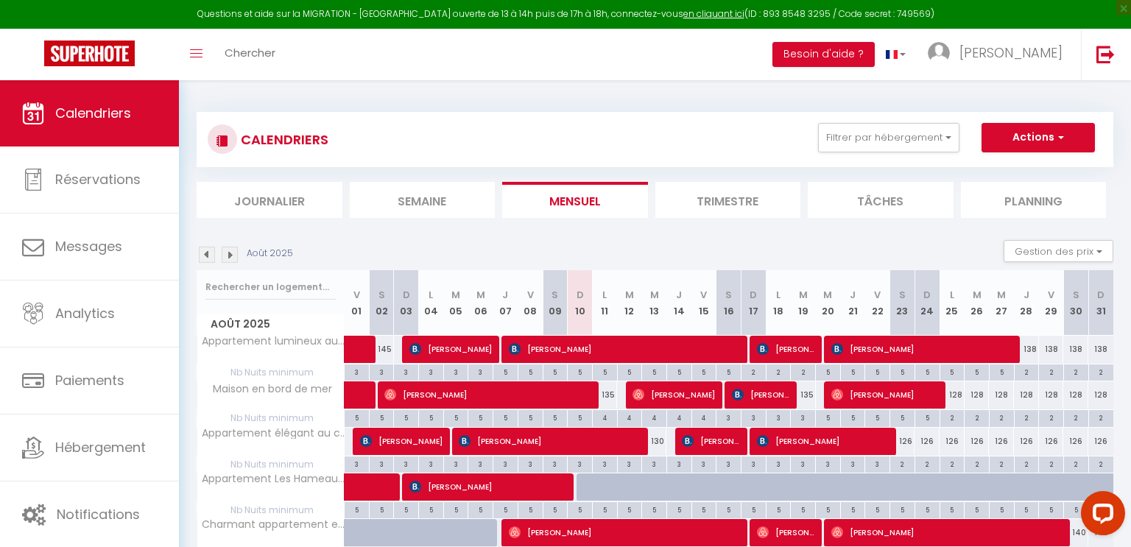
click at [233, 255] on img at bounding box center [230, 255] width 16 height 16
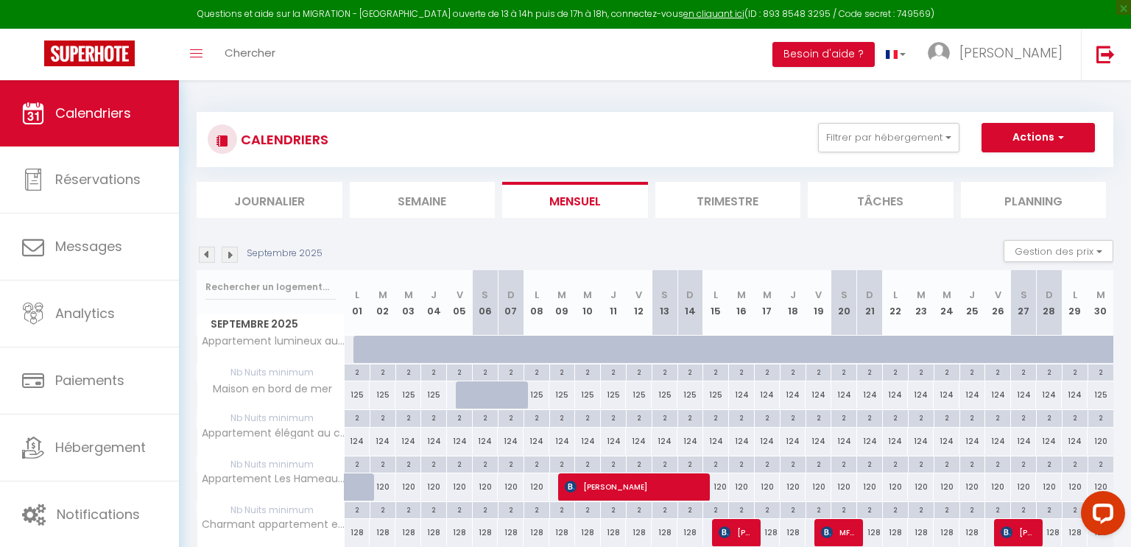
click at [232, 255] on img at bounding box center [230, 255] width 16 height 16
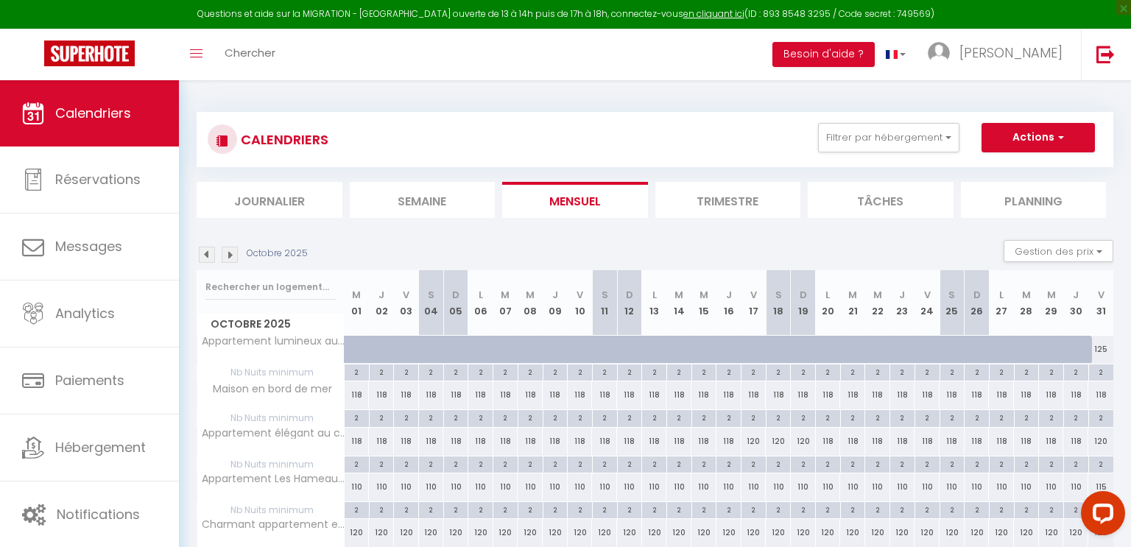
click at [229, 252] on img at bounding box center [230, 255] width 16 height 16
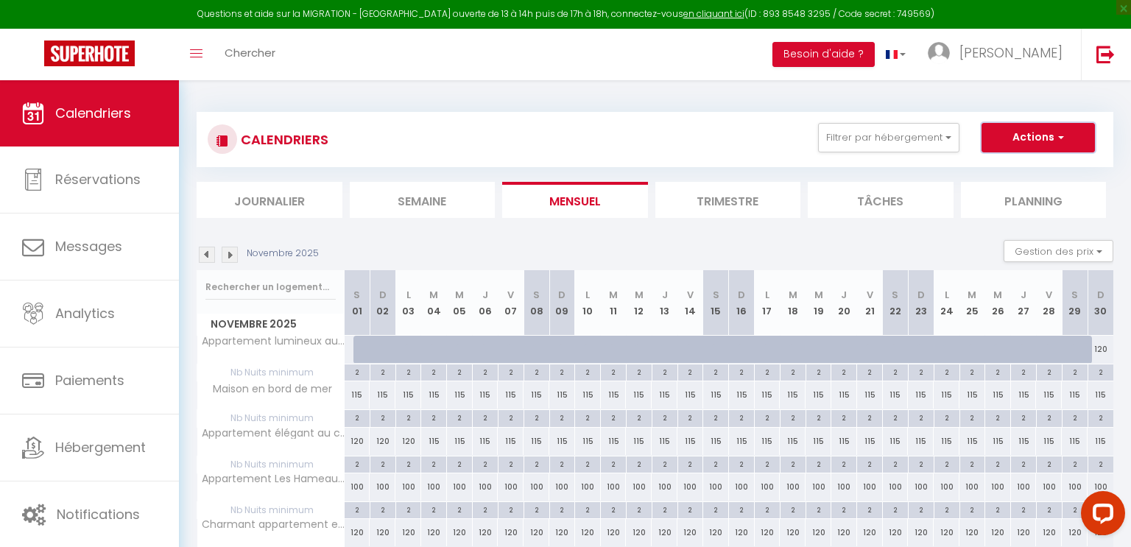
click at [1025, 141] on button "Actions" at bounding box center [1038, 137] width 113 height 29
click at [700, 127] on div "CALENDRIERS Filtrer par hébergement Logements Cabourg Appartement lumineux au c…" at bounding box center [655, 139] width 895 height 33
click at [74, 110] on span "Calendriers" at bounding box center [93, 113] width 76 height 18
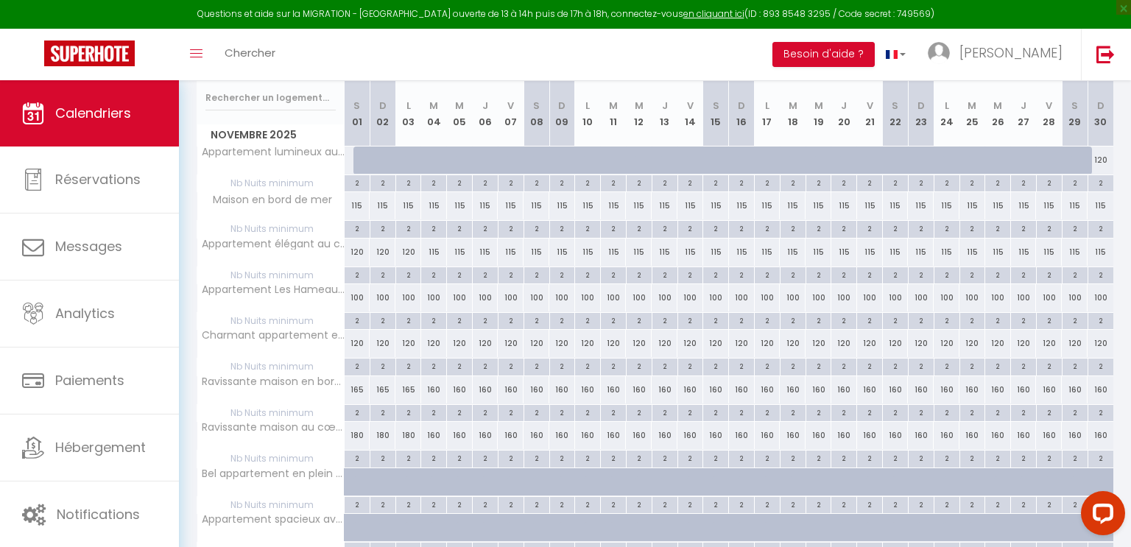
scroll to position [203, 0]
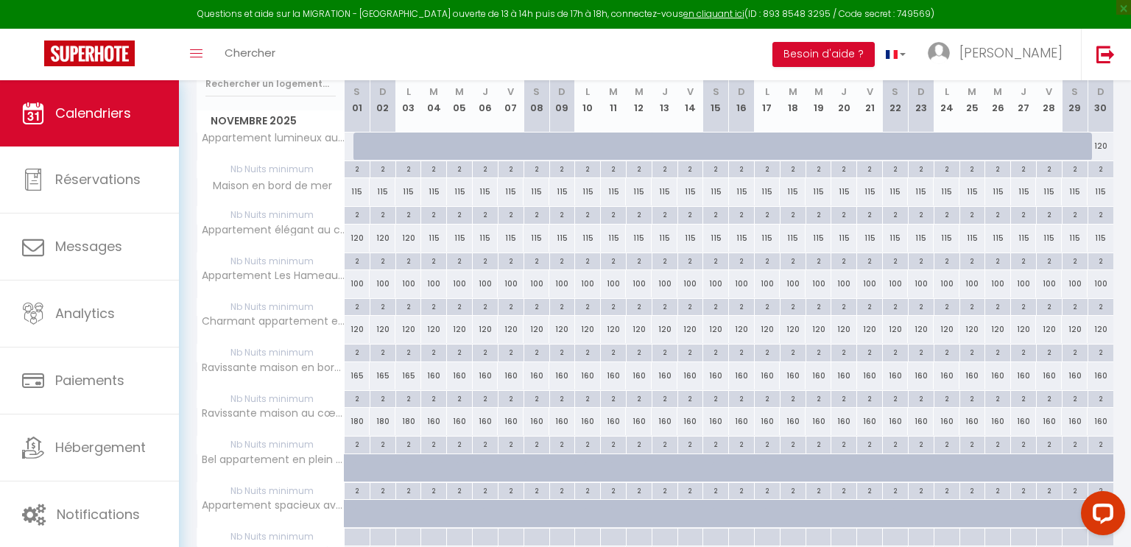
click at [408, 422] on div "180" at bounding box center [409, 421] width 26 height 27
type input "180"
type input "[DATE]"
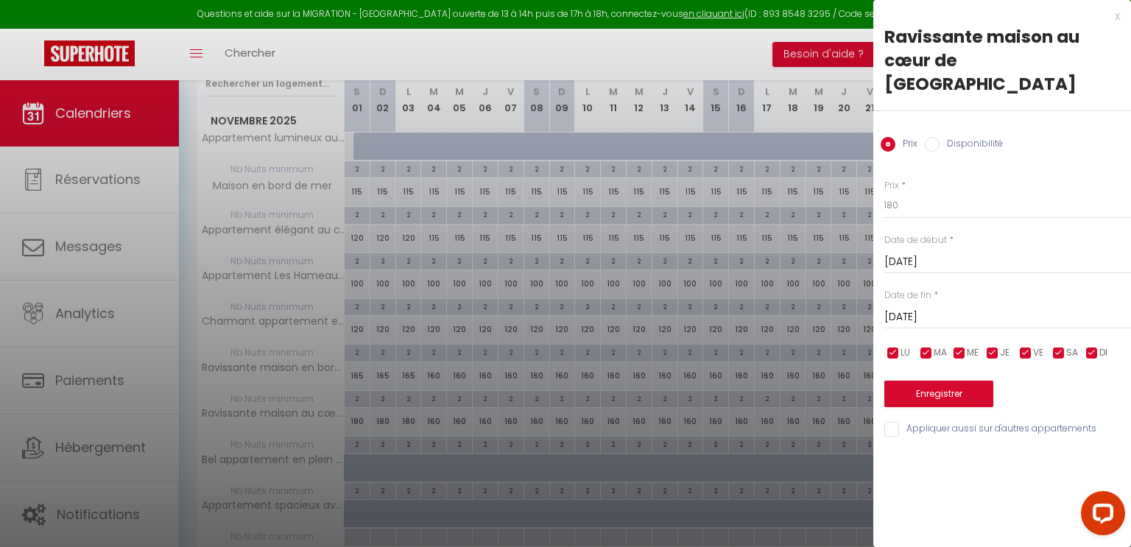
click at [935, 308] on input "[DATE]" at bounding box center [1008, 317] width 247 height 19
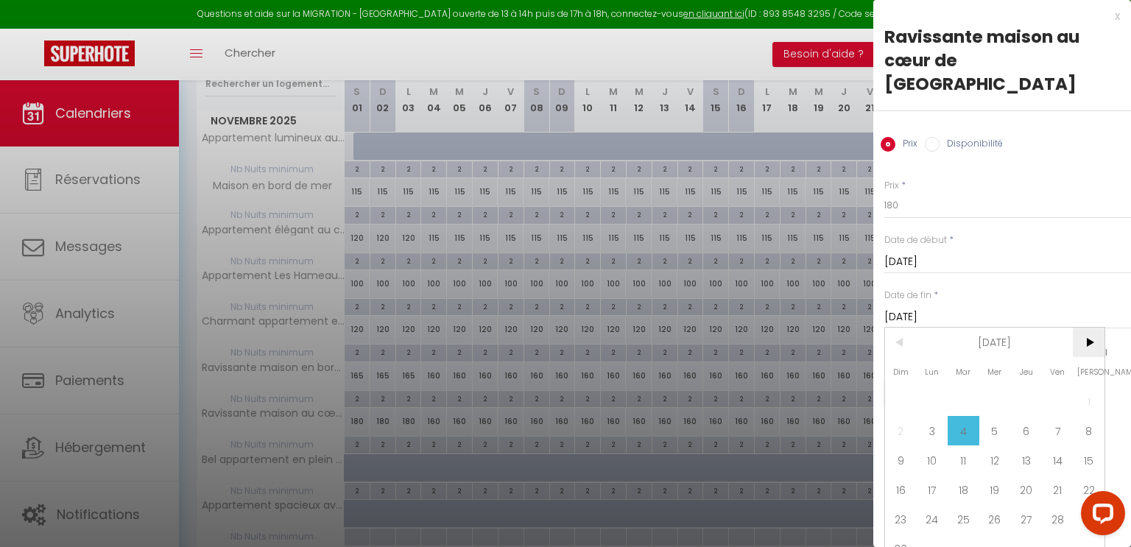
click at [1087, 328] on span ">" at bounding box center [1089, 342] width 32 height 29
click at [1082, 416] on span "14" at bounding box center [1089, 430] width 32 height 29
type input "[DATE]"
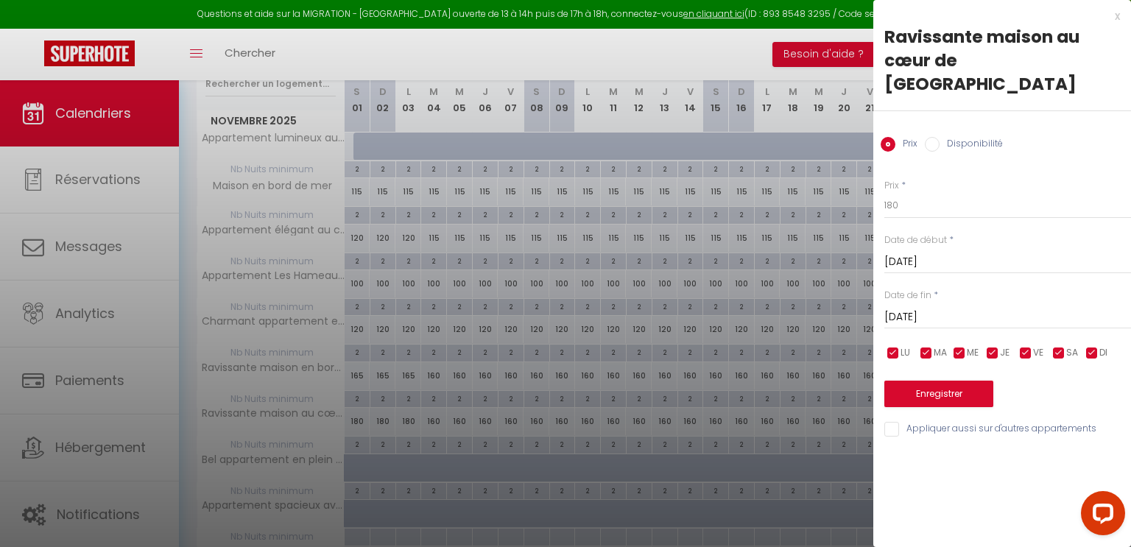
click at [934, 137] on input "Disponibilité" at bounding box center [932, 144] width 15 height 15
radio input "true"
radio input "false"
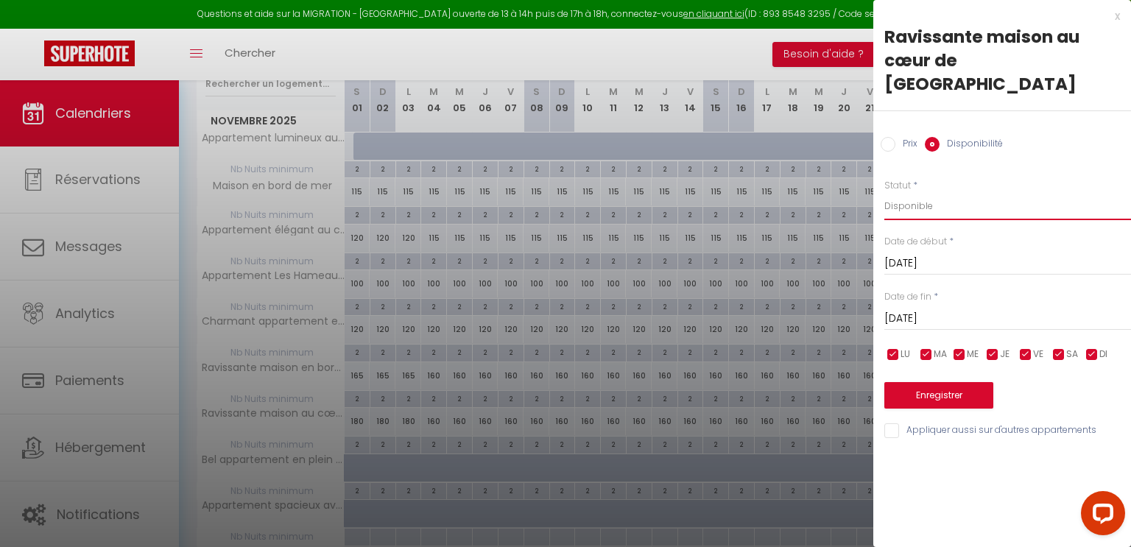
click at [910, 192] on select "Disponible Indisponible" at bounding box center [1008, 206] width 247 height 28
click at [885, 192] on select "Disponible Indisponible" at bounding box center [1008, 206] width 247 height 28
click at [1119, 16] on div "x" at bounding box center [997, 16] width 247 height 18
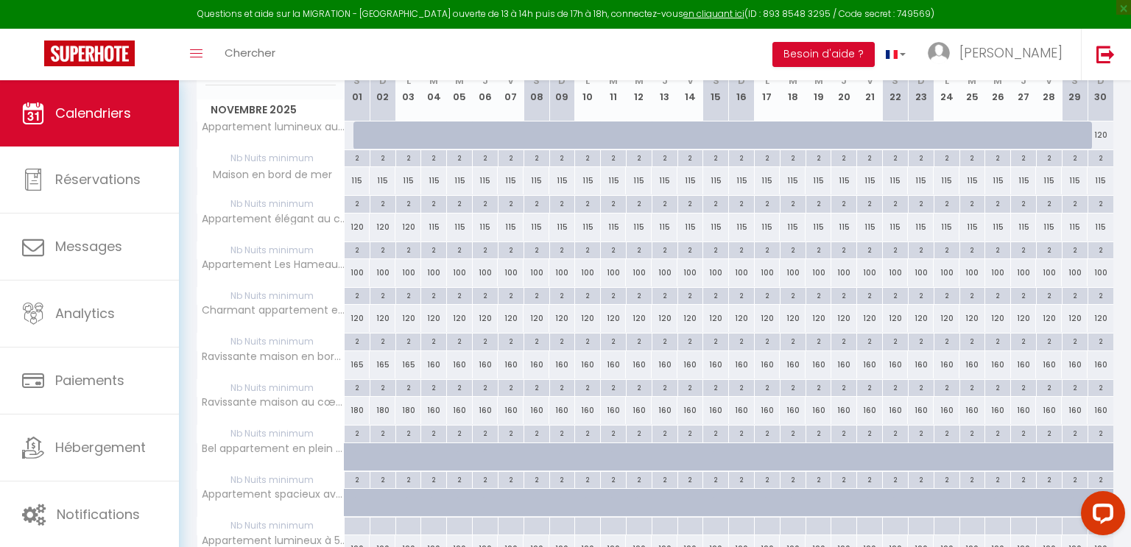
scroll to position [213, 0]
click at [406, 411] on div "180" at bounding box center [409, 412] width 26 height 27
select select "1"
type input "[DATE]"
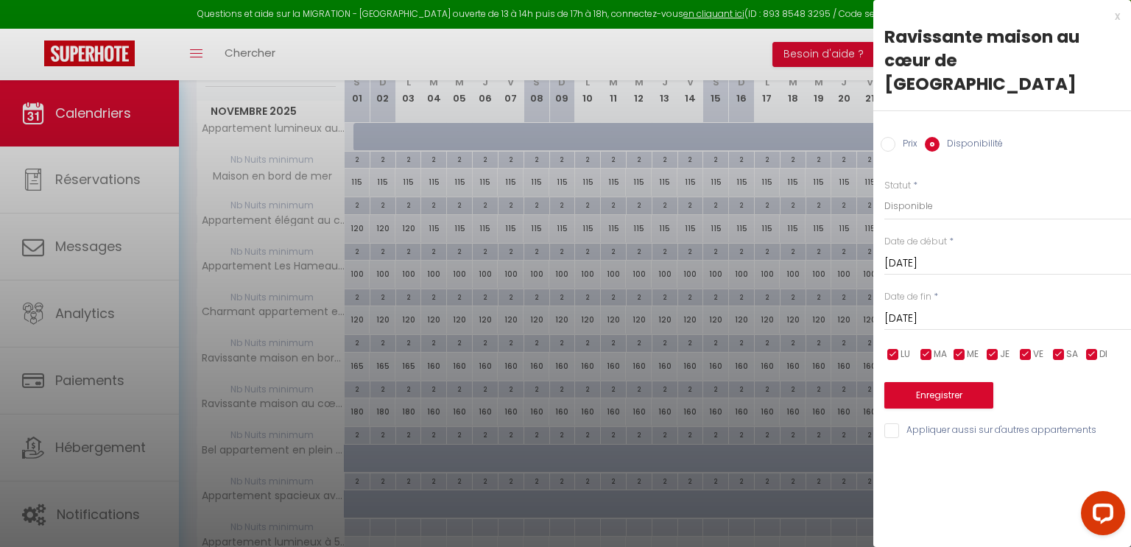
click at [915, 309] on input "[DATE]" at bounding box center [1008, 318] width 247 height 19
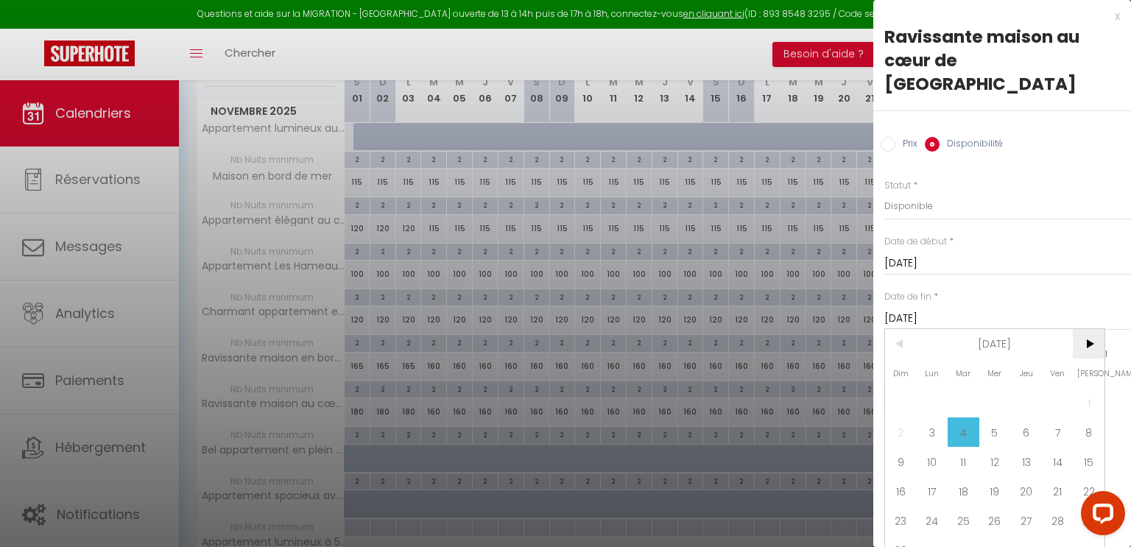
click at [1088, 329] on span ">" at bounding box center [1089, 343] width 32 height 29
click at [1087, 418] on span "14" at bounding box center [1089, 432] width 32 height 29
type input "[DATE]"
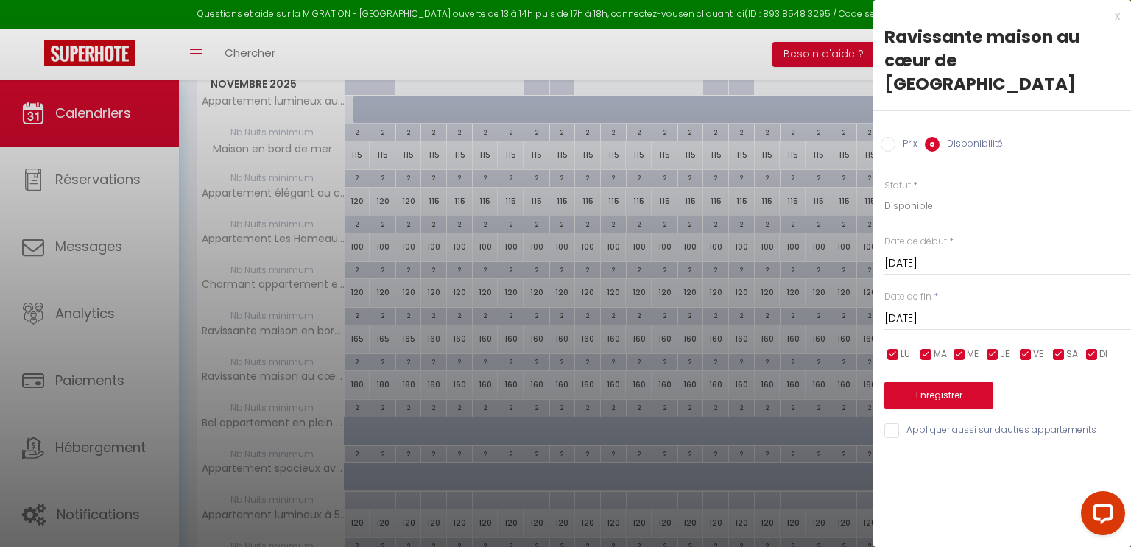
scroll to position [273, 0]
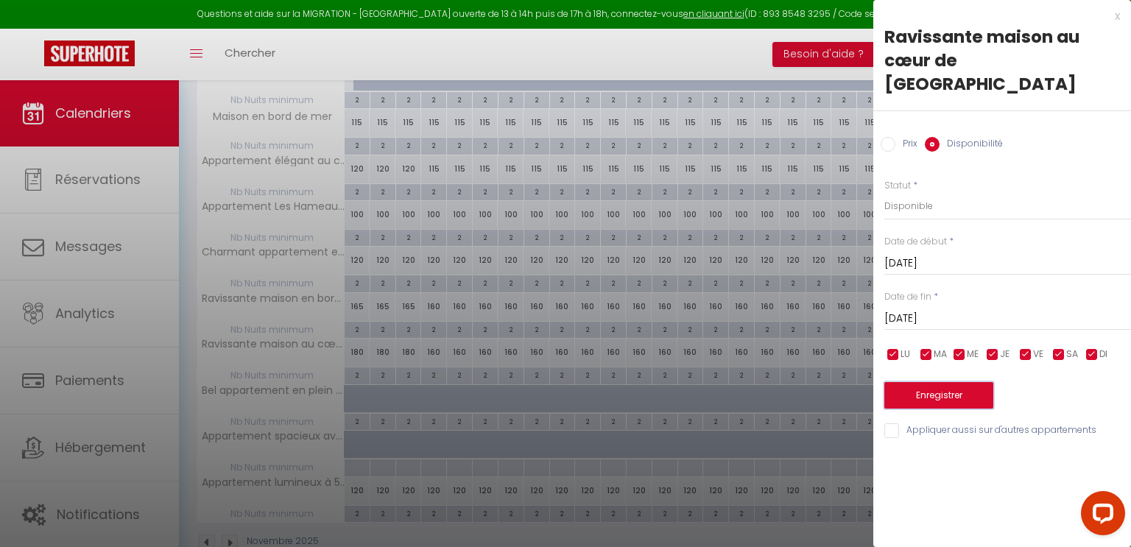
click at [936, 382] on button "Enregistrer" at bounding box center [939, 395] width 109 height 27
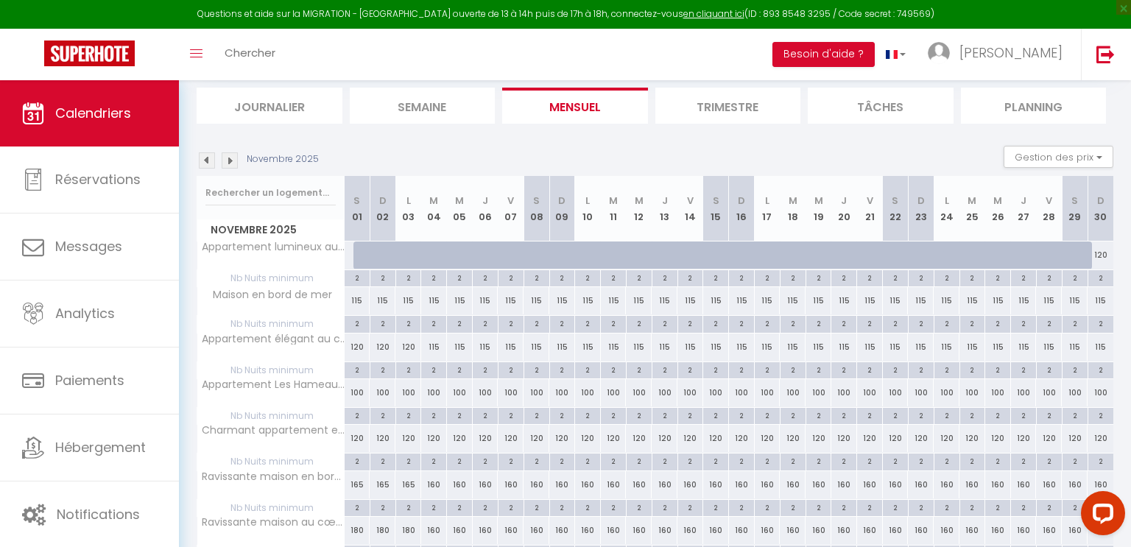
scroll to position [0, 0]
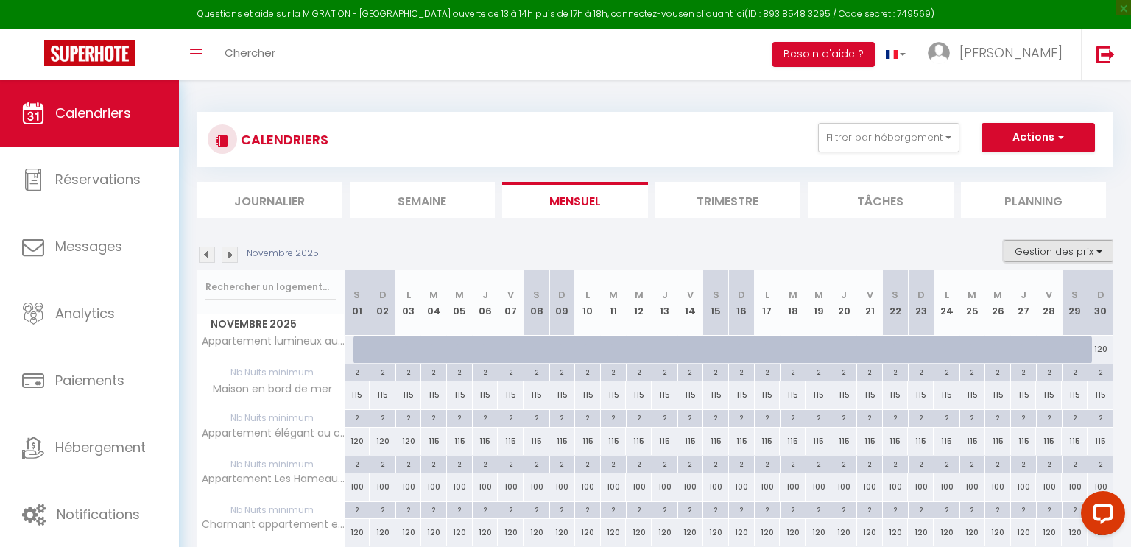
click at [1043, 250] on button "Gestion des prix" at bounding box center [1059, 251] width 110 height 22
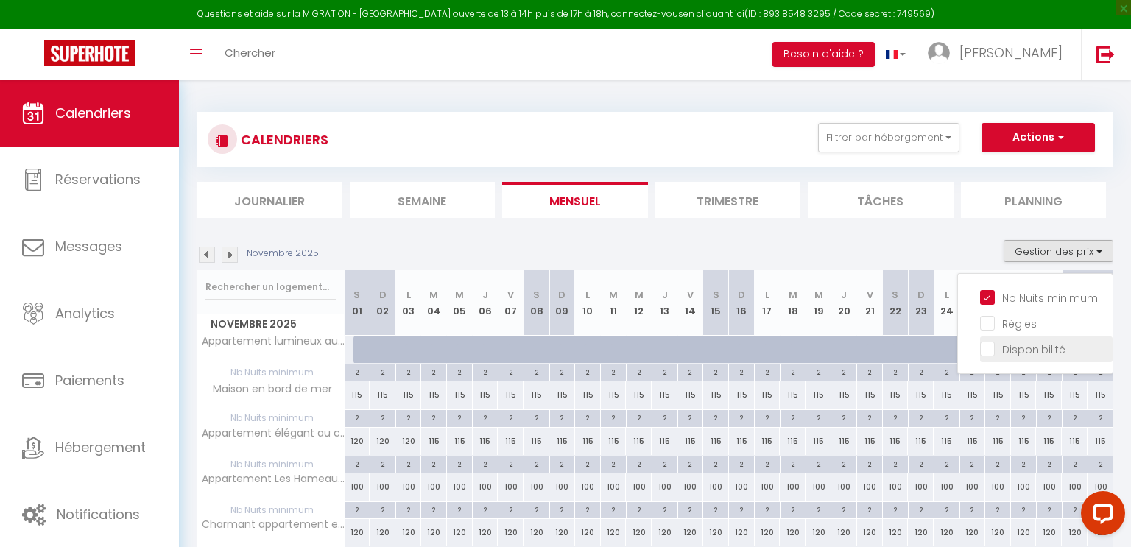
click at [987, 345] on input "Disponibilité" at bounding box center [1046, 348] width 133 height 15
checkbox input "true"
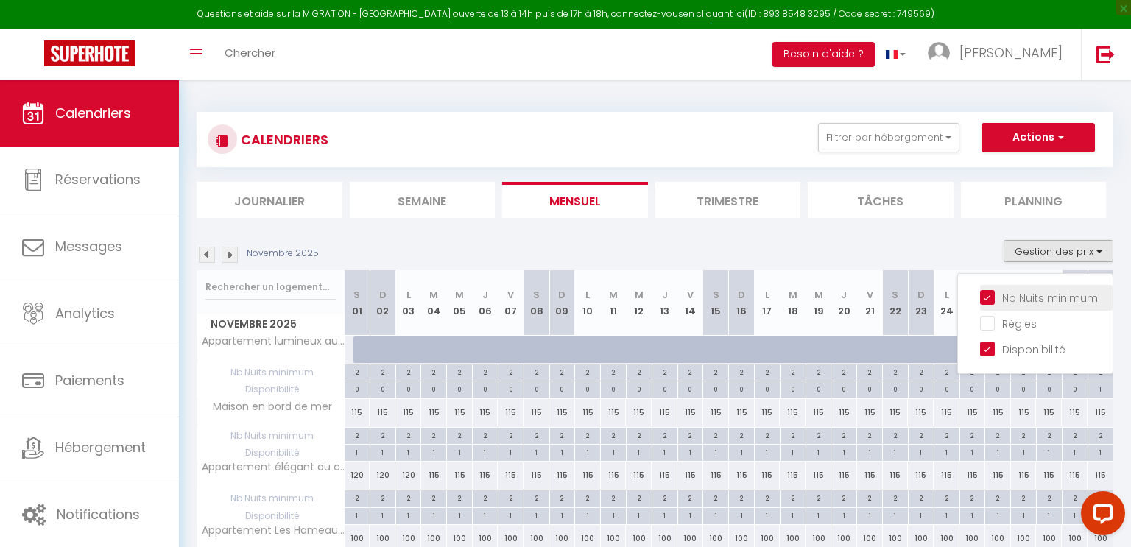
click at [989, 299] on input "Nb Nuits minimum" at bounding box center [1046, 296] width 133 height 15
checkbox input "false"
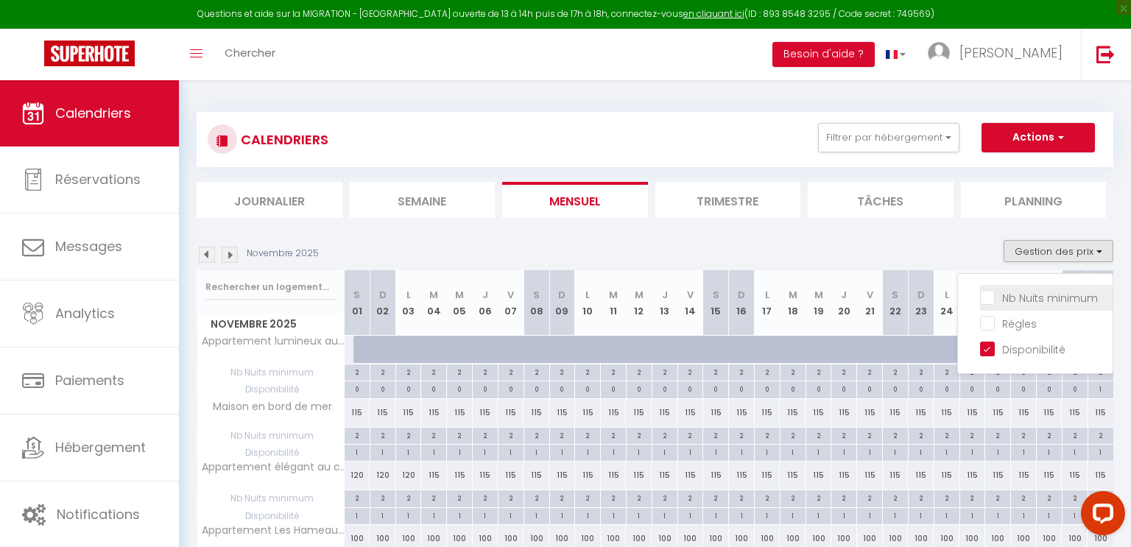
checkbox input "false"
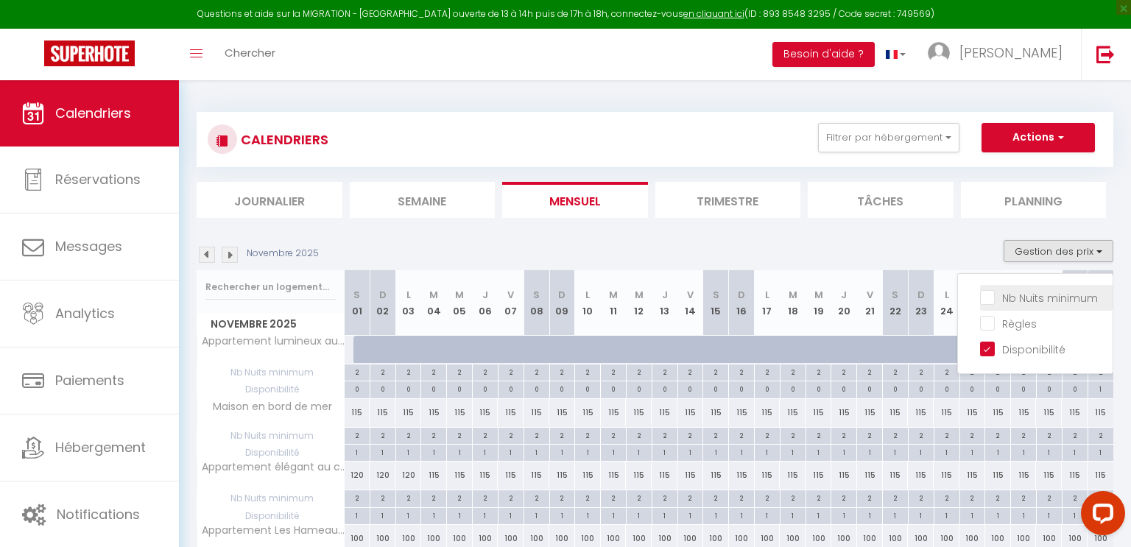
checkbox input "false"
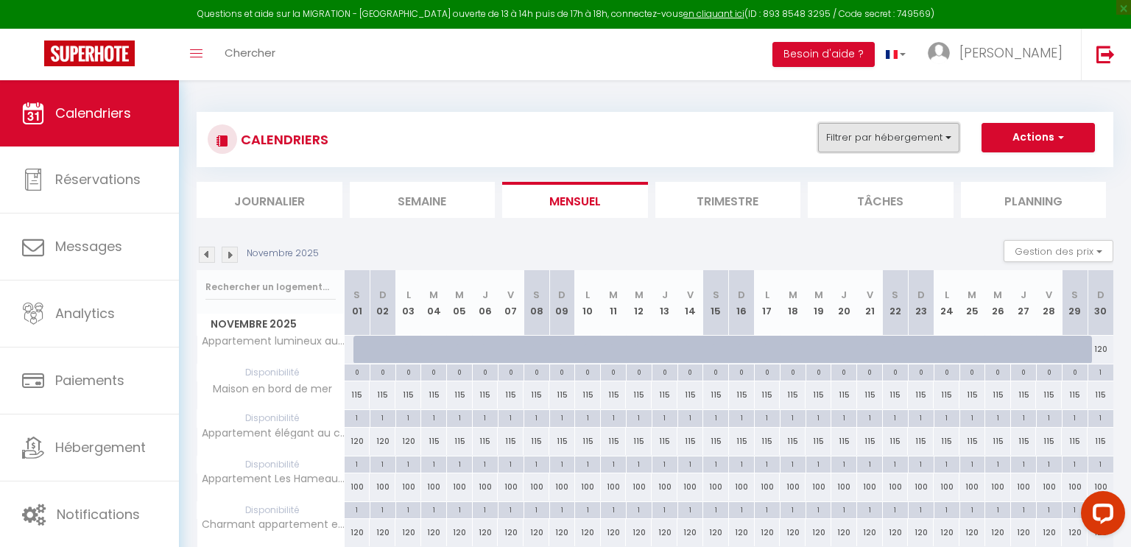
click at [877, 136] on button "Filtrer par hébergement" at bounding box center [888, 137] width 141 height 29
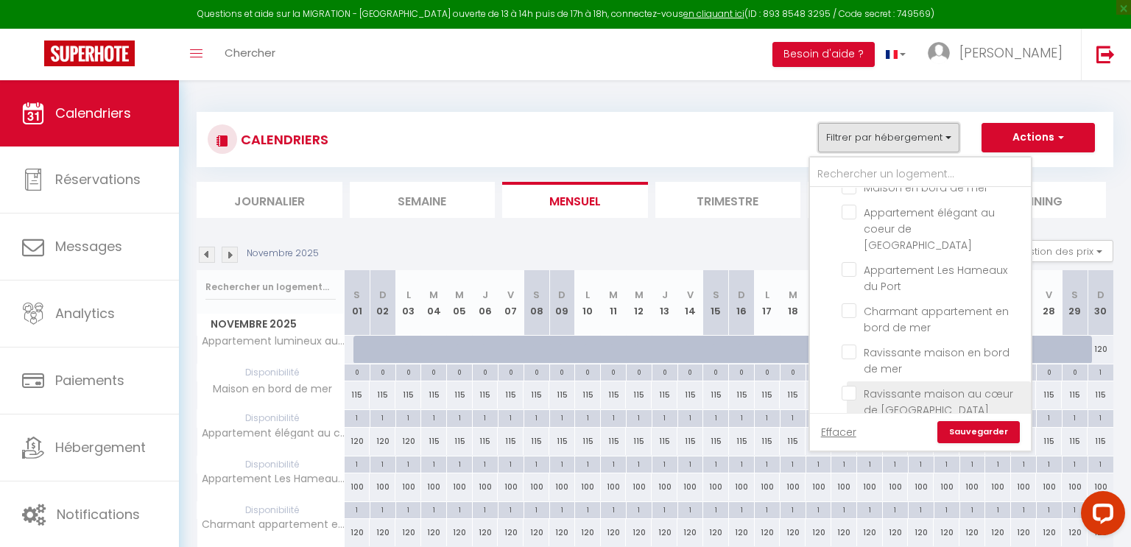
scroll to position [97, 0]
click at [849, 384] on input "Ravissante maison au cœur de [GEOGRAPHIC_DATA]" at bounding box center [934, 391] width 184 height 15
checkbox input "true"
checkbox input "false"
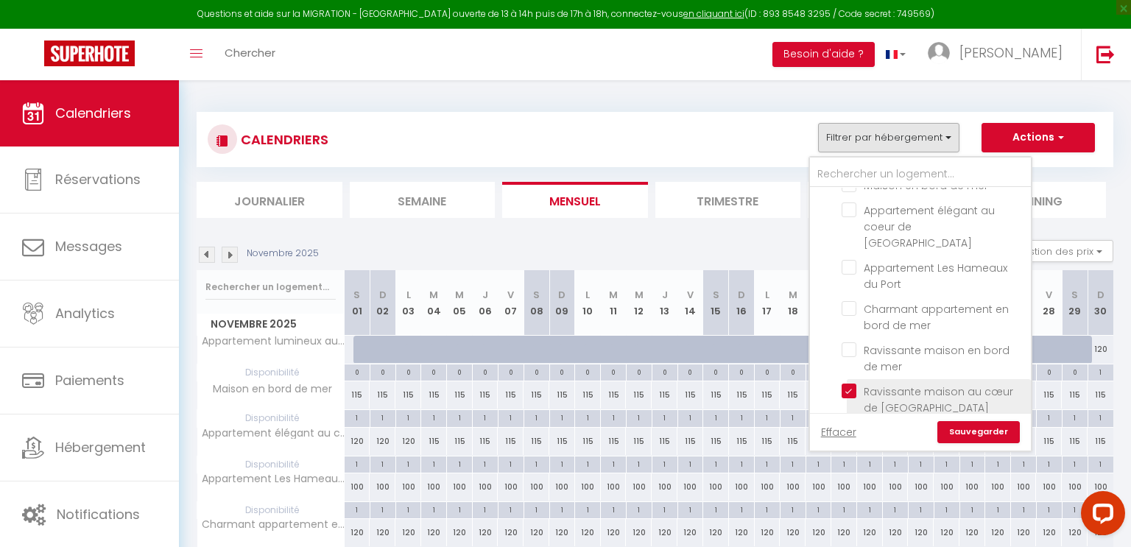
checkbox input "false"
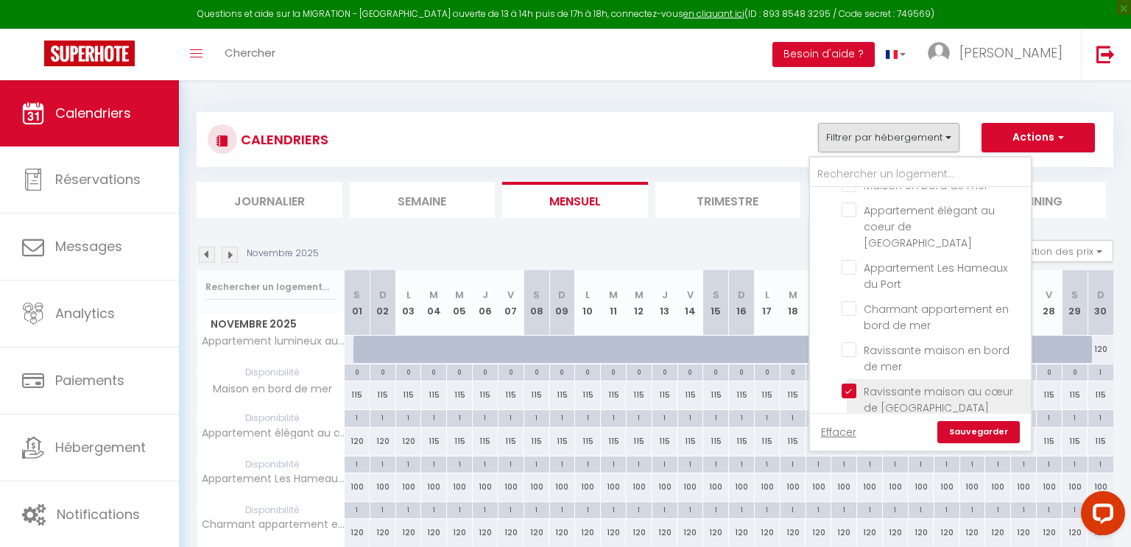
checkbox input "false"
click at [988, 435] on link "Sauvegarder" at bounding box center [979, 432] width 83 height 22
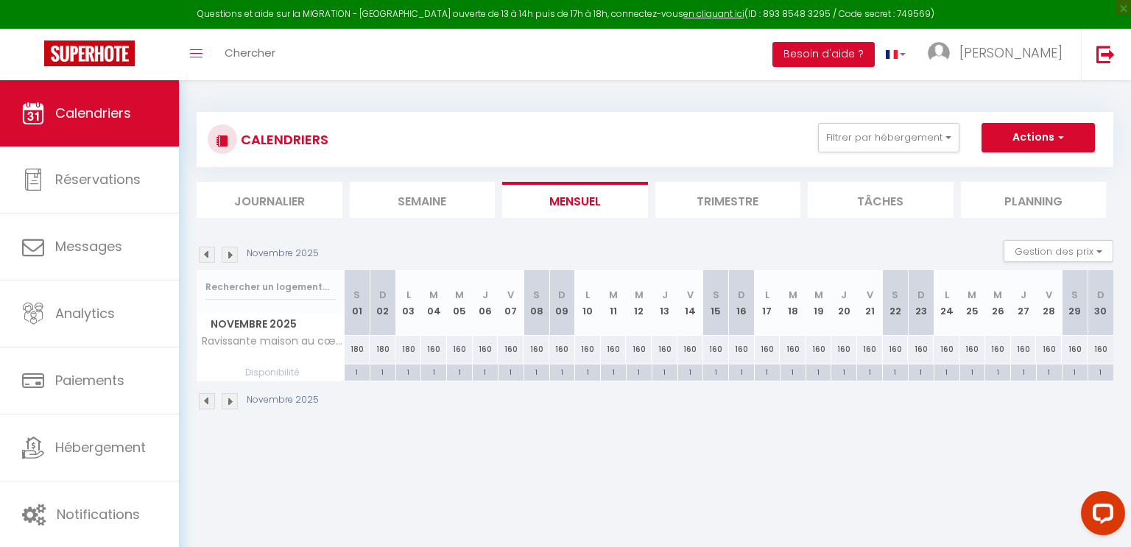
click at [404, 373] on div "1" at bounding box center [408, 372] width 25 height 14
select select "1"
type input "[DATE]"
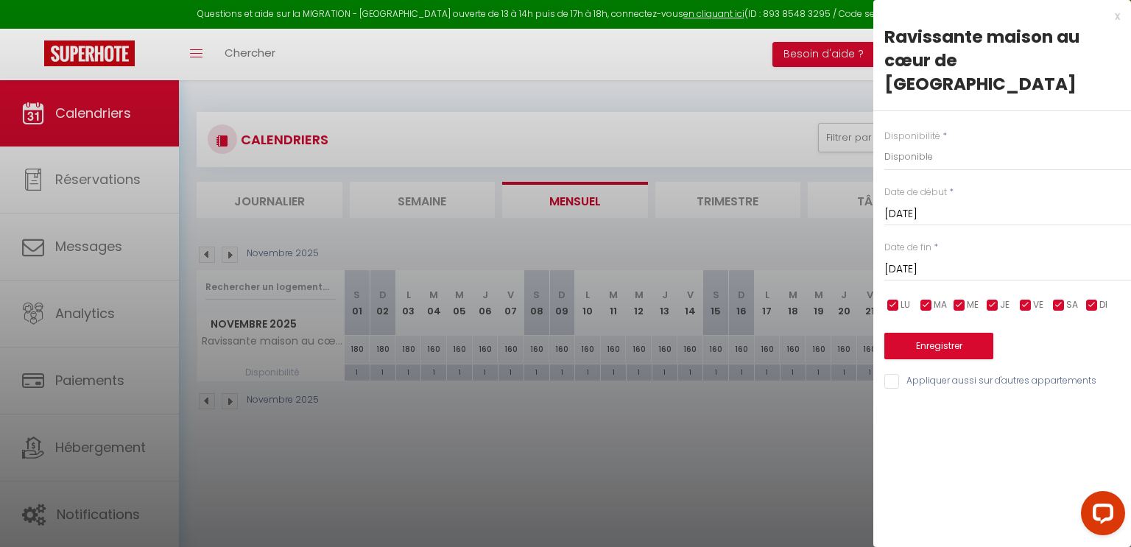
click at [933, 260] on input "[DATE]" at bounding box center [1008, 269] width 247 height 19
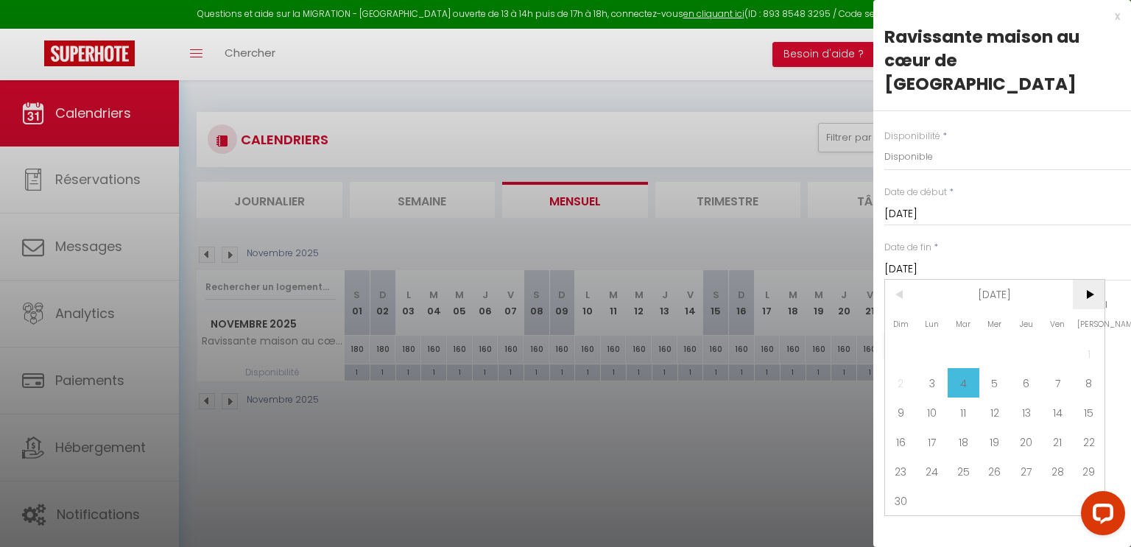
click at [1092, 280] on span ">" at bounding box center [1089, 294] width 32 height 29
click at [1089, 368] on span "14" at bounding box center [1089, 382] width 32 height 29
type input "[DATE]"
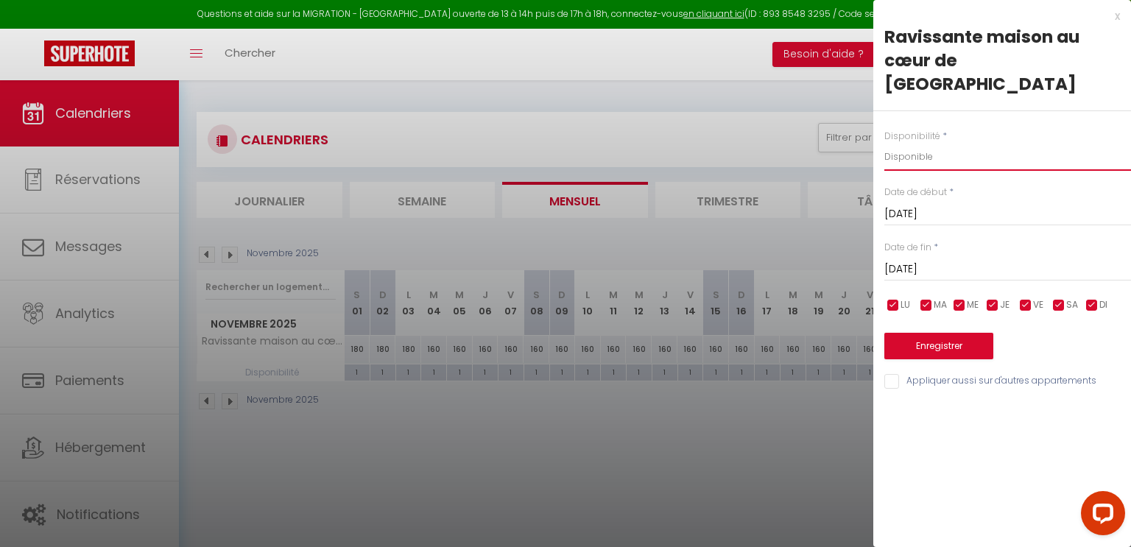
click at [917, 143] on select "Disponible Indisponible" at bounding box center [1008, 157] width 247 height 28
select select "0"
click at [885, 143] on select "Disponible Indisponible" at bounding box center [1008, 157] width 247 height 28
click at [943, 333] on button "Enregistrer" at bounding box center [939, 346] width 109 height 27
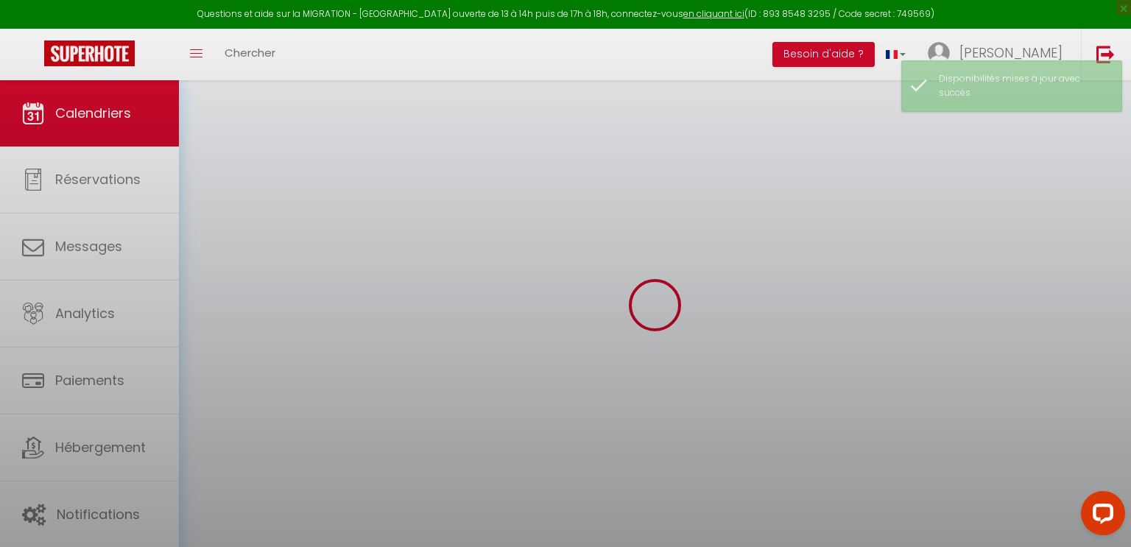
select select "0"
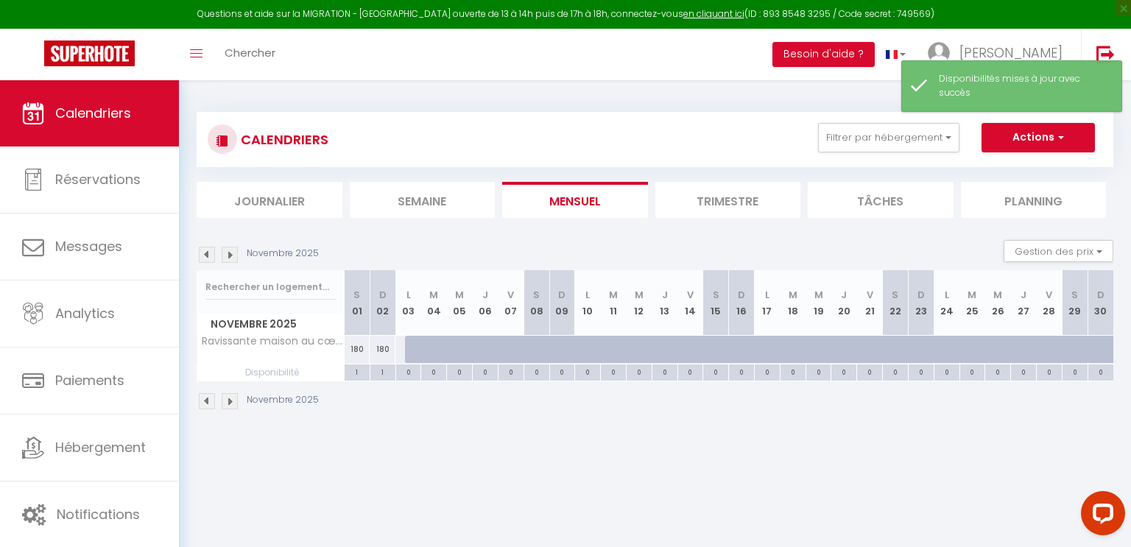
click at [205, 250] on img at bounding box center [207, 255] width 16 height 16
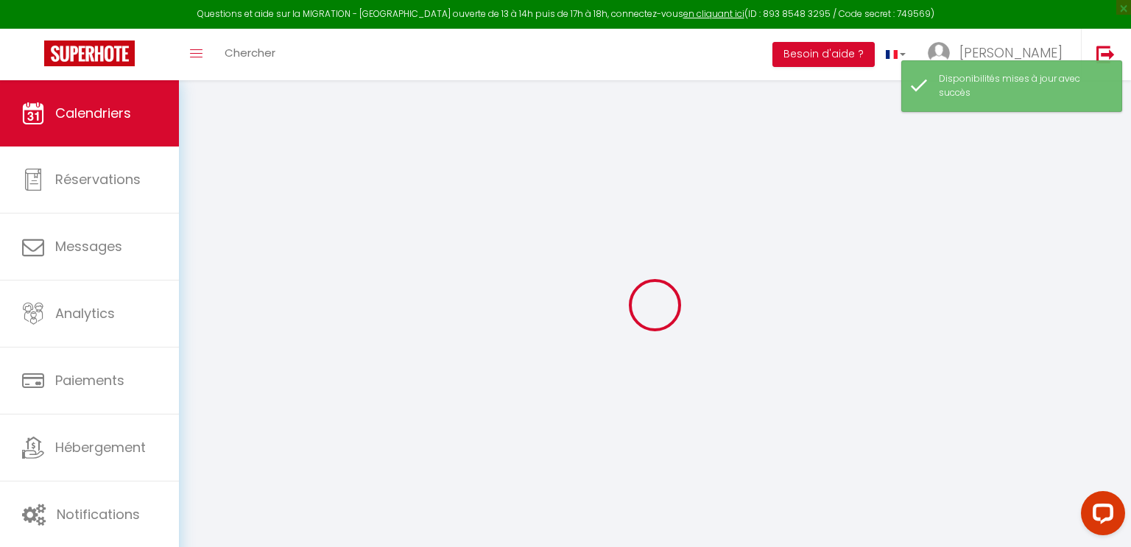
select select "0"
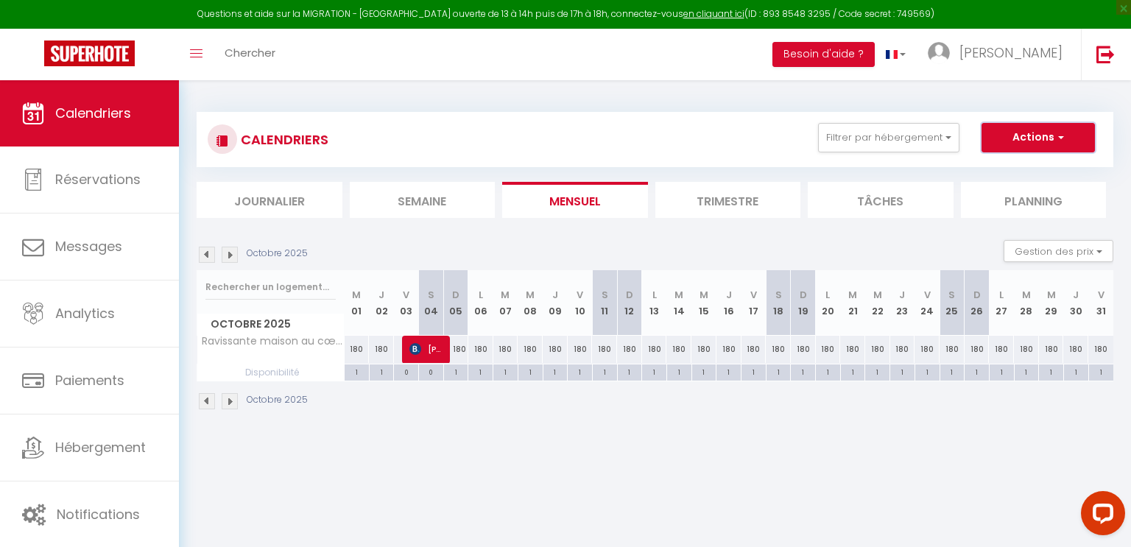
click at [1032, 137] on button "Actions" at bounding box center [1038, 137] width 113 height 29
click at [880, 240] on div "[DATE] Gestion des prix Nb Nuits minimum Règles Disponibilité" at bounding box center [655, 255] width 917 height 30
click at [1050, 250] on button "Gestion des prix" at bounding box center [1059, 251] width 110 height 22
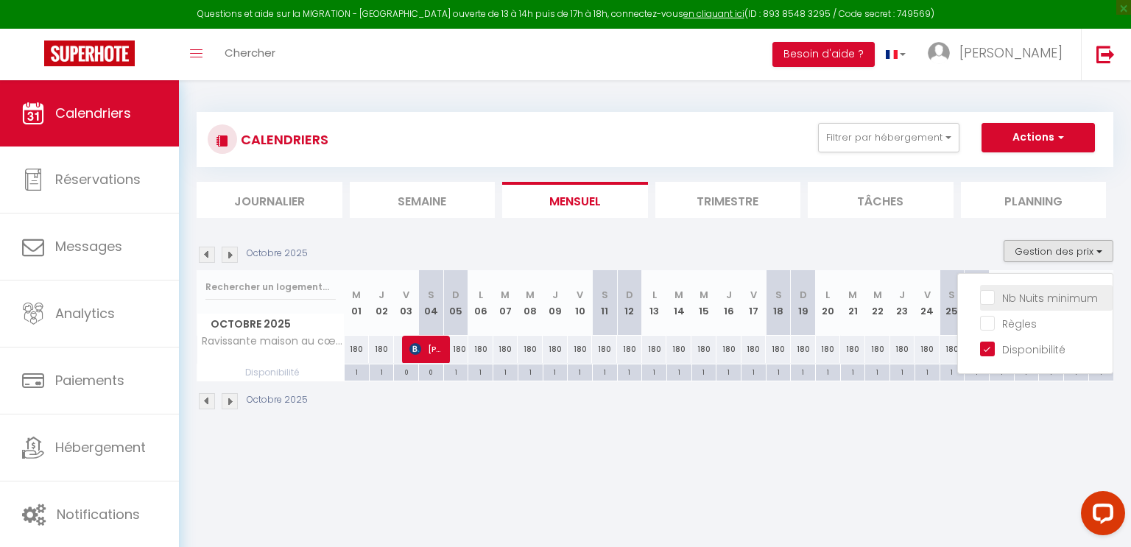
click at [991, 295] on input "Nb Nuits minimum" at bounding box center [1046, 296] width 133 height 15
checkbox input "true"
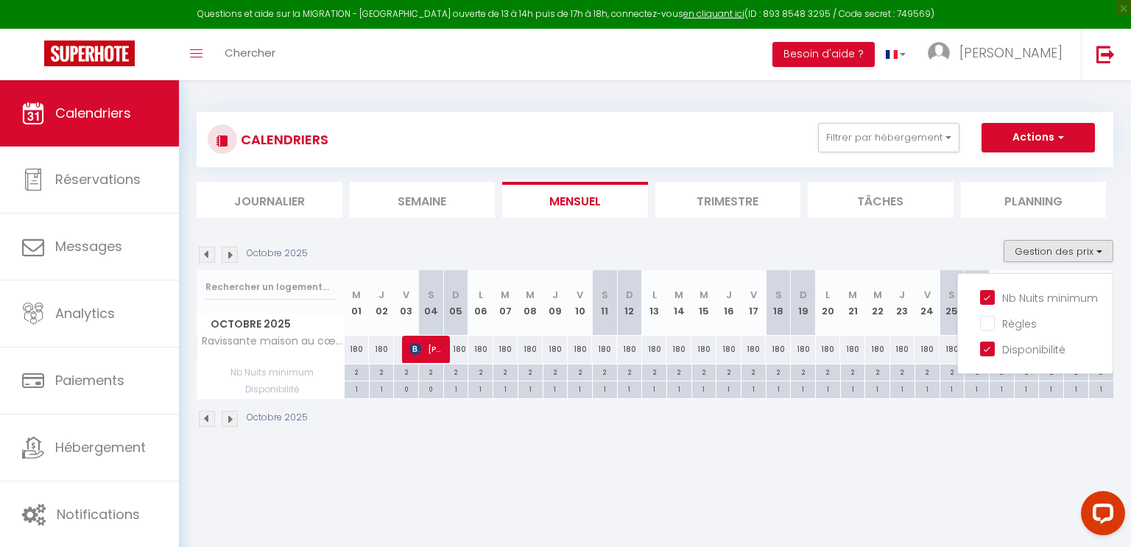
click at [206, 253] on img at bounding box center [207, 255] width 16 height 16
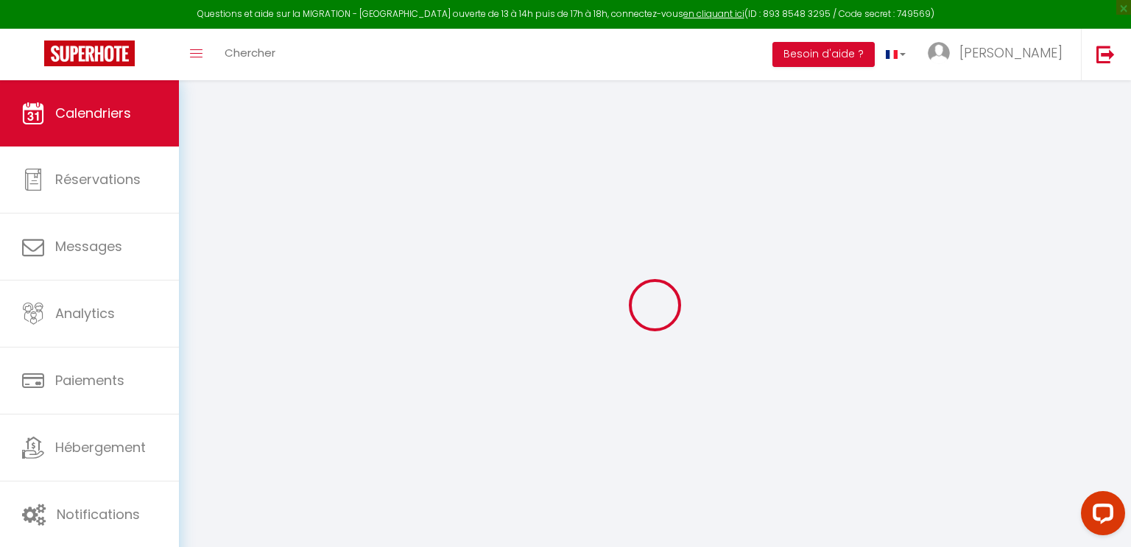
select select "0"
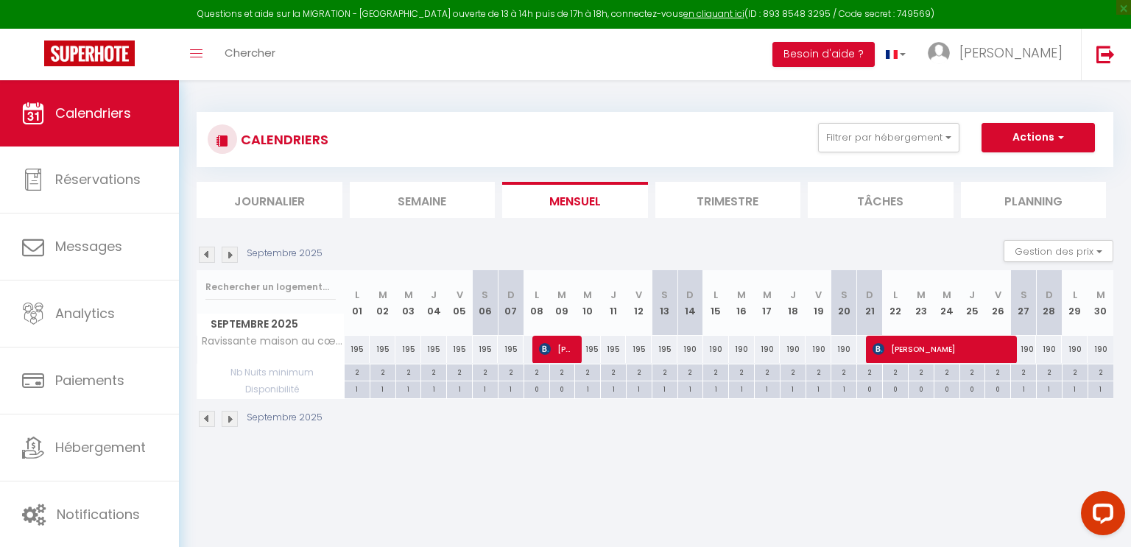
click at [206, 253] on img at bounding box center [207, 255] width 16 height 16
select select "0"
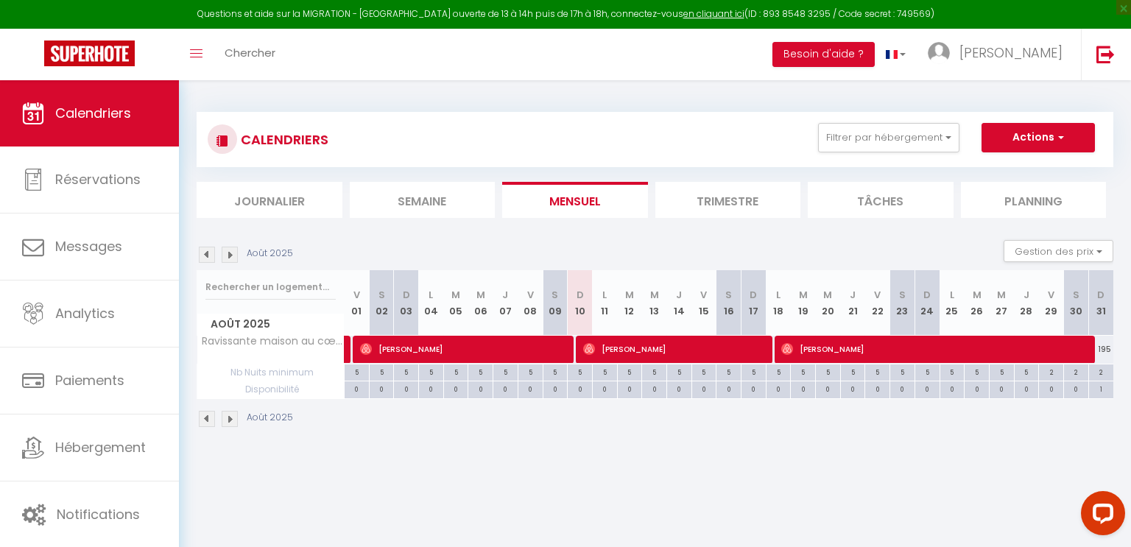
click at [127, 108] on span "Calendriers" at bounding box center [93, 113] width 76 height 18
click at [881, 141] on button "Filtrer par hébergement" at bounding box center [888, 137] width 141 height 29
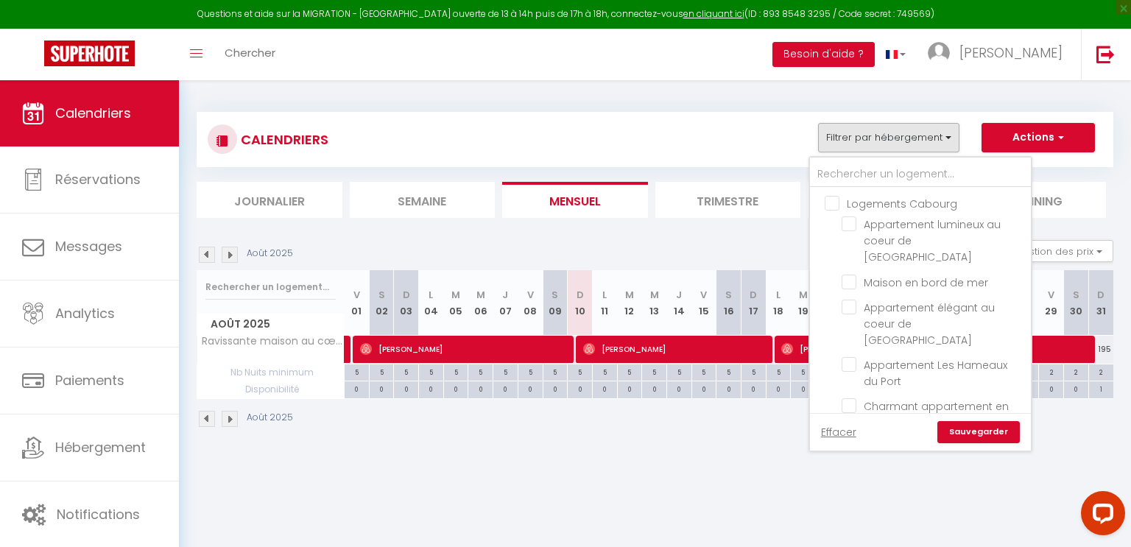
click at [835, 205] on input "Logements Cabourg" at bounding box center [935, 202] width 221 height 15
checkbox input "true"
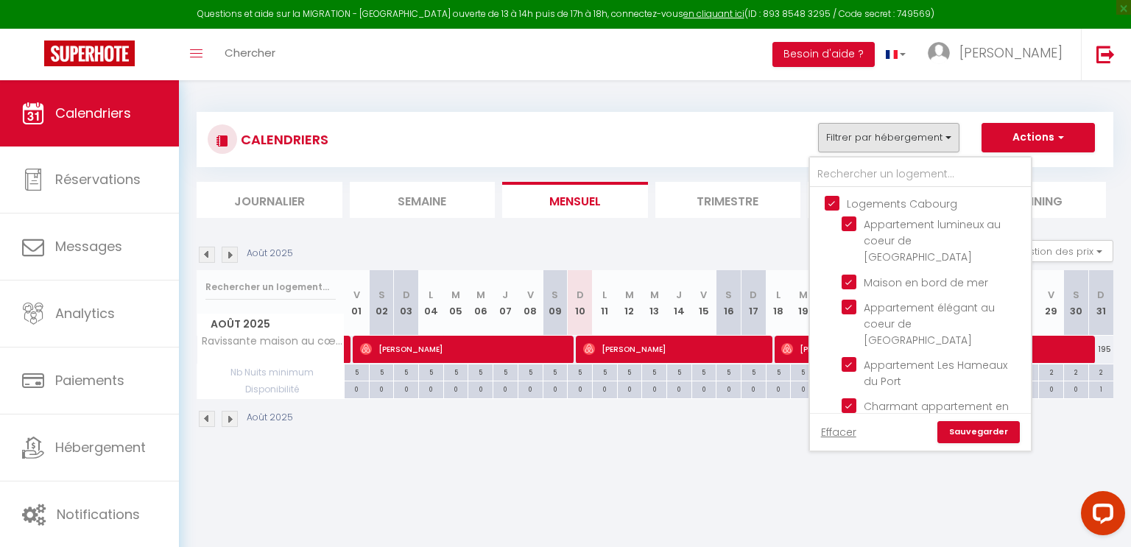
checkbox input "true"
checkbox input "false"
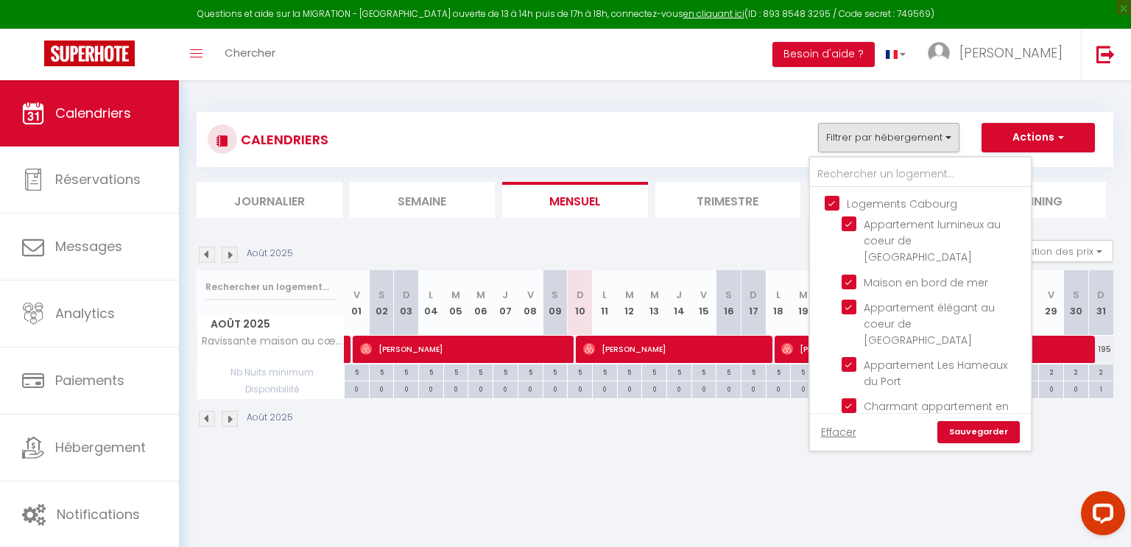
checkbox input "false"
click at [986, 437] on link "Sauvegarder" at bounding box center [979, 432] width 83 height 22
select select "0"
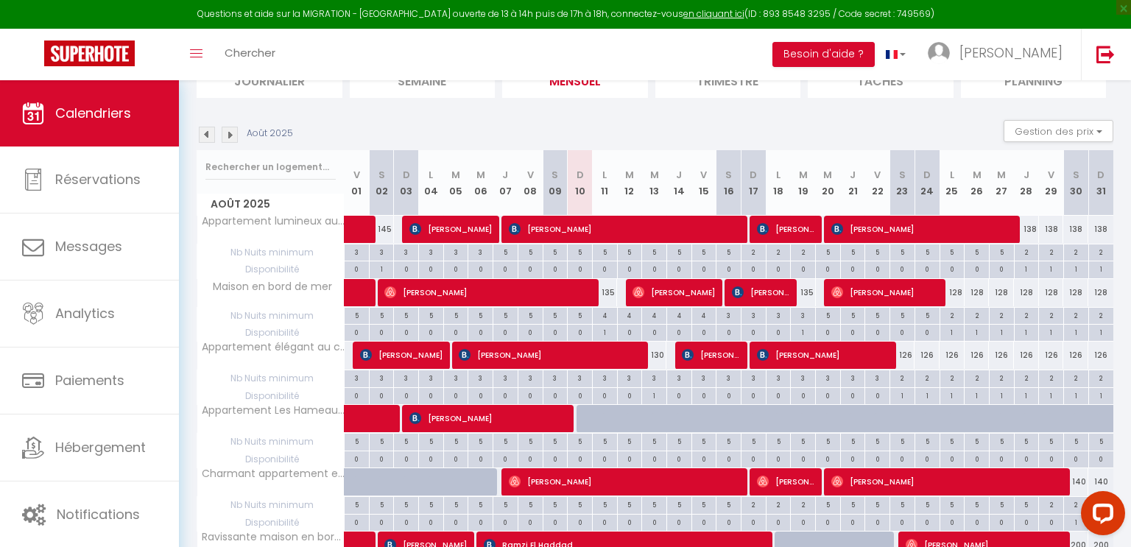
scroll to position [0, 0]
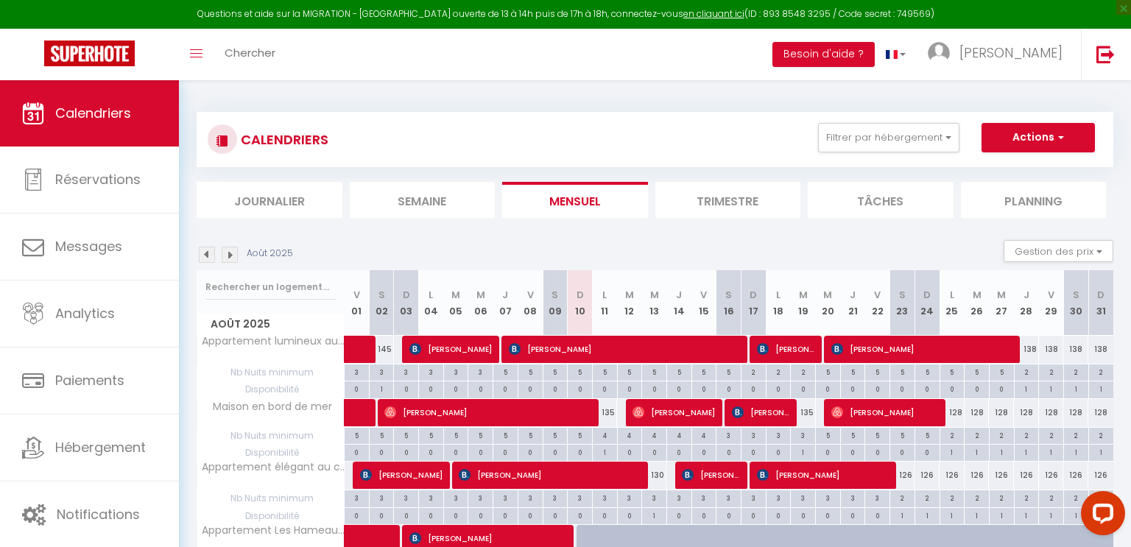
click at [233, 256] on img at bounding box center [230, 255] width 16 height 16
select select "0"
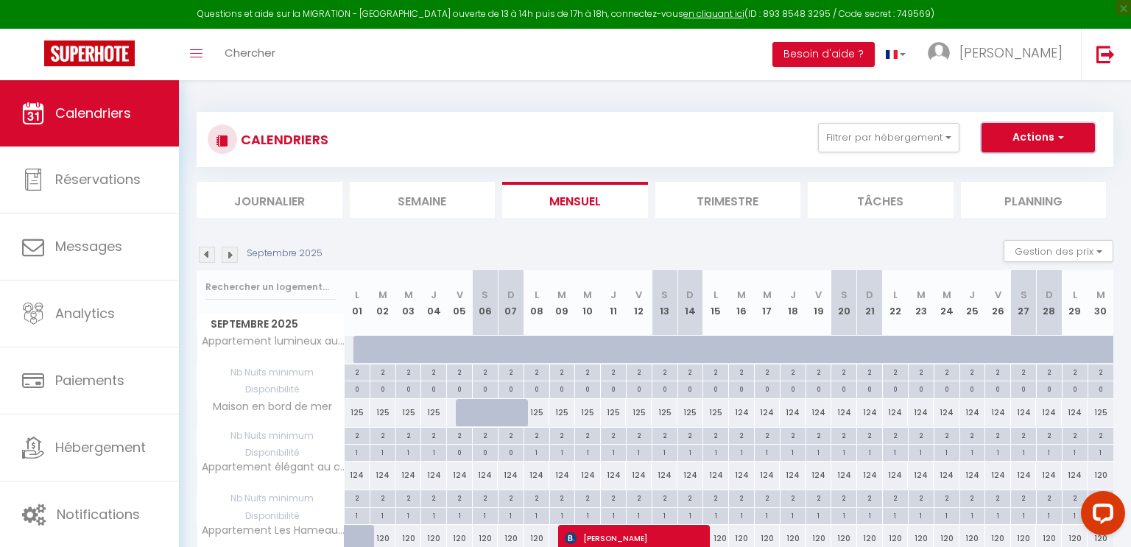
click at [1025, 136] on button "Actions" at bounding box center [1038, 137] width 113 height 29
click at [916, 227] on section "Septembre 2025 Gestion des prix Nb Nuits minimum Règles Disponibilité Septembre…" at bounding box center [655, 554] width 917 height 659
click at [1053, 253] on button "Gestion des prix" at bounding box center [1059, 251] width 110 height 22
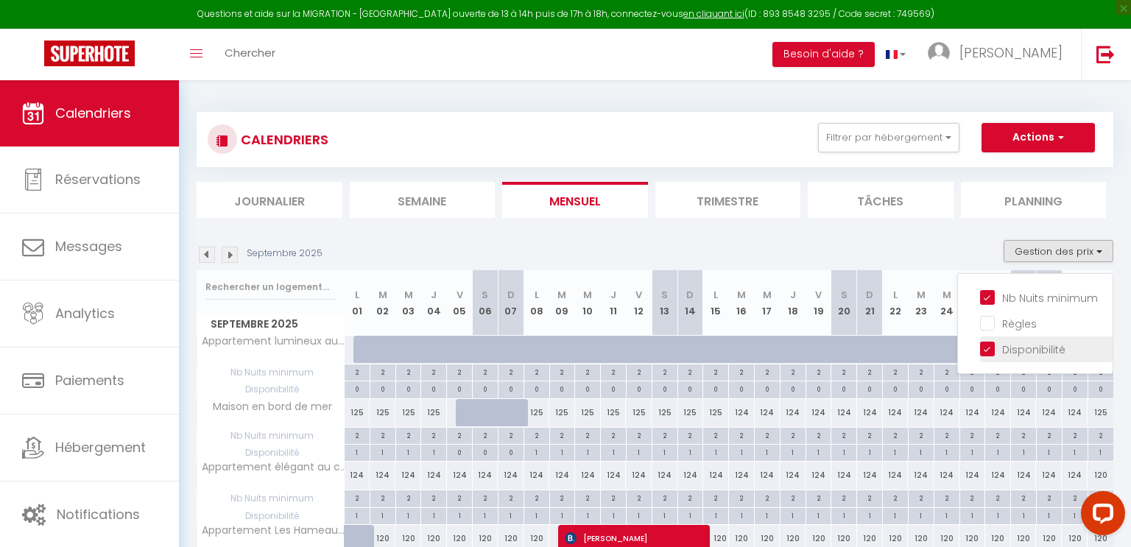
click at [985, 346] on input "Disponibilité" at bounding box center [1046, 348] width 133 height 15
checkbox input "false"
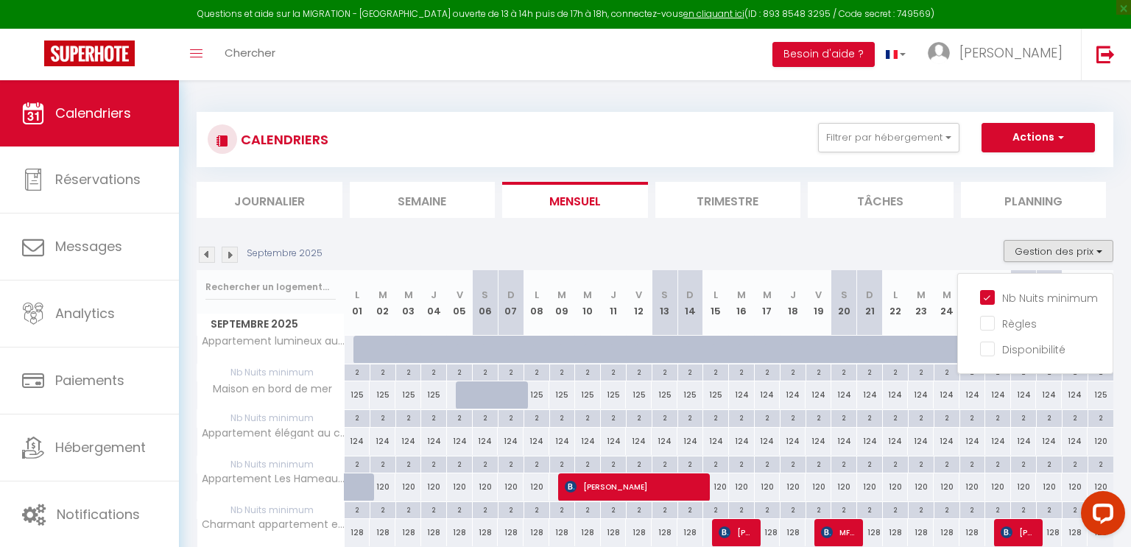
click at [728, 246] on div "Septembre 2025 Gestion des prix Nb Nuits minimum Règles Disponibilité" at bounding box center [655, 255] width 917 height 30
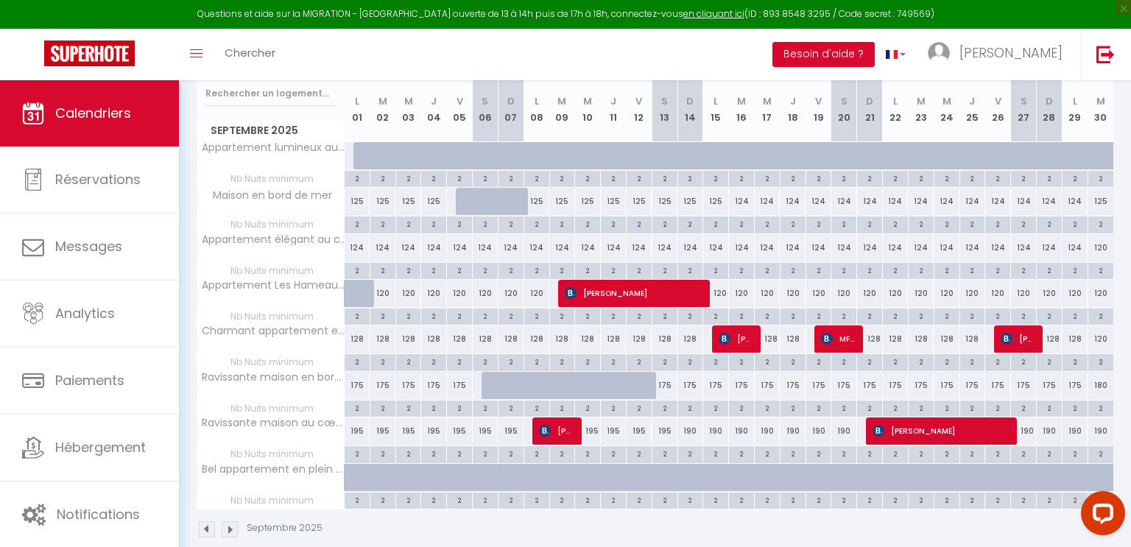
scroll to position [214, 0]
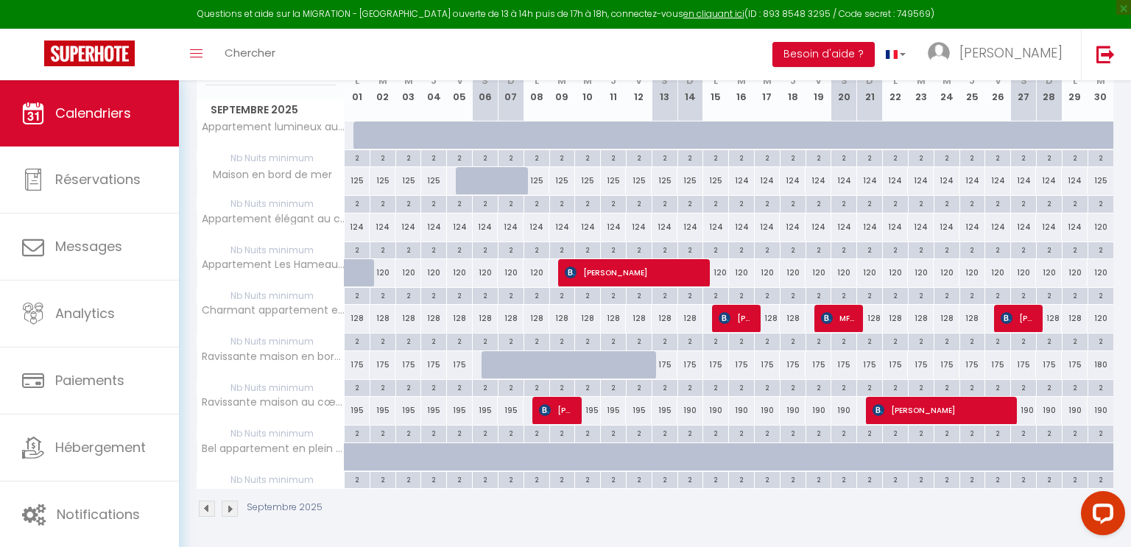
click at [234, 509] on img at bounding box center [230, 509] width 16 height 16
select select "0"
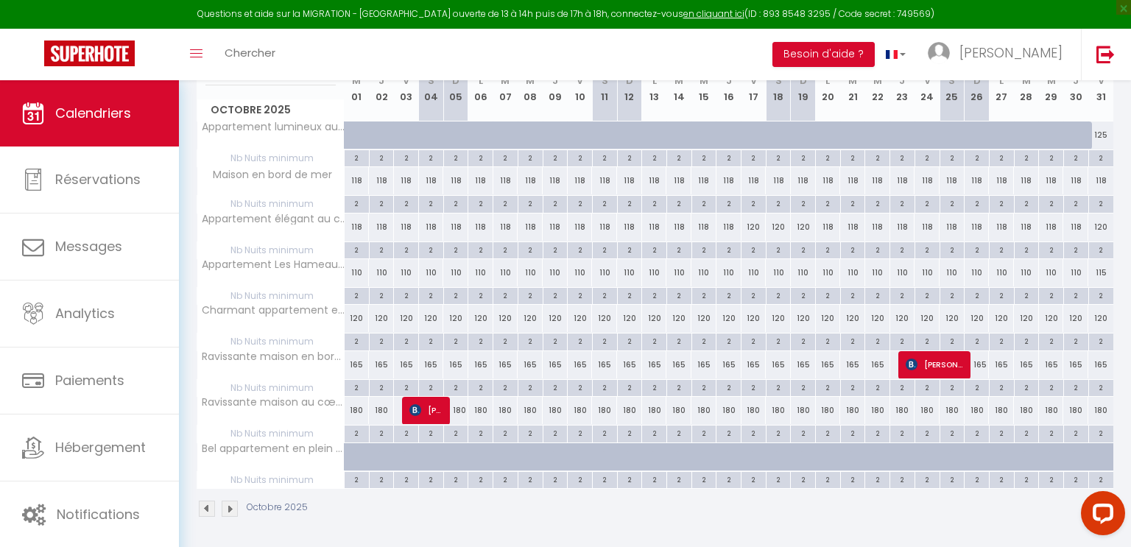
click at [234, 509] on img at bounding box center [230, 509] width 16 height 16
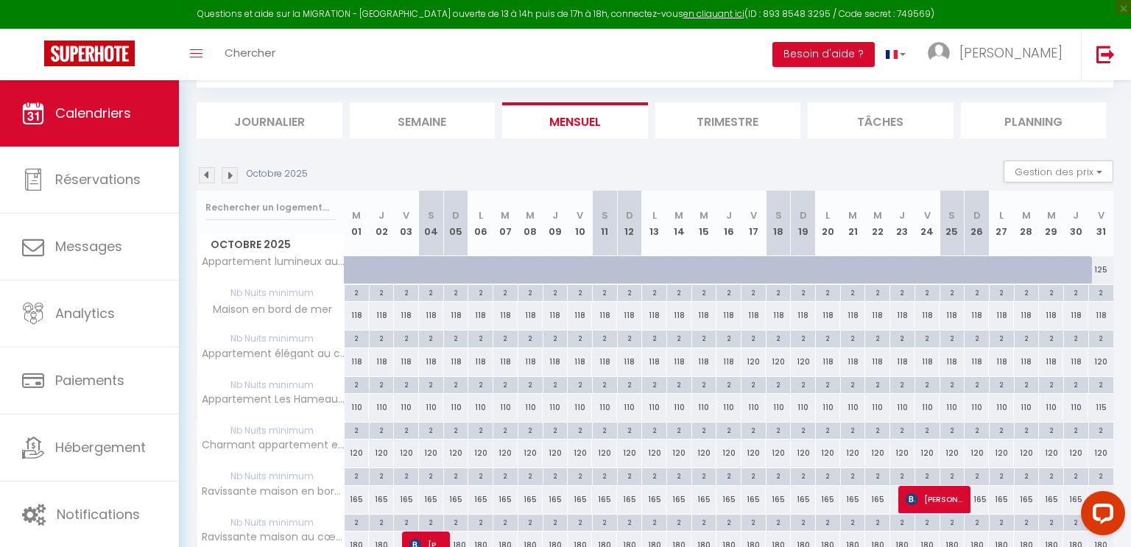
select select "0"
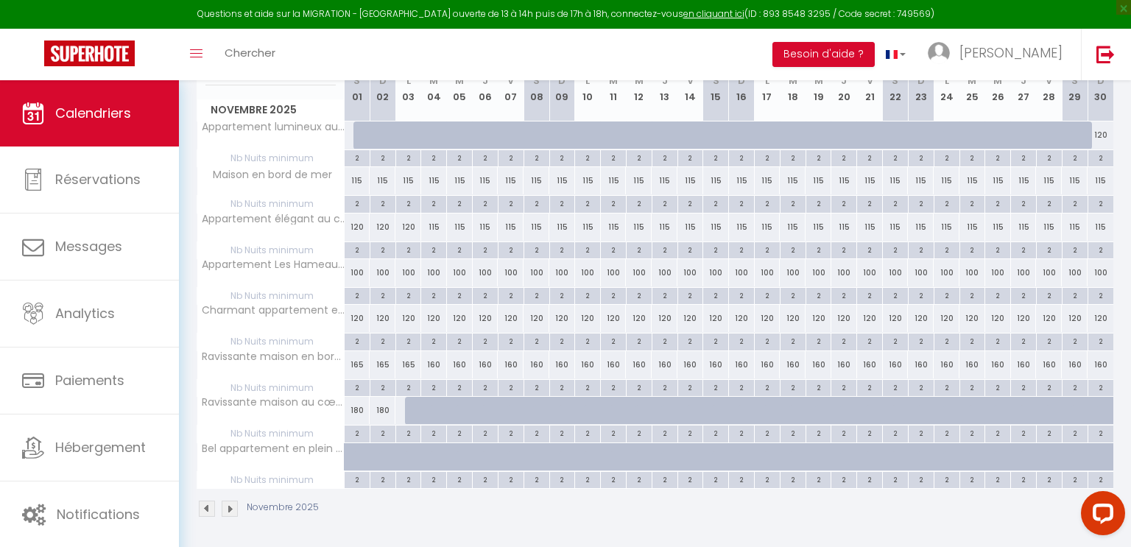
click at [207, 506] on img at bounding box center [207, 509] width 16 height 16
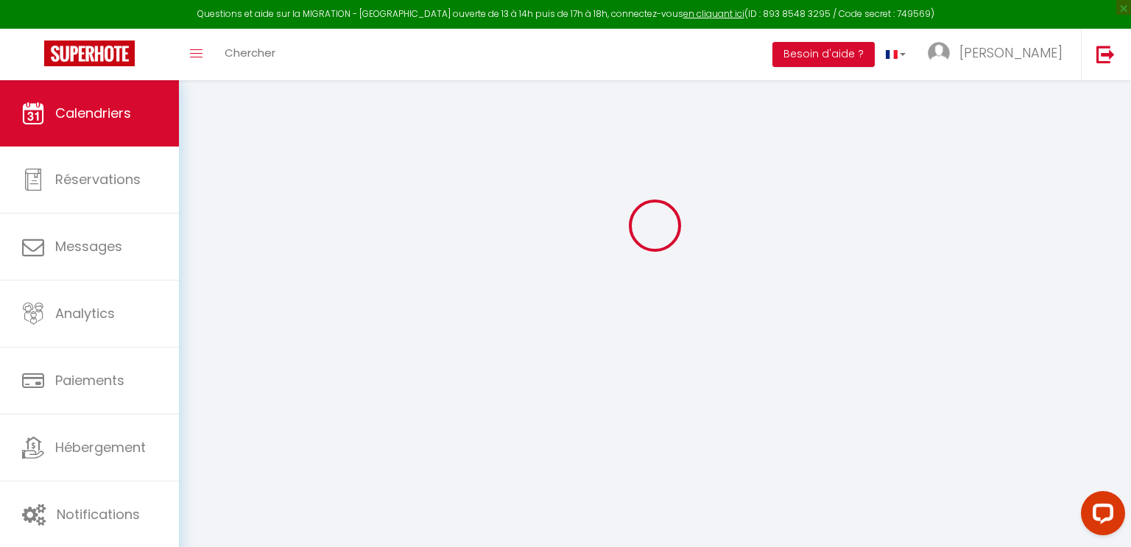
select select "0"
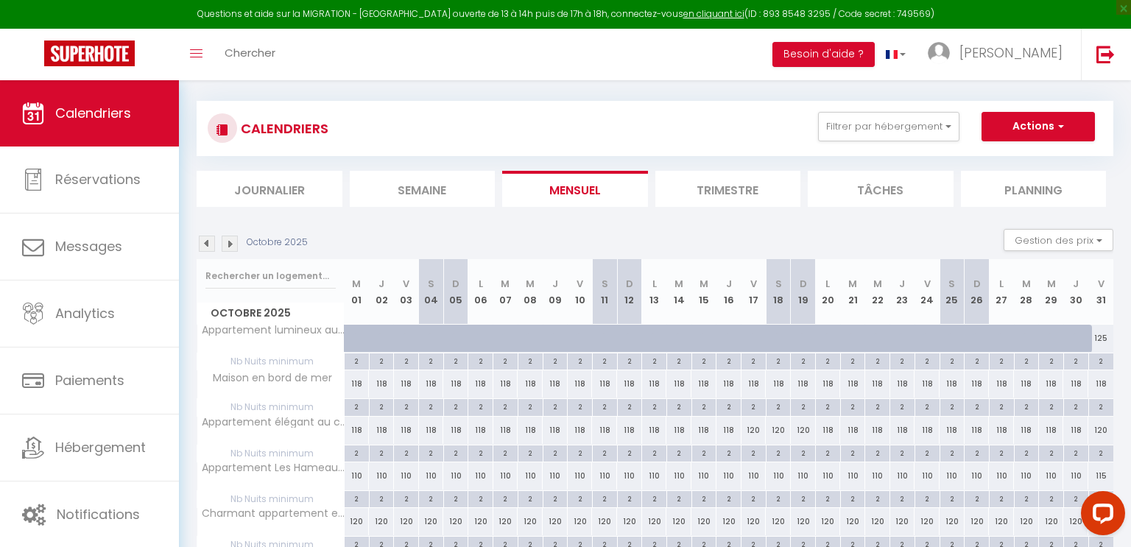
scroll to position [0, 0]
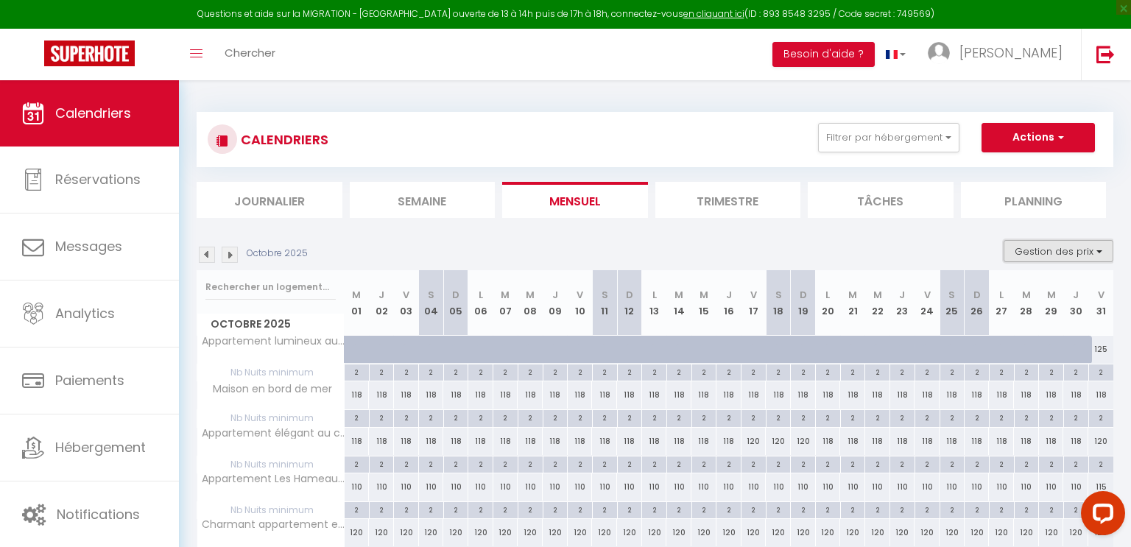
click at [1053, 248] on button "Gestion des prix" at bounding box center [1059, 251] width 110 height 22
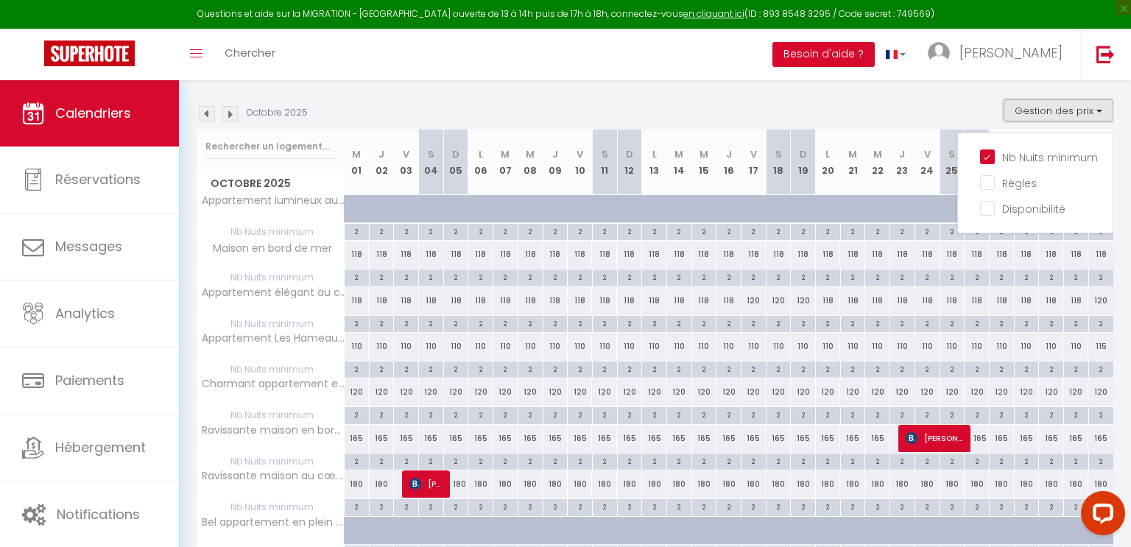
scroll to position [192, 0]
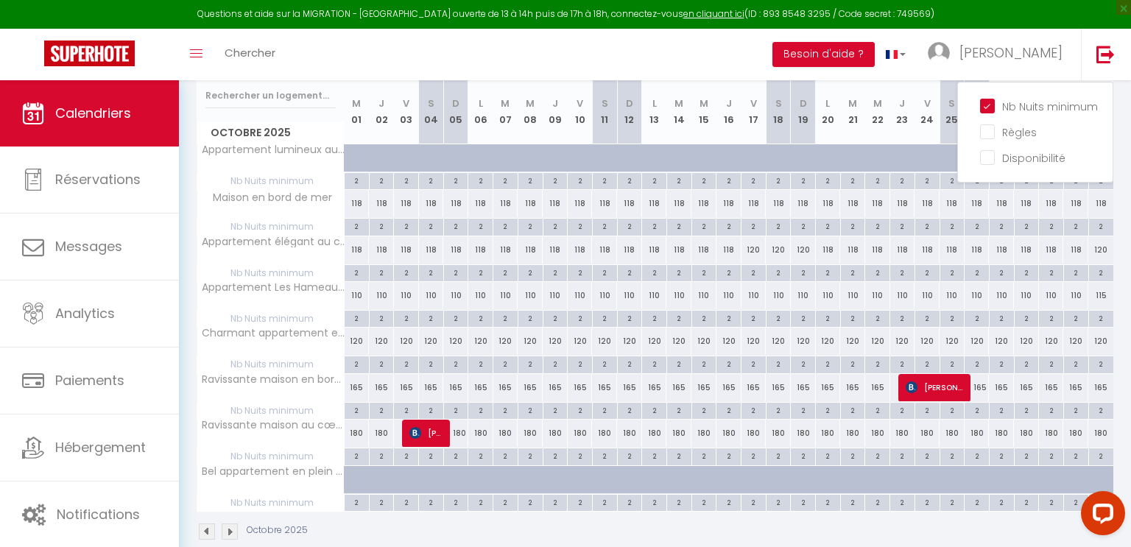
click at [826, 452] on div "2" at bounding box center [828, 456] width 24 height 14
type input "2"
type input "Lun 20 Octobre 2025"
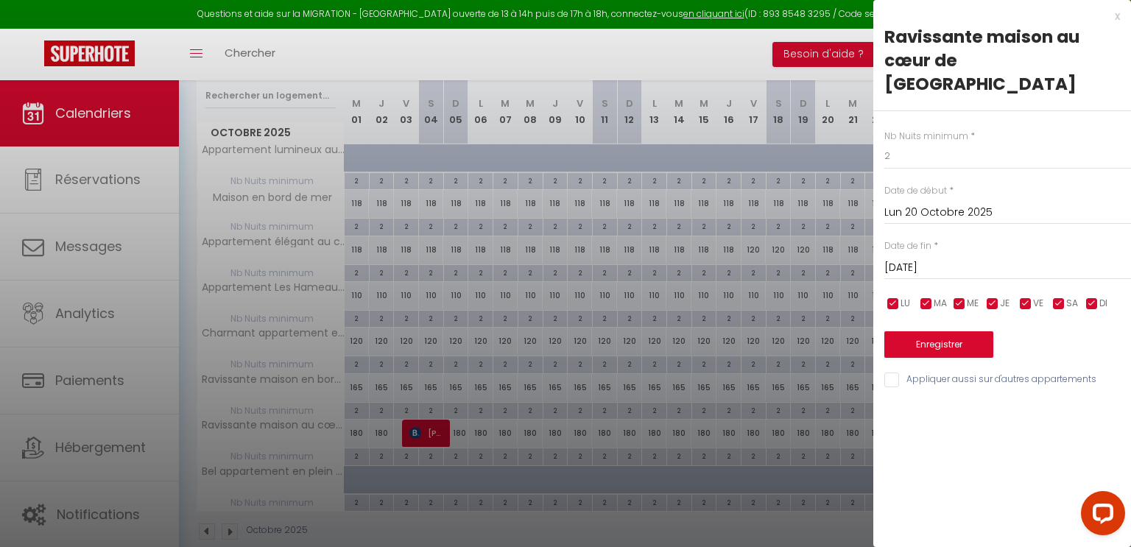
click at [950, 259] on input "[DATE]" at bounding box center [1008, 268] width 247 height 19
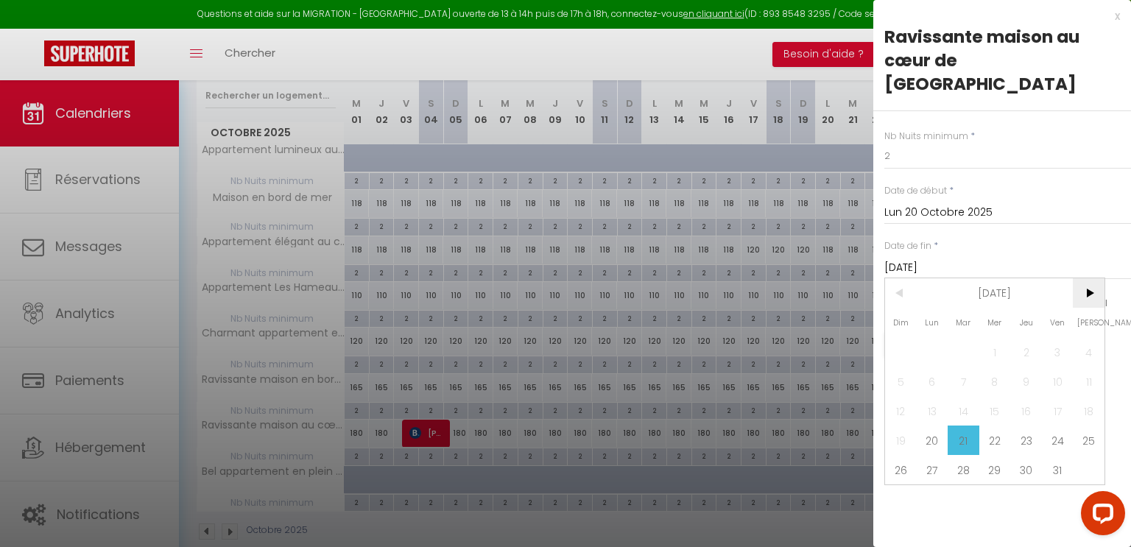
click at [1090, 278] on span ">" at bounding box center [1089, 292] width 32 height 29
click at [899, 367] on span "2" at bounding box center [901, 381] width 32 height 29
type input "Dim 02 Novembre 2025"
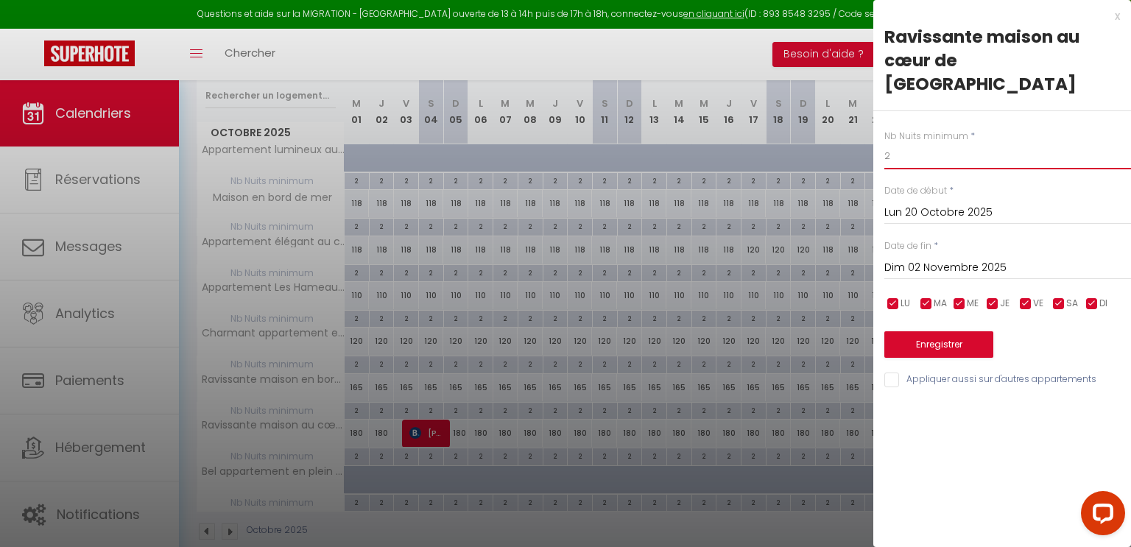
click at [898, 143] on input "2" at bounding box center [1008, 156] width 247 height 27
type input "3"
click at [945, 331] on button "Enregistrer" at bounding box center [939, 344] width 109 height 27
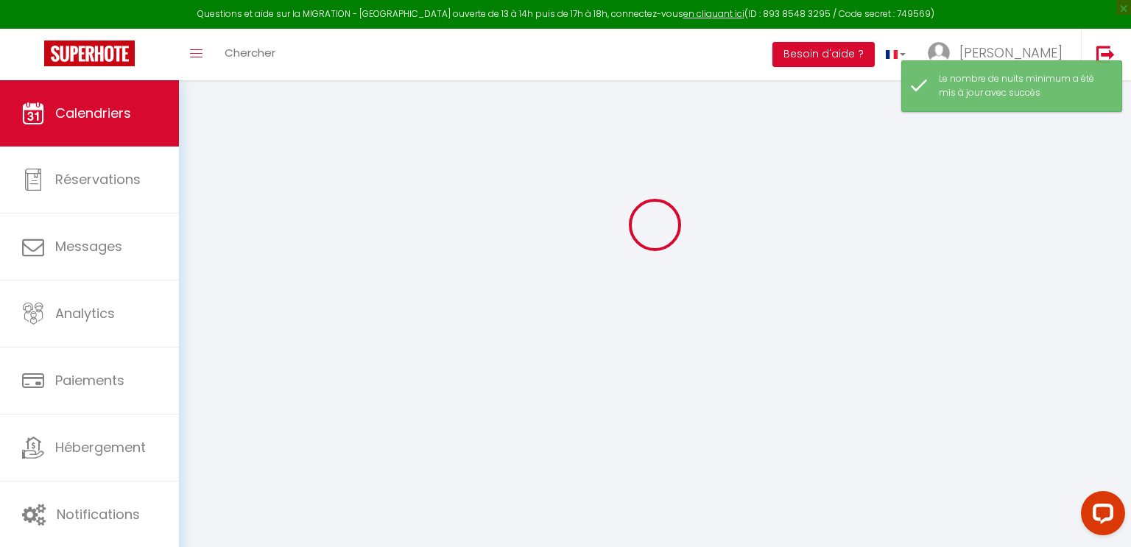
select select "0"
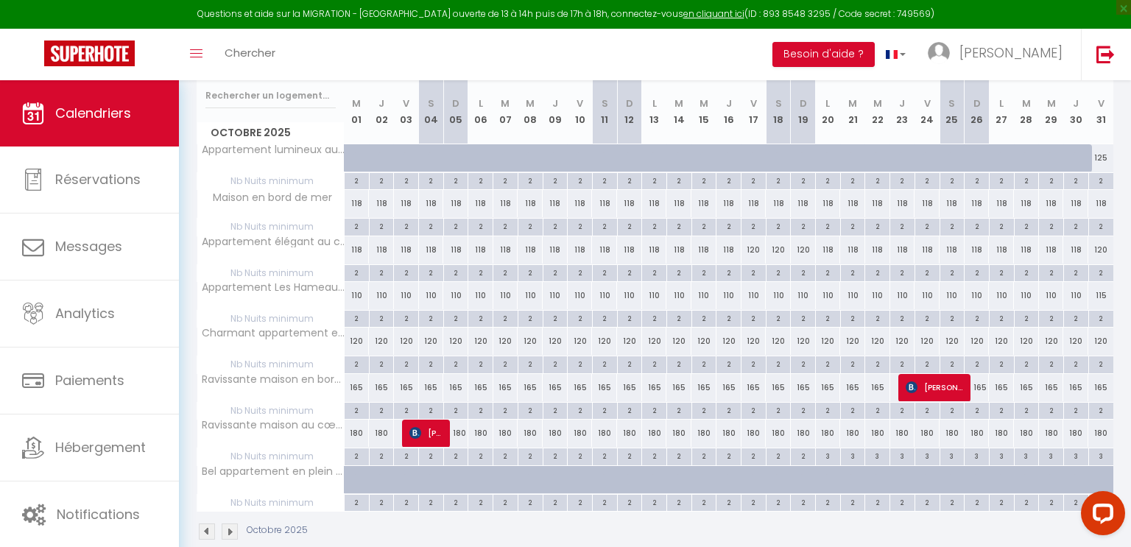
click at [890, 302] on div "110" at bounding box center [903, 295] width 26 height 27
select select "1"
type input "[DATE]"
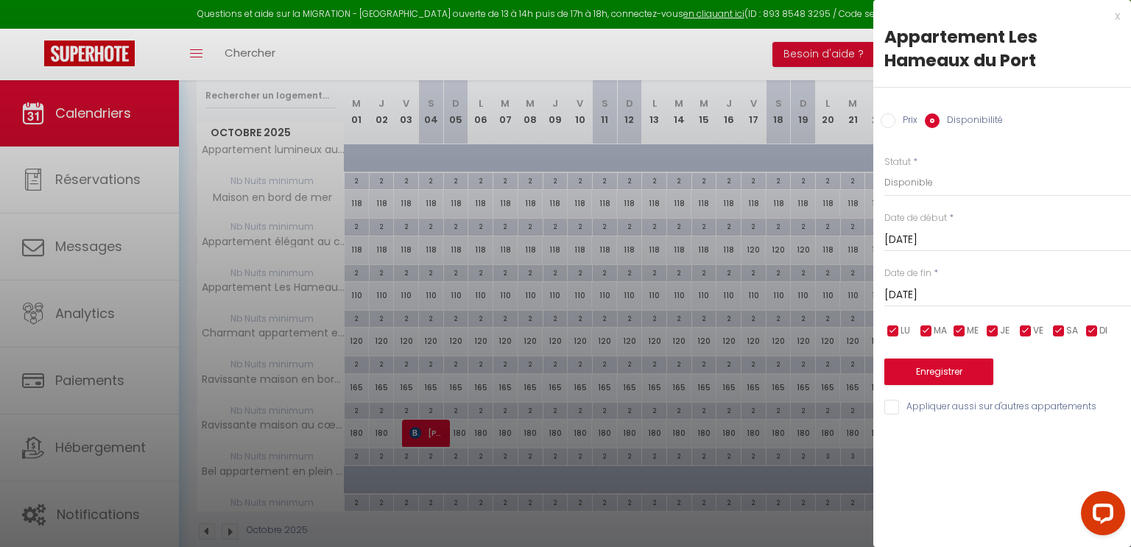
click at [1117, 13] on div "x" at bounding box center [997, 16] width 247 height 18
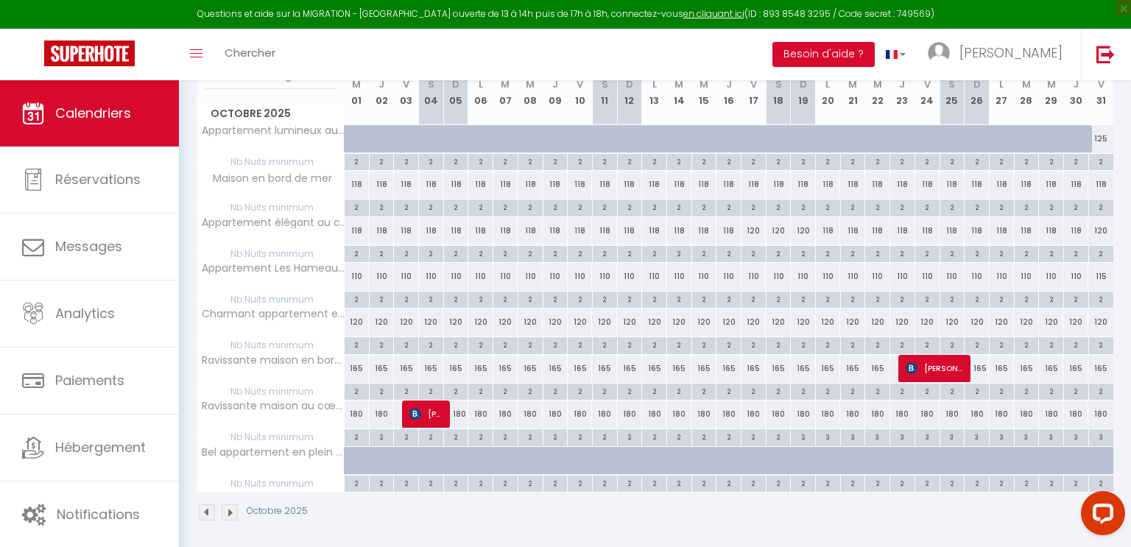
scroll to position [214, 0]
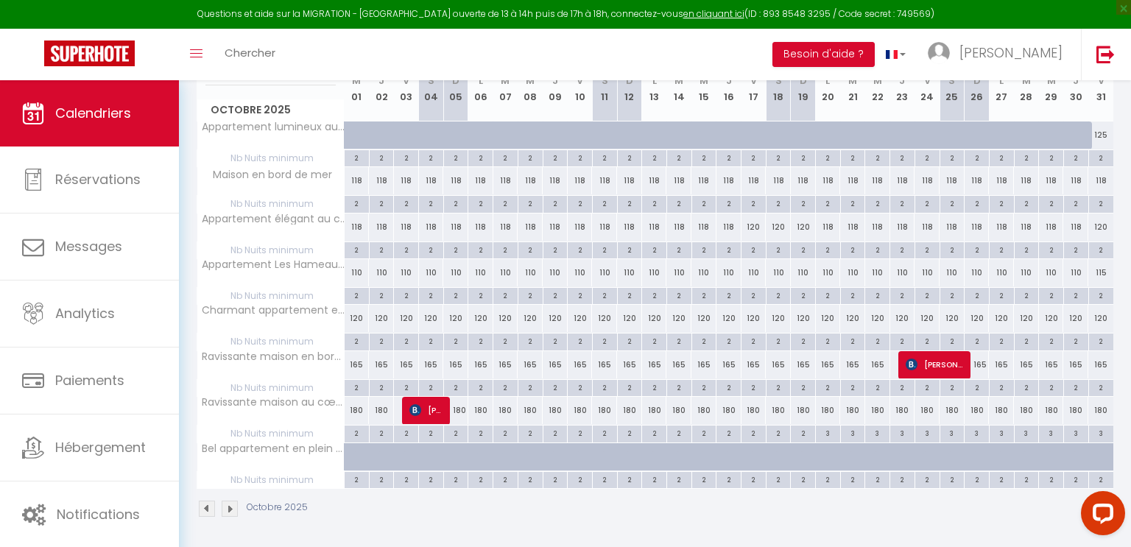
click at [225, 506] on img at bounding box center [230, 509] width 16 height 16
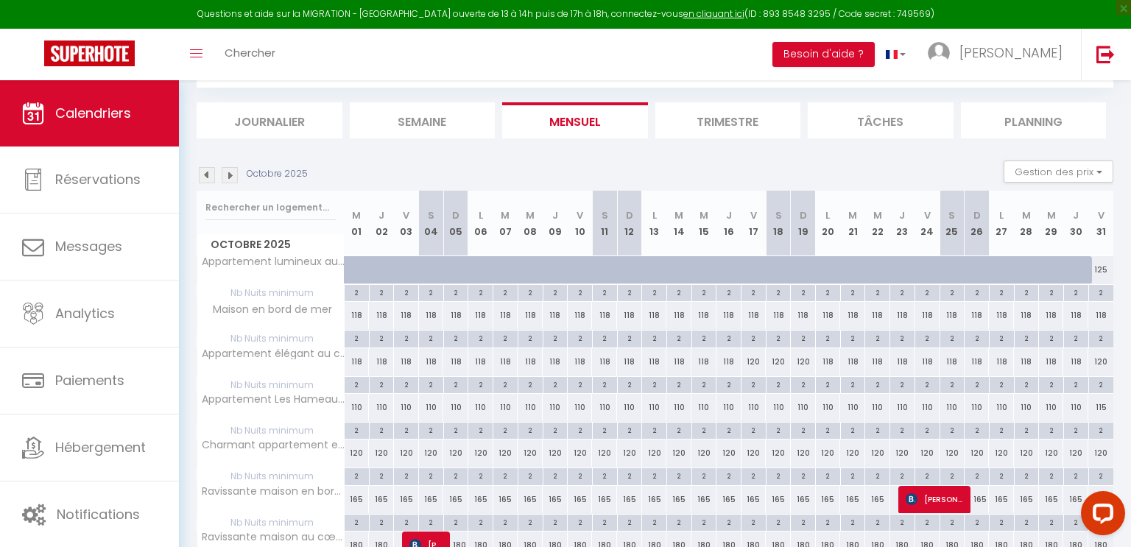
select select "0"
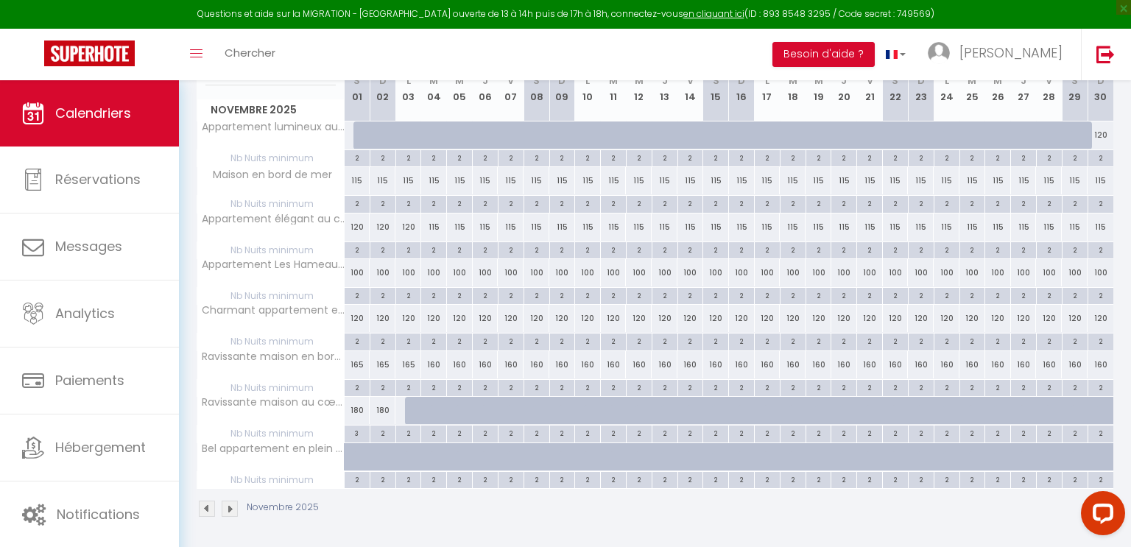
click at [225, 506] on img at bounding box center [230, 509] width 16 height 16
select select "0"
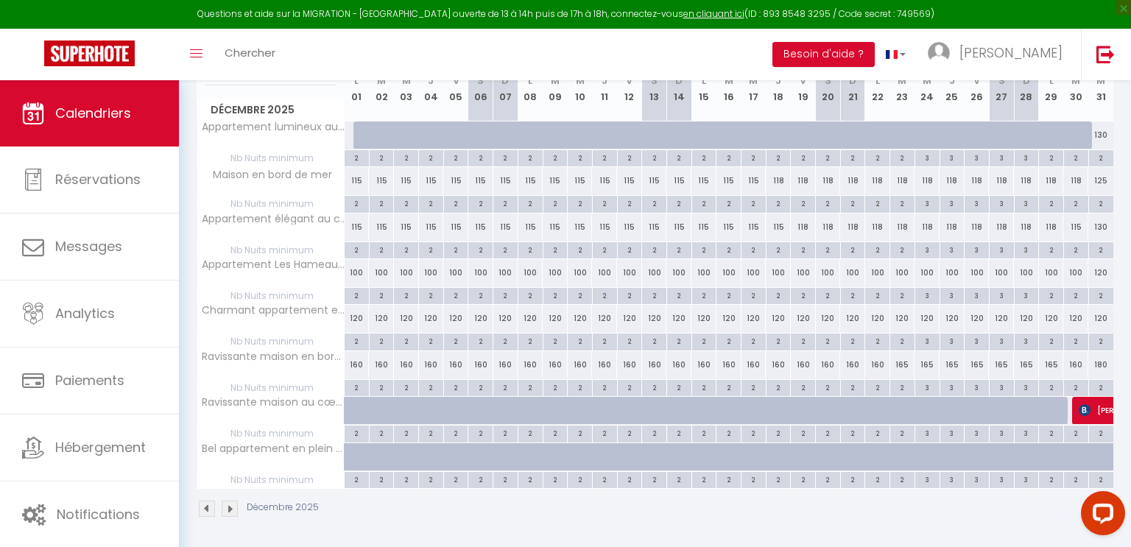
click at [203, 505] on img at bounding box center [207, 509] width 16 height 16
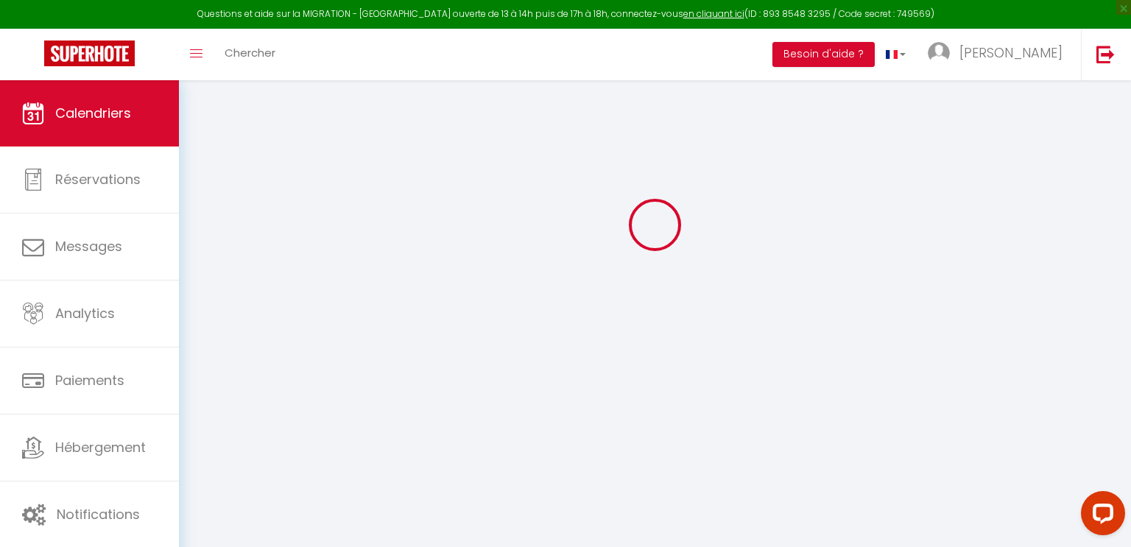
select select "0"
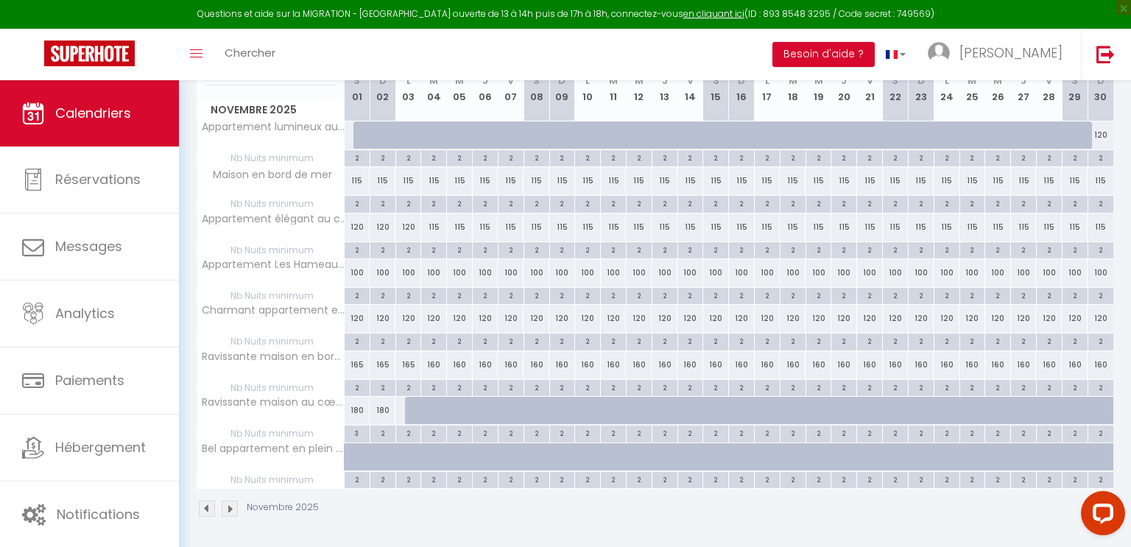
click at [233, 502] on img at bounding box center [230, 509] width 16 height 16
select select "0"
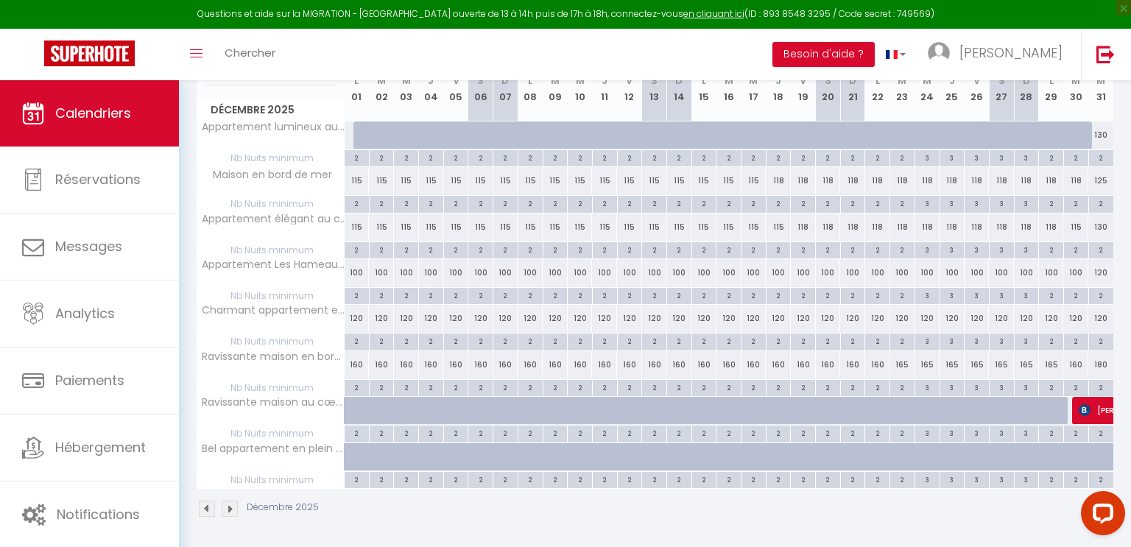
click at [228, 508] on img at bounding box center [230, 509] width 16 height 16
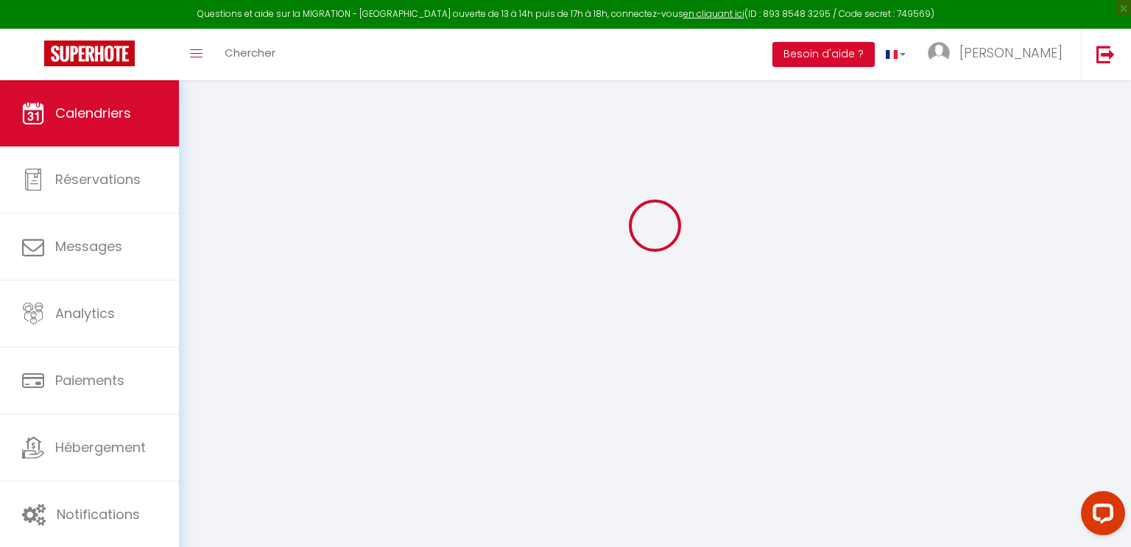
select select "0"
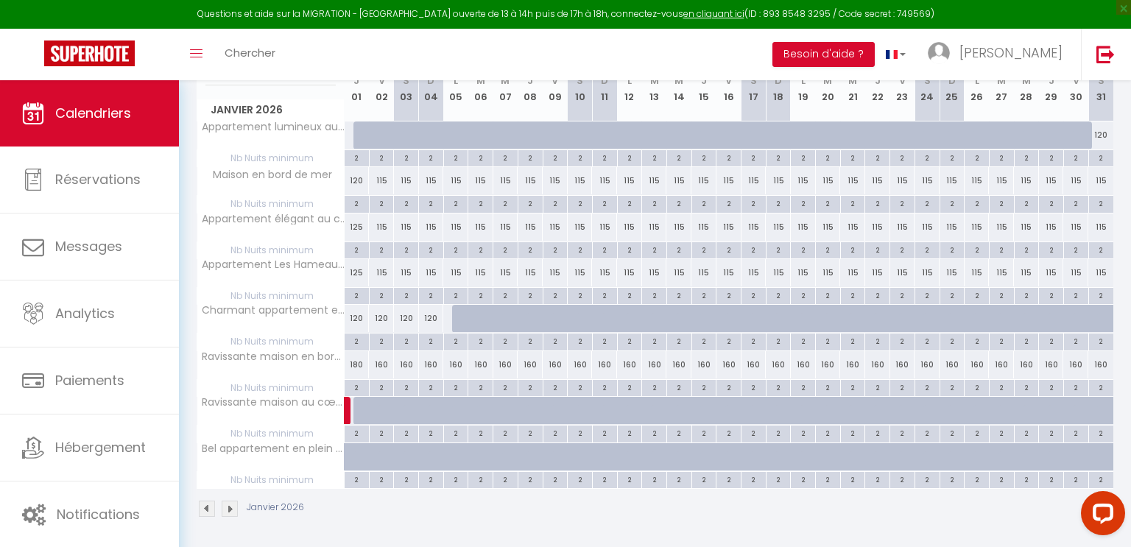
click at [203, 505] on img at bounding box center [207, 509] width 16 height 16
select select
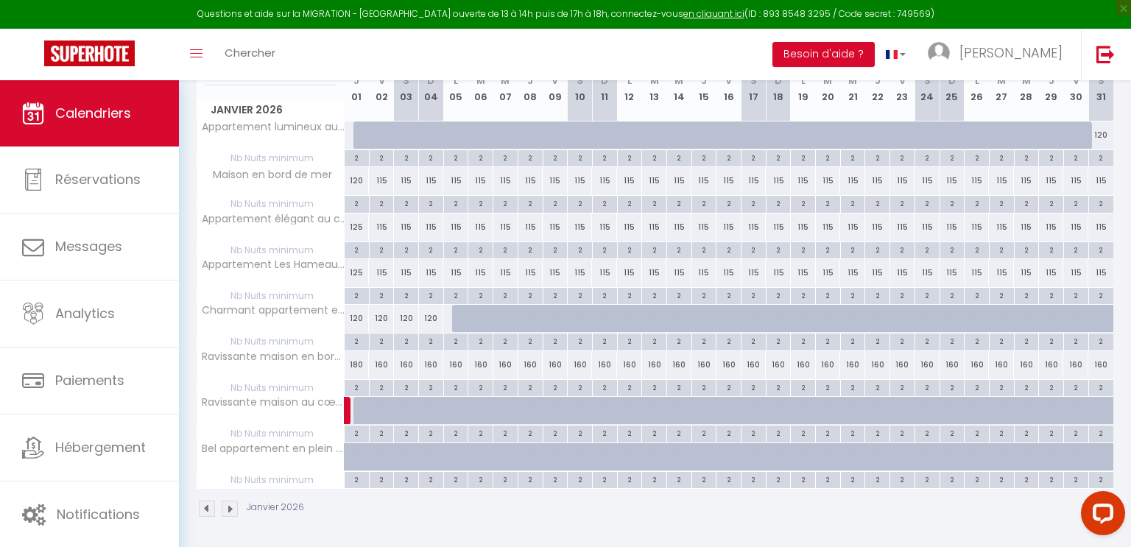
select select
select select "0"
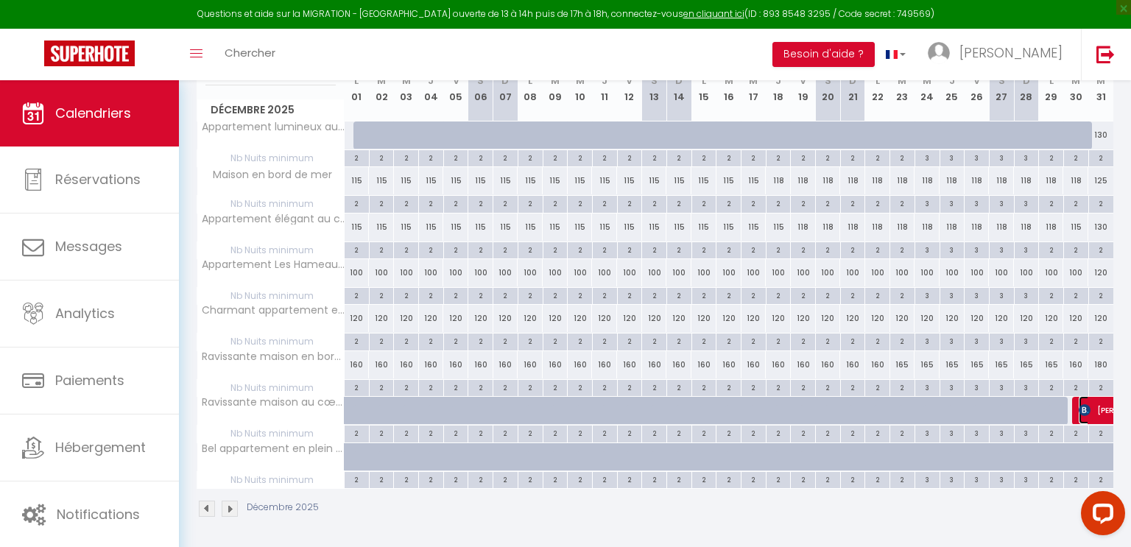
click at [1084, 410] on img at bounding box center [1085, 410] width 12 height 12
select select "OK"
select select "KO"
select select "0"
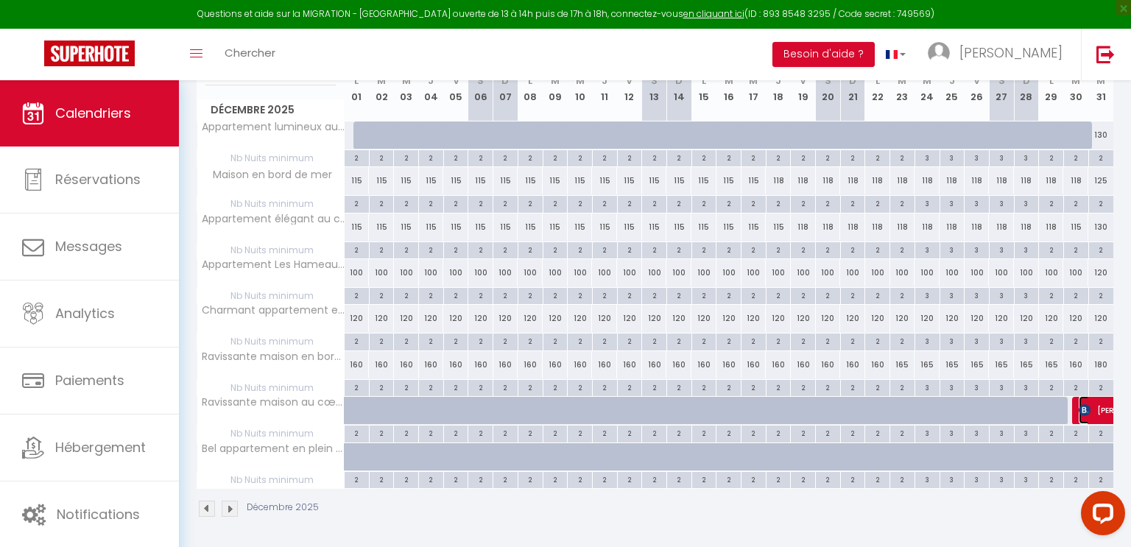
select select "1"
select select
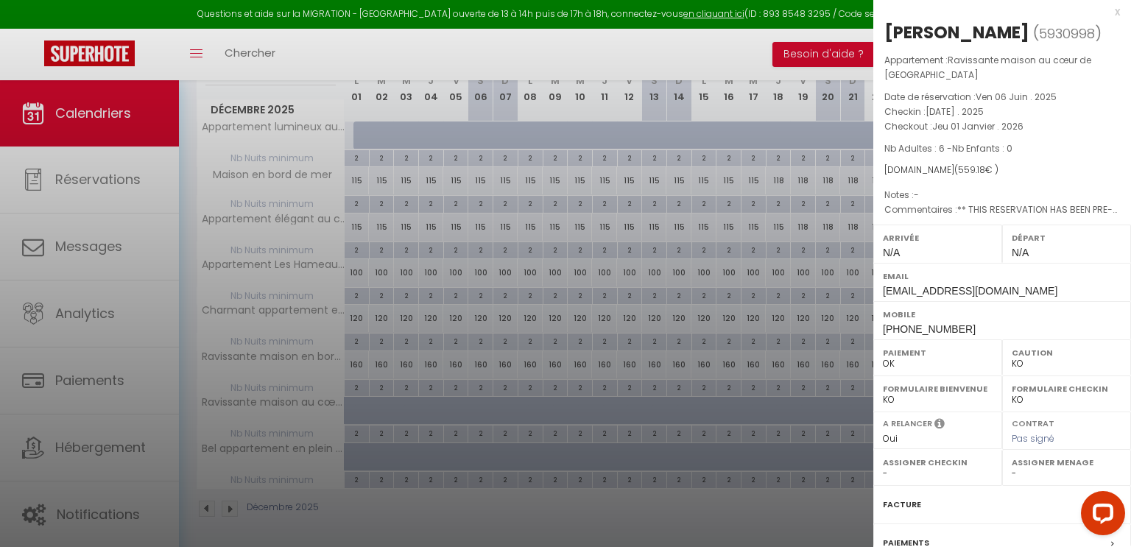
scroll to position [0, 0]
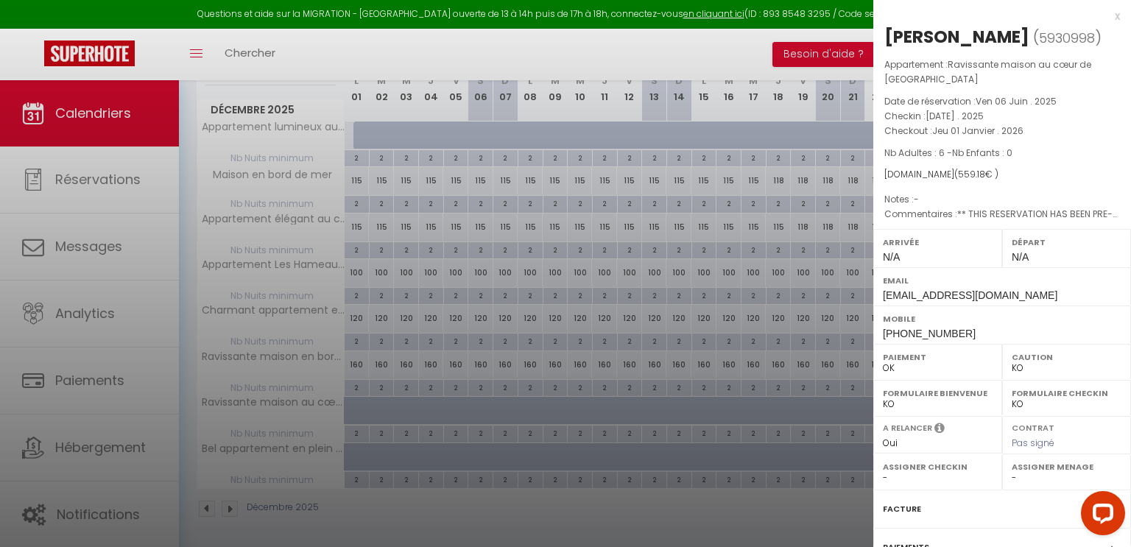
click at [1120, 16] on div "x [PERSON_NAME] ( 5930998 ) Appartement : Ravissante maison au cœur de [GEOGRAP…" at bounding box center [1003, 350] width 258 height 701
click at [1117, 20] on div "x" at bounding box center [997, 16] width 247 height 18
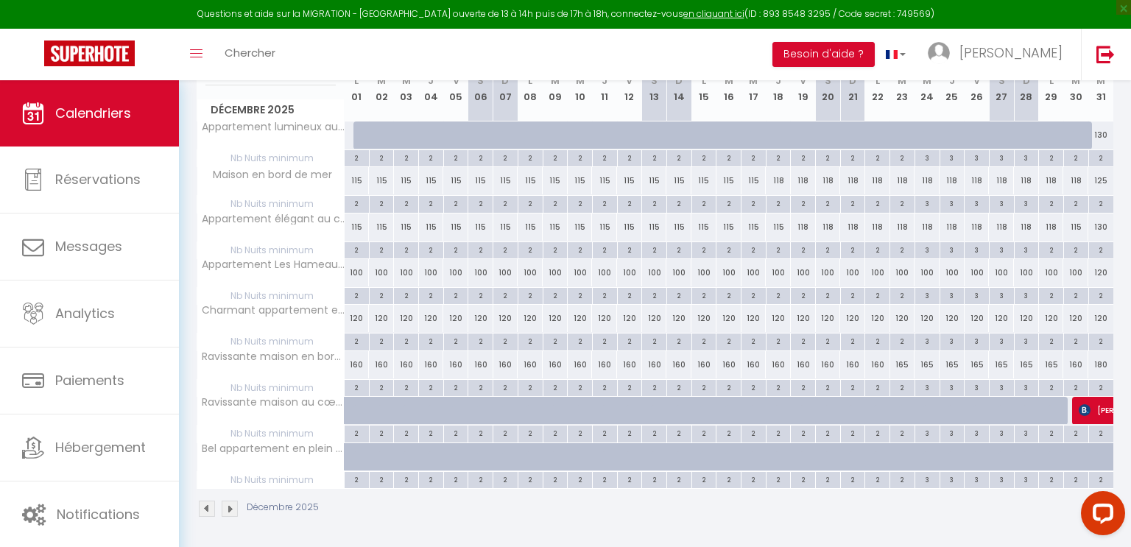
click at [200, 504] on img at bounding box center [207, 509] width 16 height 16
select select "0"
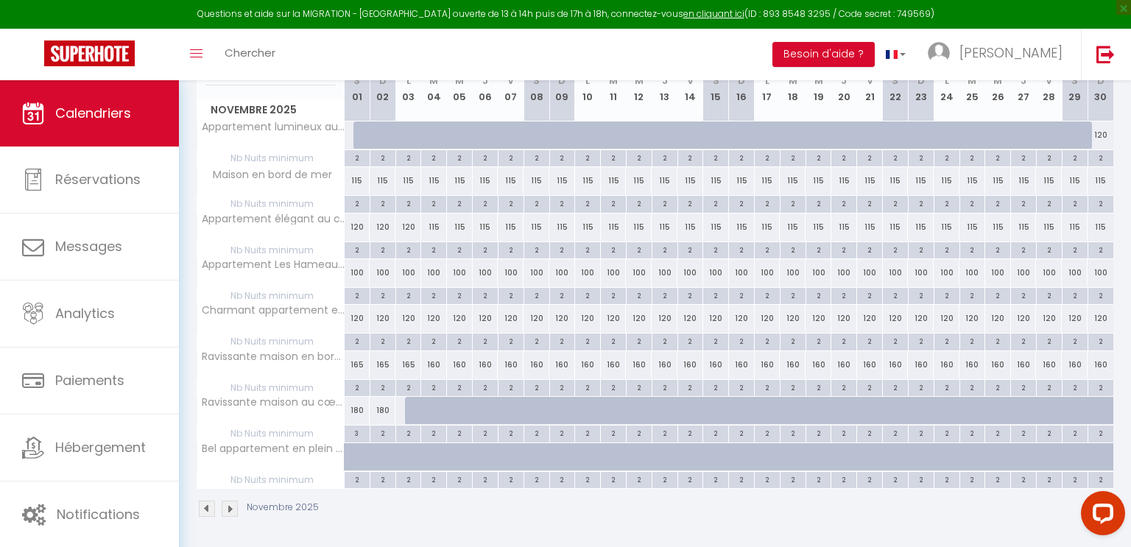
click at [200, 504] on img at bounding box center [207, 509] width 16 height 16
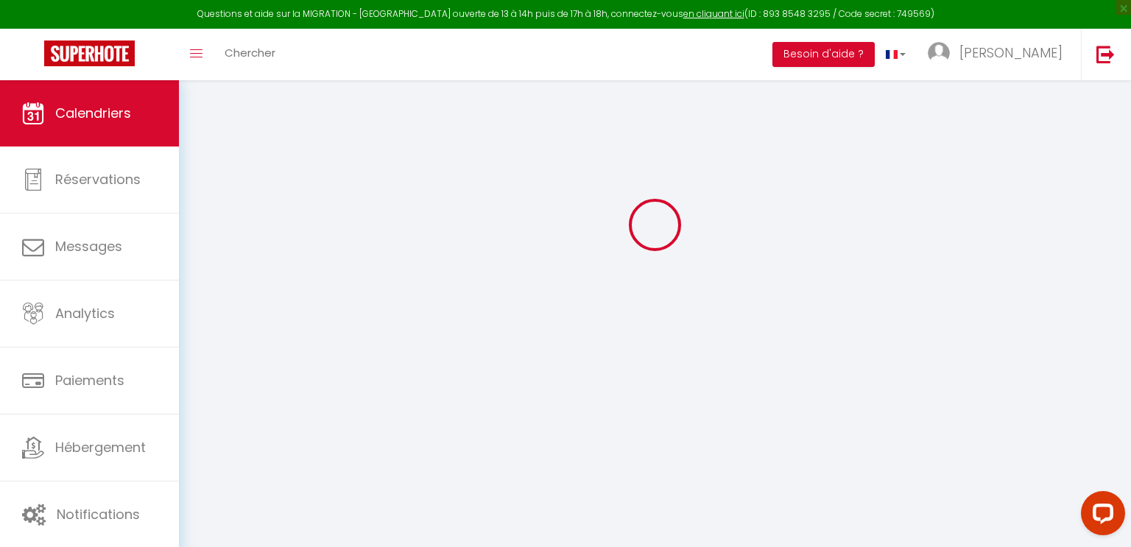
select select "0"
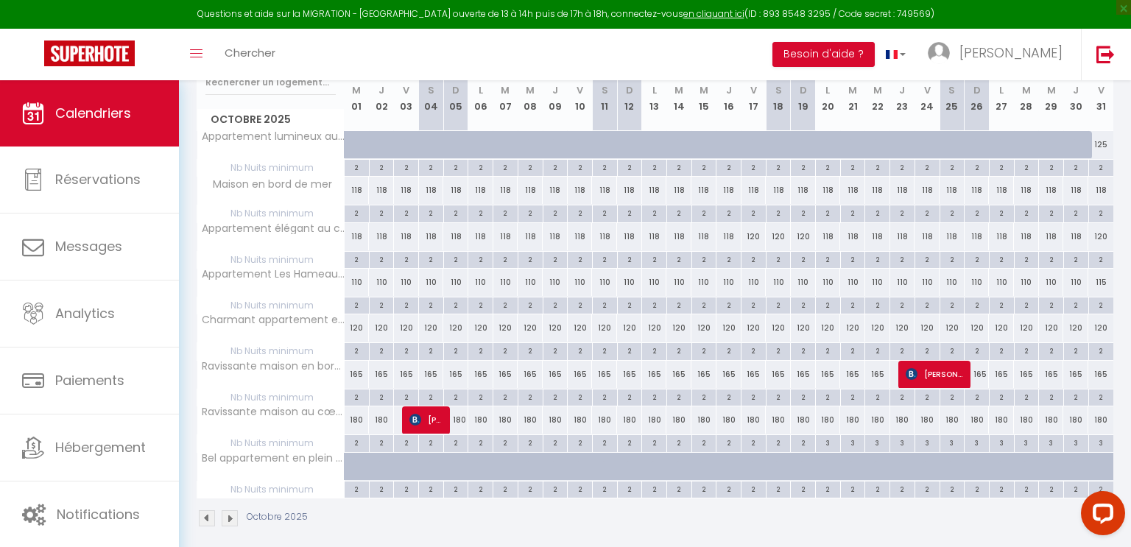
scroll to position [214, 0]
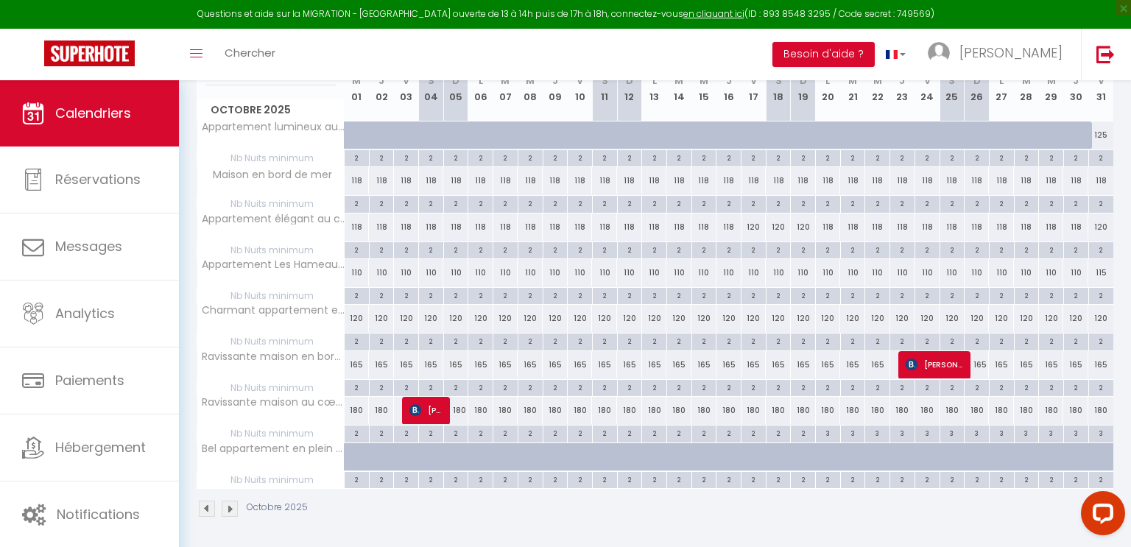
click at [233, 507] on img at bounding box center [230, 509] width 16 height 16
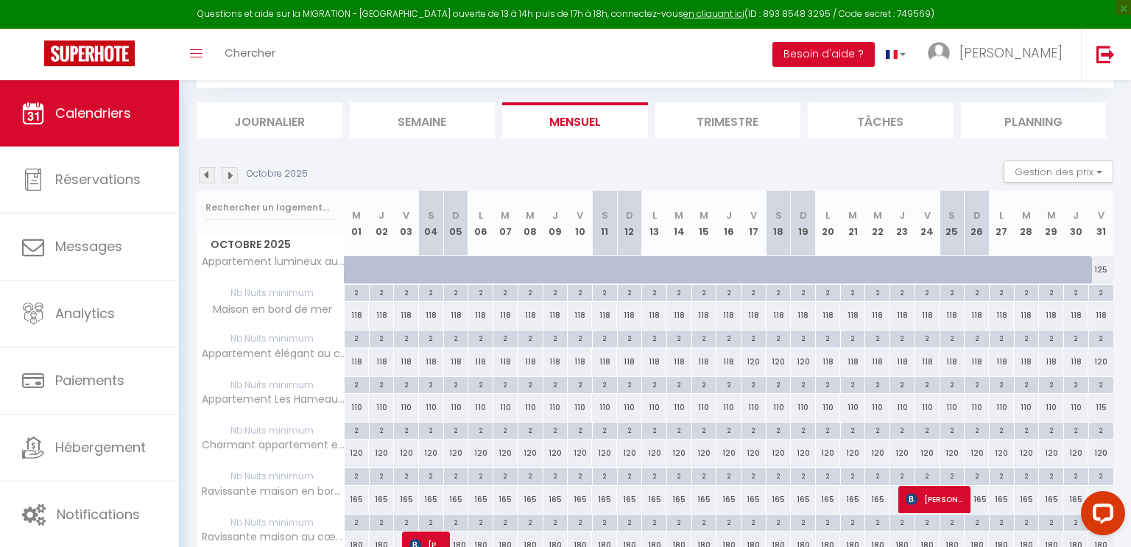
select select "0"
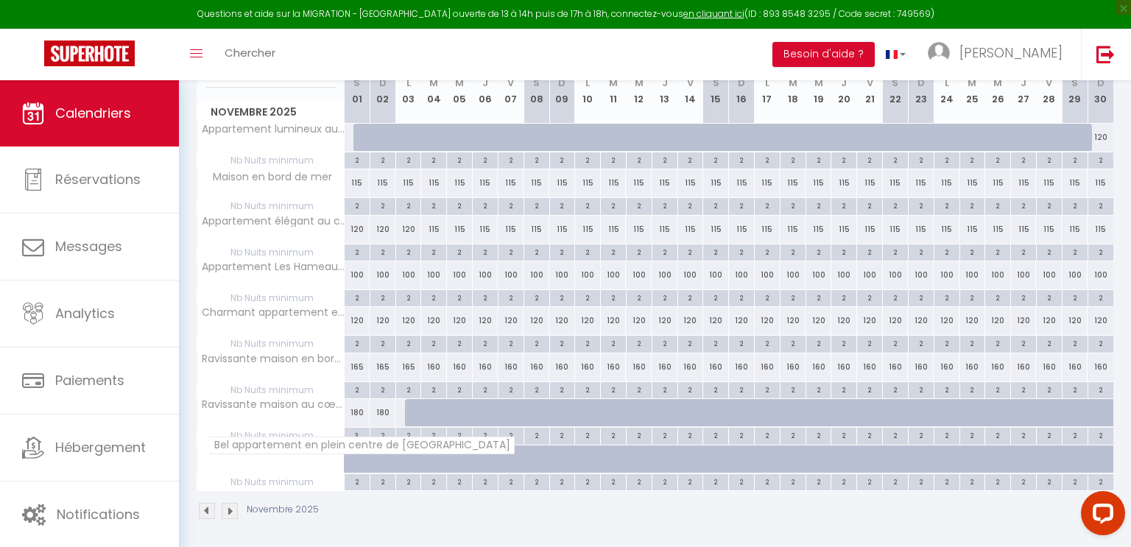
scroll to position [214, 0]
click at [384, 430] on div "2" at bounding box center [383, 433] width 25 height 14
type input "2"
type input "Dim 02 Novembre 2025"
type input "[DATE]"
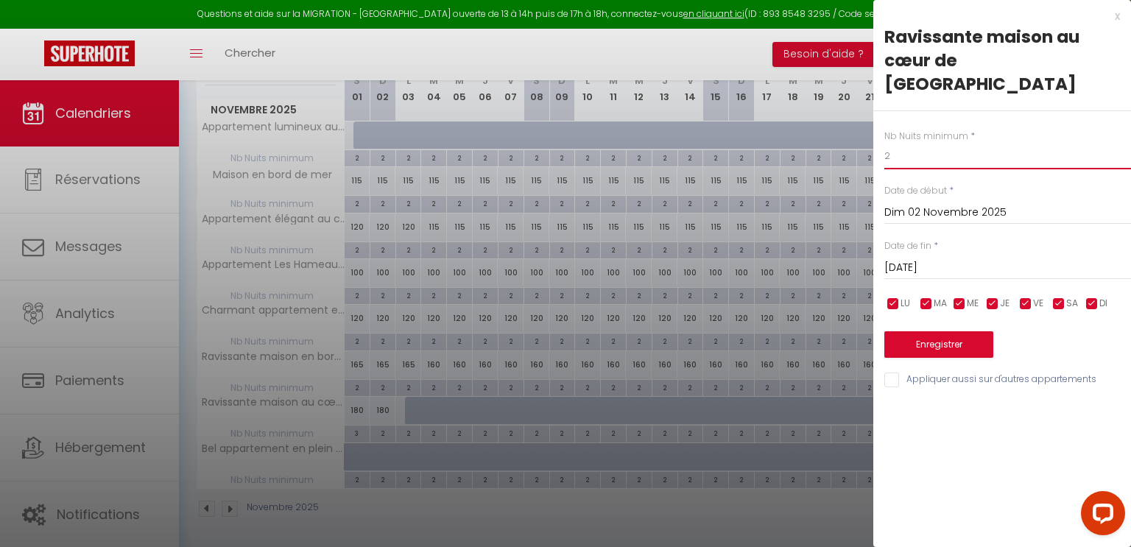
click at [906, 143] on input "2" at bounding box center [1008, 156] width 247 height 27
type input "3"
click at [935, 331] on button "Enregistrer" at bounding box center [939, 344] width 109 height 27
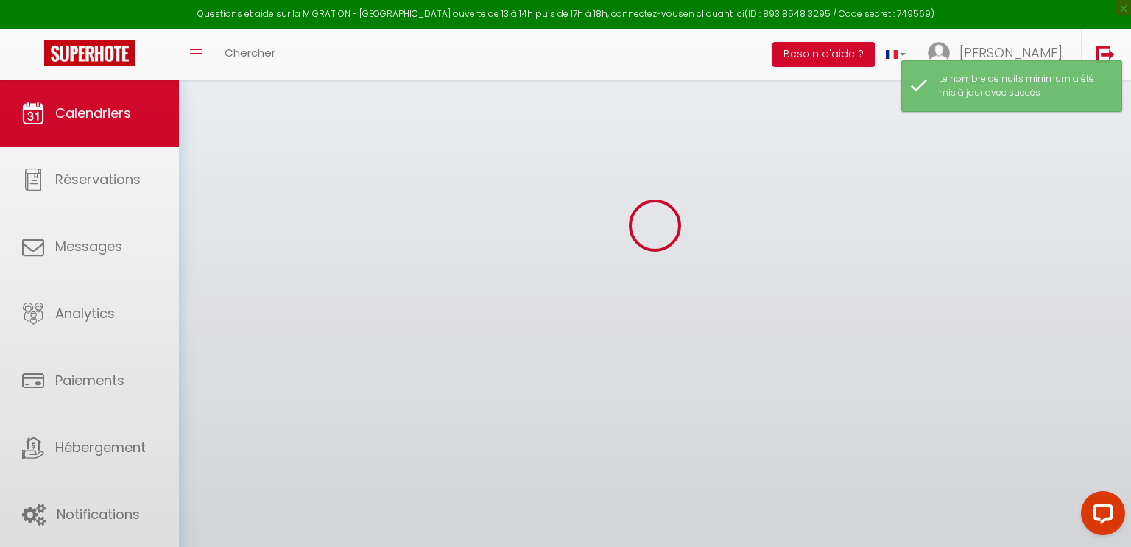
select select "0"
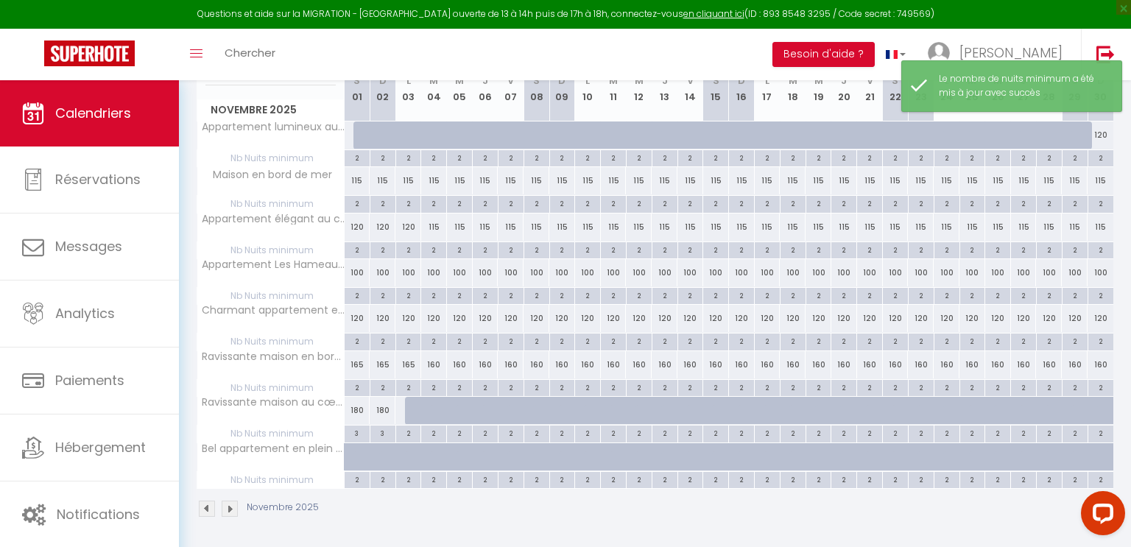
click at [231, 502] on img at bounding box center [230, 509] width 16 height 16
select select "0"
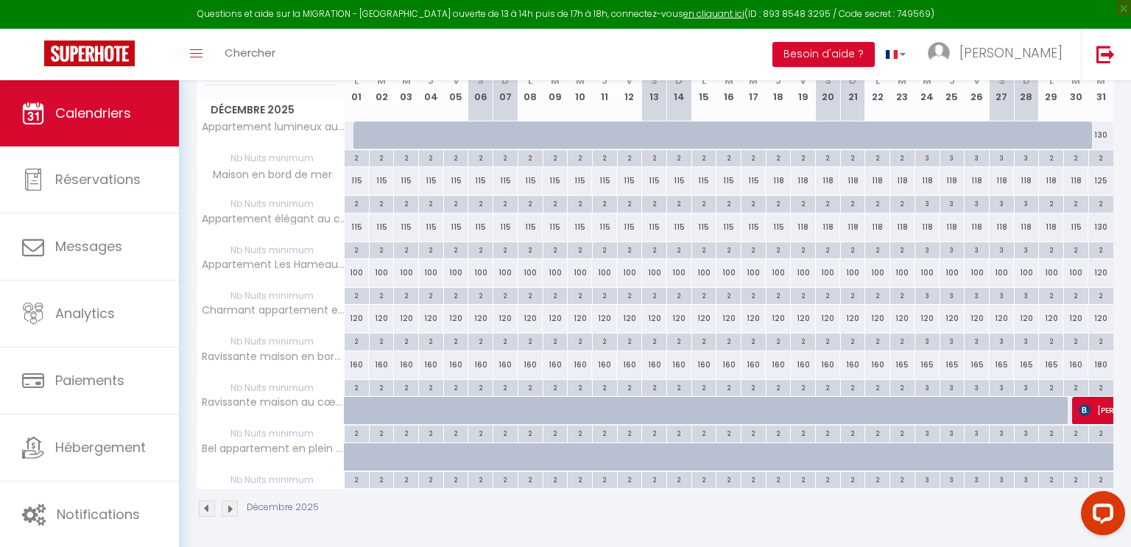
click at [228, 509] on img at bounding box center [230, 509] width 16 height 16
select select "0"
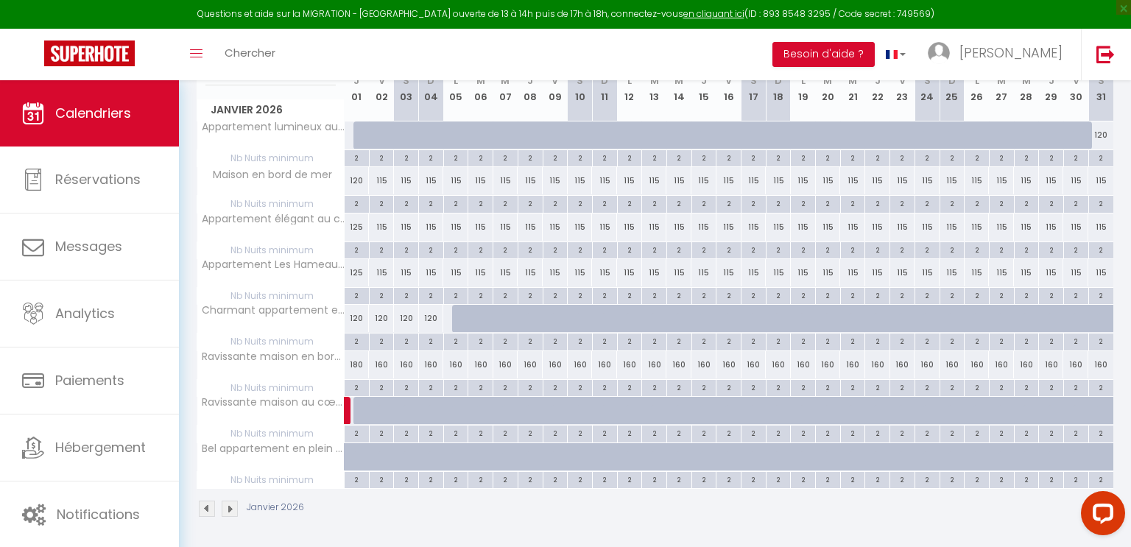
click at [230, 508] on img at bounding box center [230, 509] width 16 height 16
select select "0"
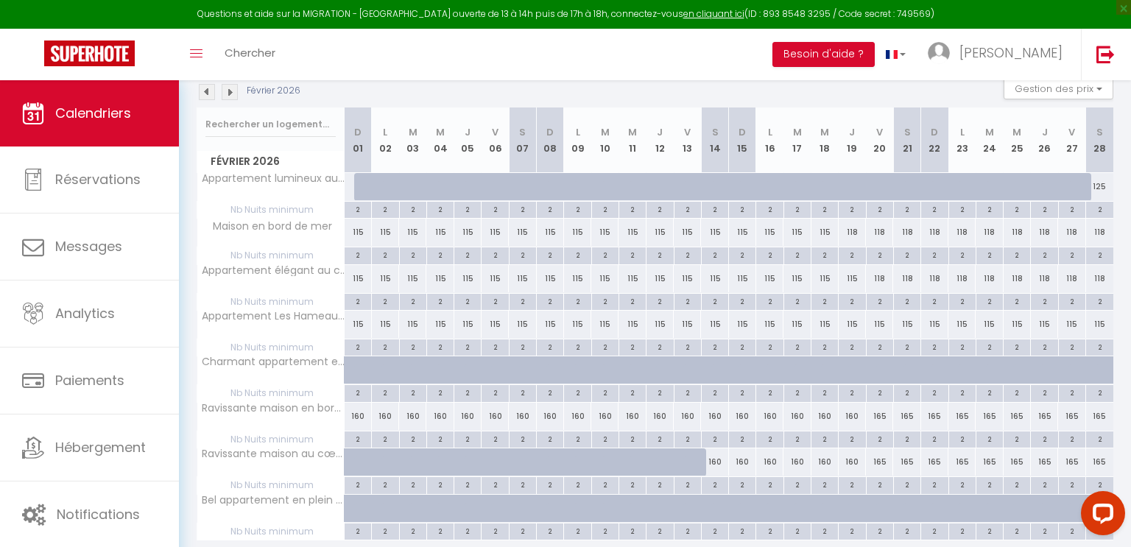
scroll to position [164, 0]
click at [880, 484] on div "2" at bounding box center [880, 483] width 27 height 14
type input "2"
type input "[DATE]"
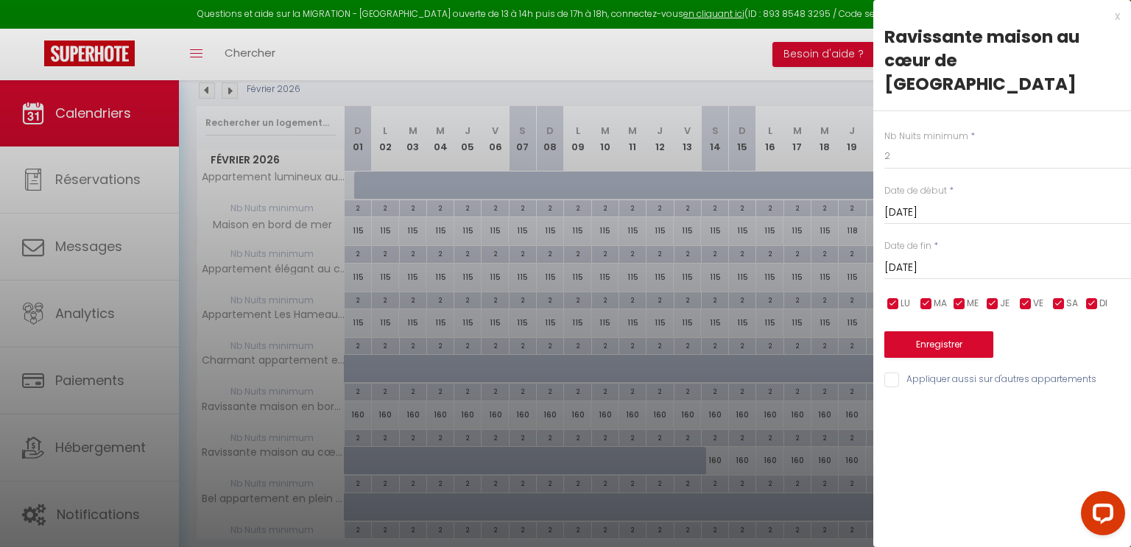
click at [970, 259] on input "[DATE]" at bounding box center [1008, 268] width 247 height 19
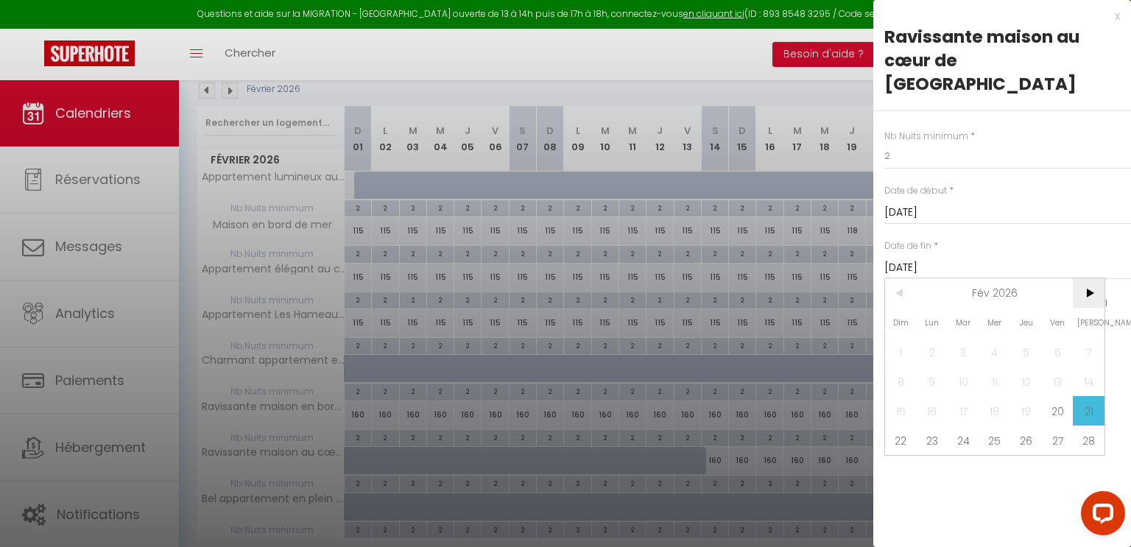
click at [1086, 278] on span ">" at bounding box center [1089, 292] width 32 height 29
click at [927, 367] on span "9" at bounding box center [933, 381] width 32 height 29
type input "Lun 09 Mars 2026"
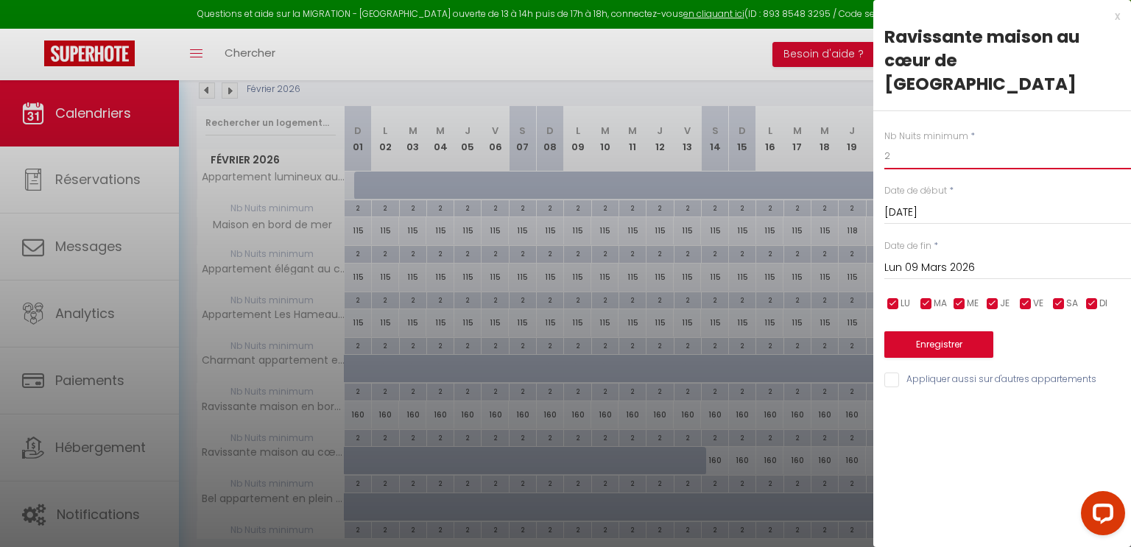
click at [896, 143] on input "2" at bounding box center [1008, 156] width 247 height 27
type input "3"
click at [932, 331] on button "Enregistrer" at bounding box center [939, 344] width 109 height 27
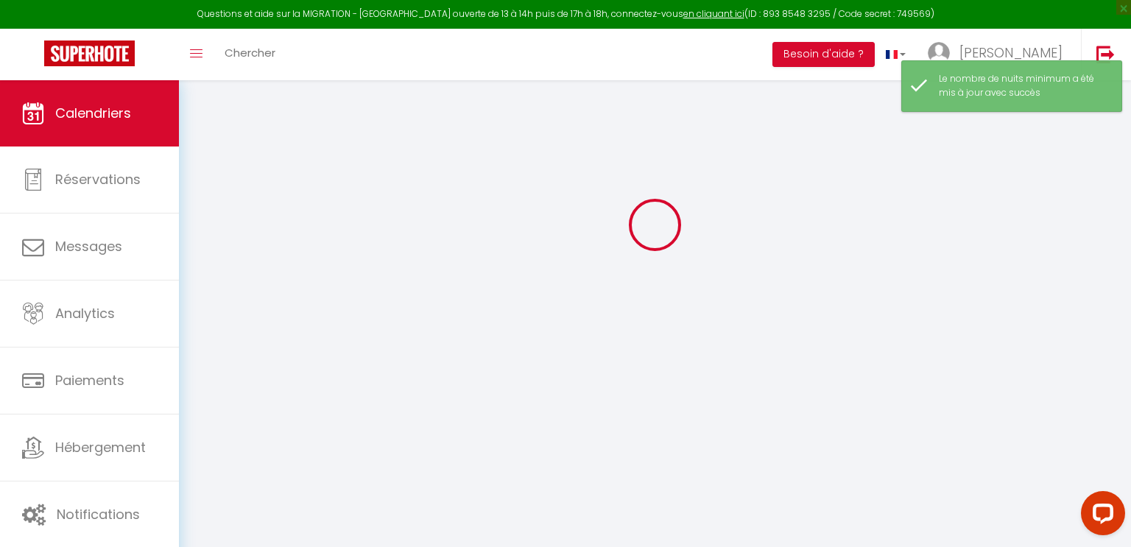
select select "0"
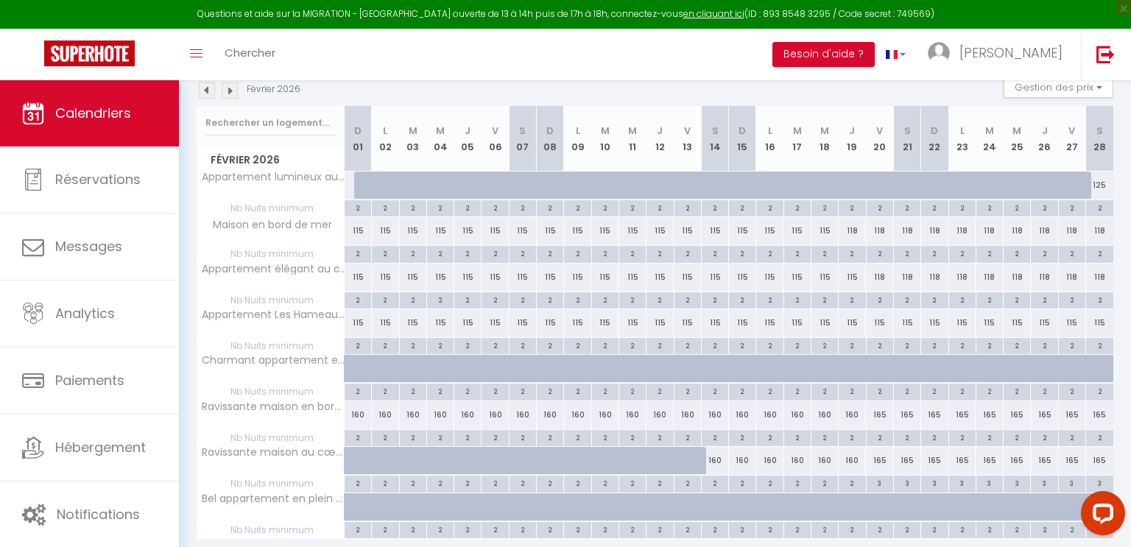
click at [880, 343] on div "2" at bounding box center [880, 345] width 27 height 14
type input "2"
type input "[DATE]"
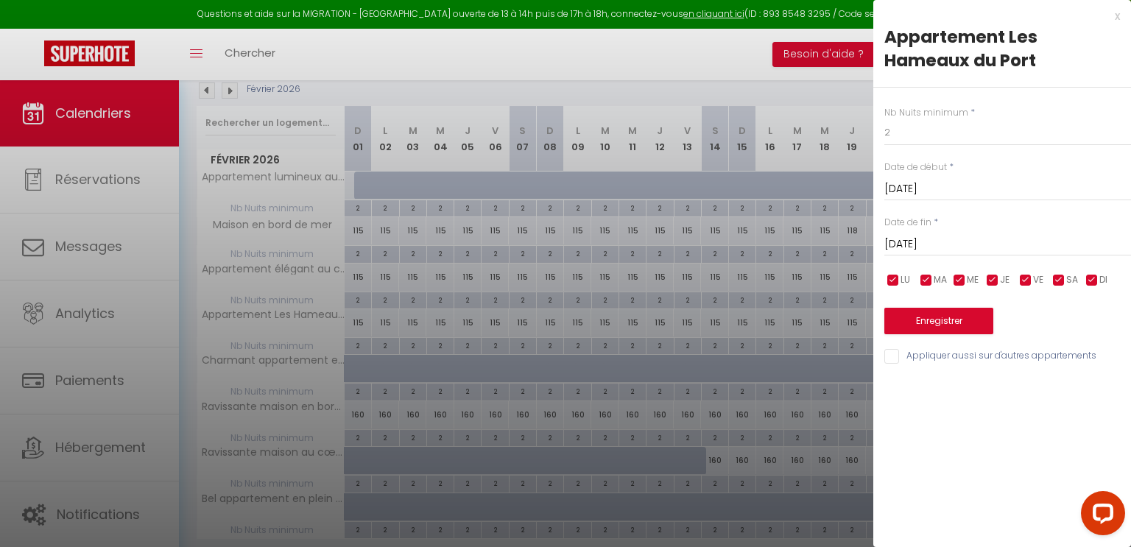
click at [944, 239] on input "[DATE]" at bounding box center [1008, 244] width 247 height 19
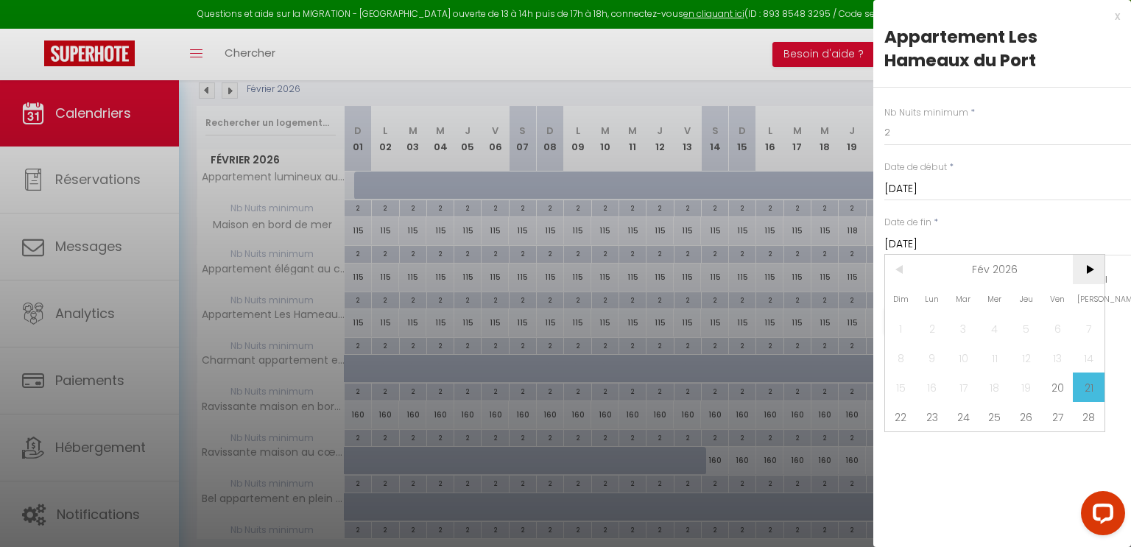
click at [1094, 267] on span ">" at bounding box center [1089, 269] width 32 height 29
click at [935, 359] on span "9" at bounding box center [933, 357] width 32 height 29
type input "Lun 09 Mars 2026"
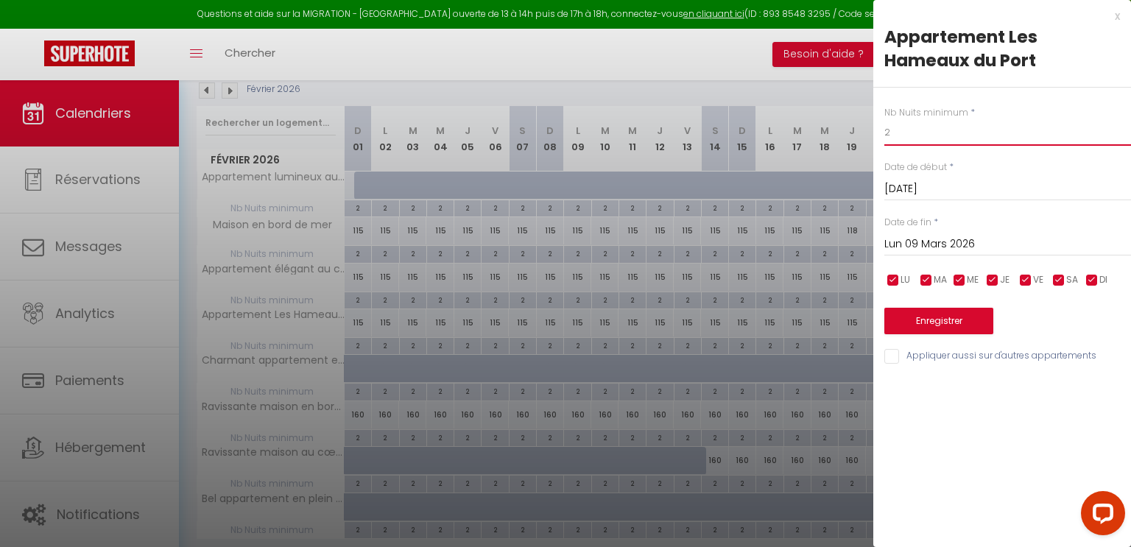
click at [908, 139] on input "2" at bounding box center [1008, 132] width 247 height 27
type input "3"
click at [950, 324] on button "Enregistrer" at bounding box center [939, 321] width 109 height 27
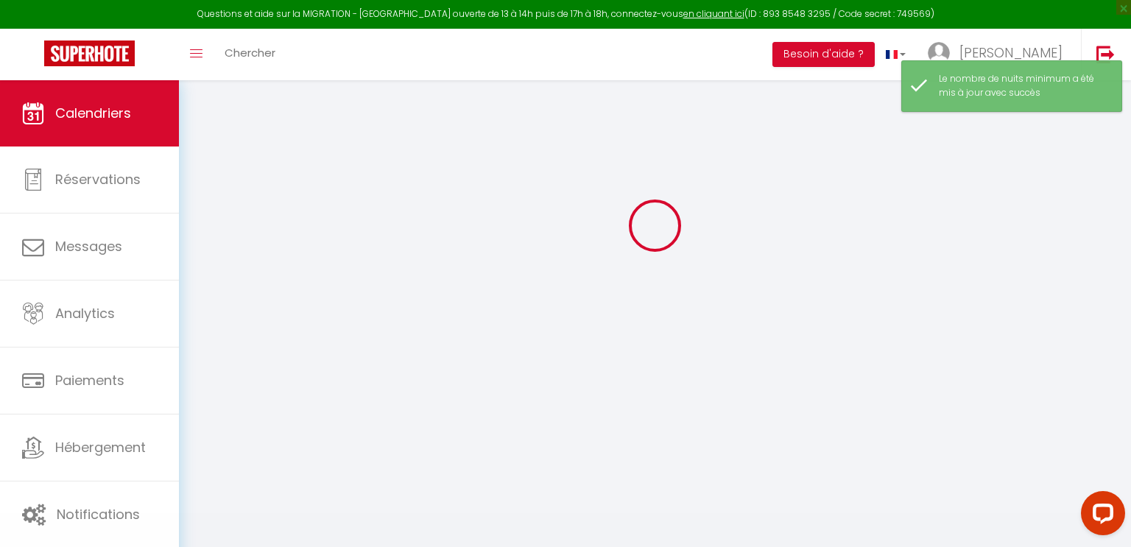
select select "0"
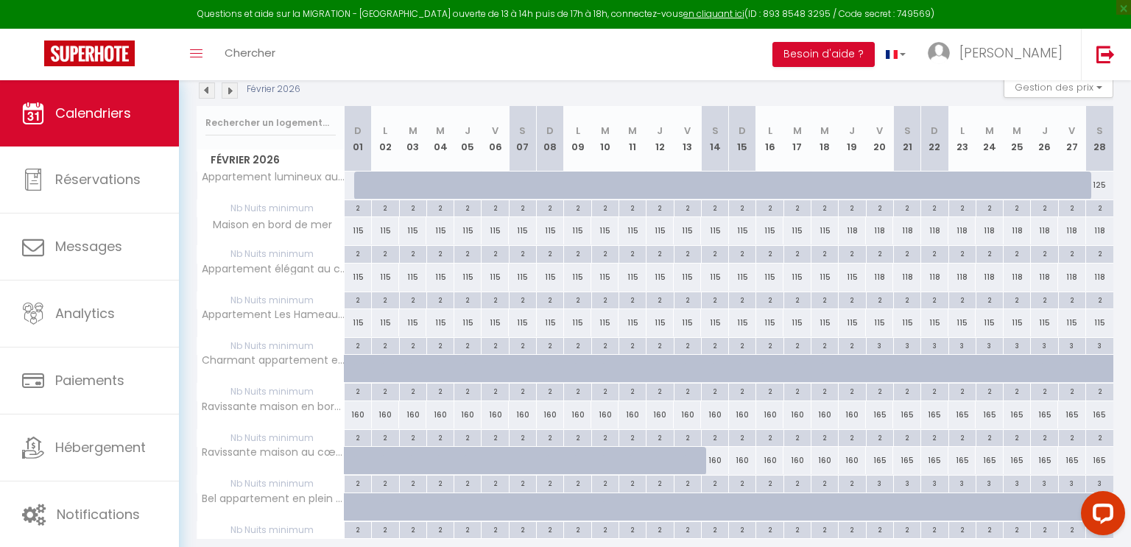
click at [879, 299] on div "2" at bounding box center [880, 299] width 27 height 14
type input "2"
type input "[DATE]"
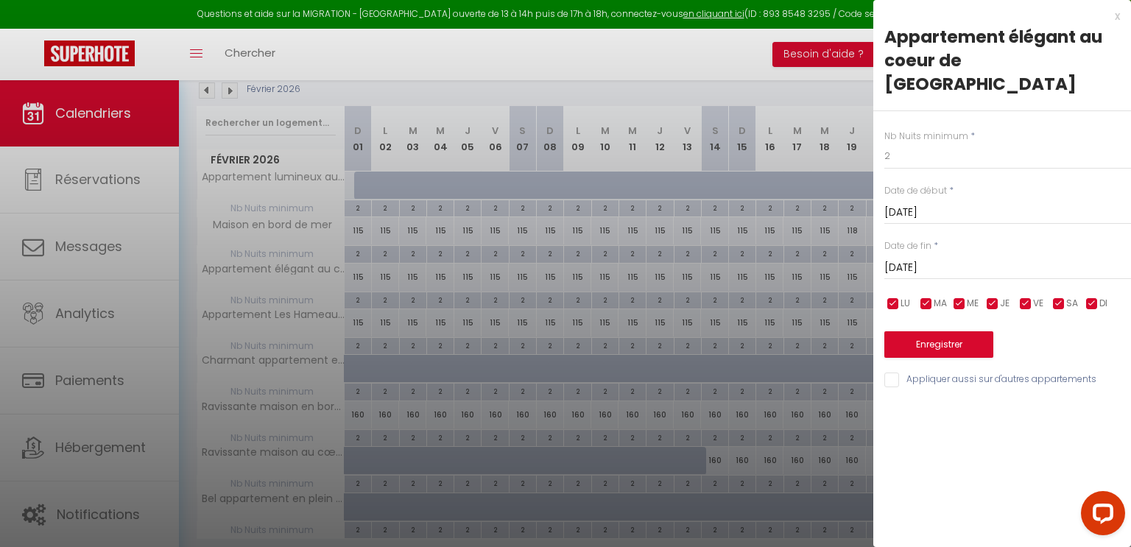
click at [938, 259] on input "[DATE]" at bounding box center [1008, 268] width 247 height 19
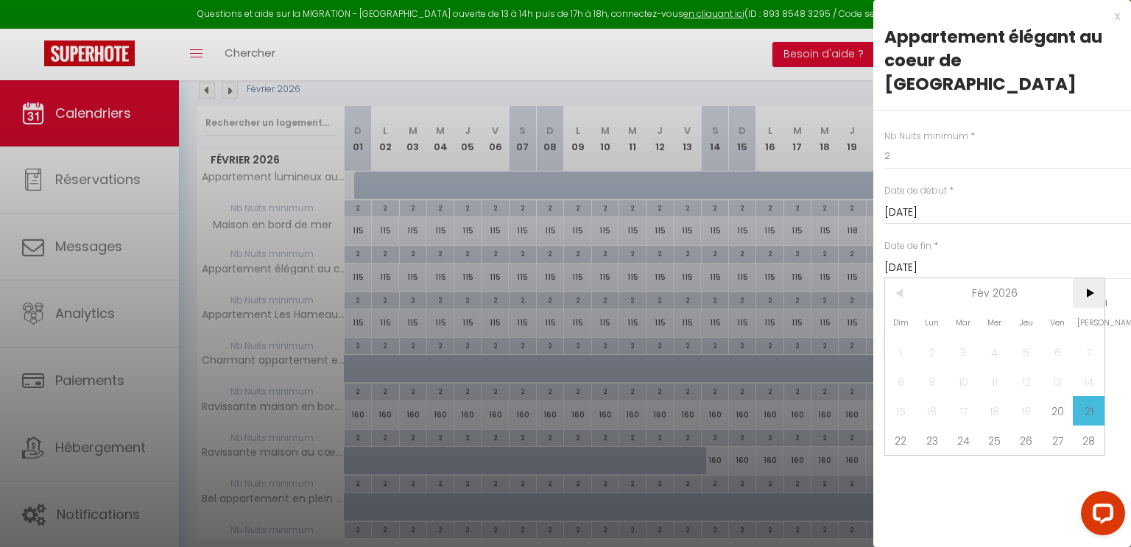
click at [1084, 278] on span ">" at bounding box center [1089, 292] width 32 height 29
click at [929, 367] on span "9" at bounding box center [933, 381] width 32 height 29
type input "Lun 09 Mars 2026"
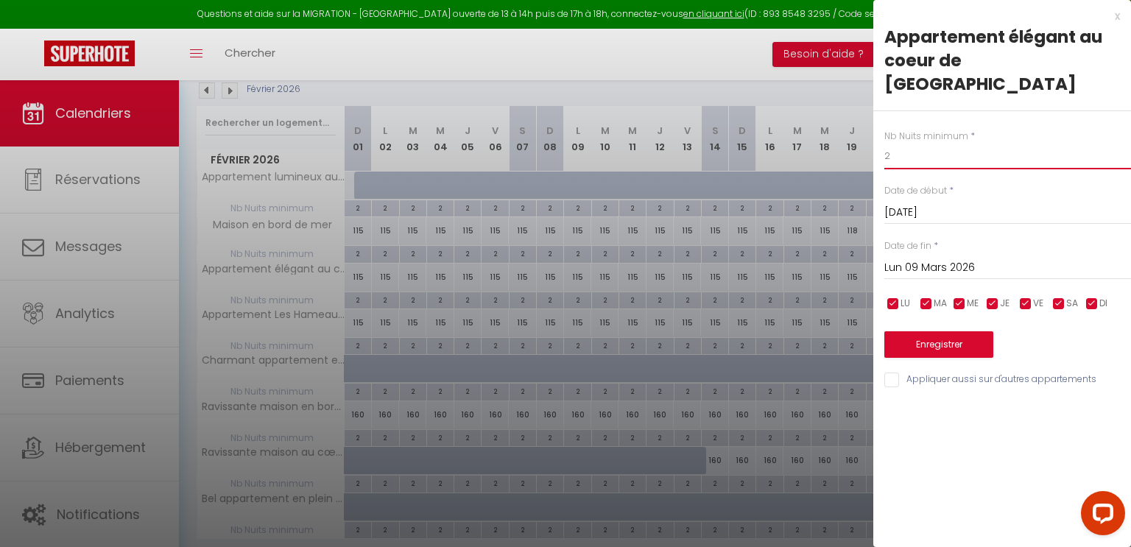
click at [908, 143] on input "2" at bounding box center [1008, 156] width 247 height 27
type input "3"
click at [928, 331] on button "Enregistrer" at bounding box center [939, 344] width 109 height 27
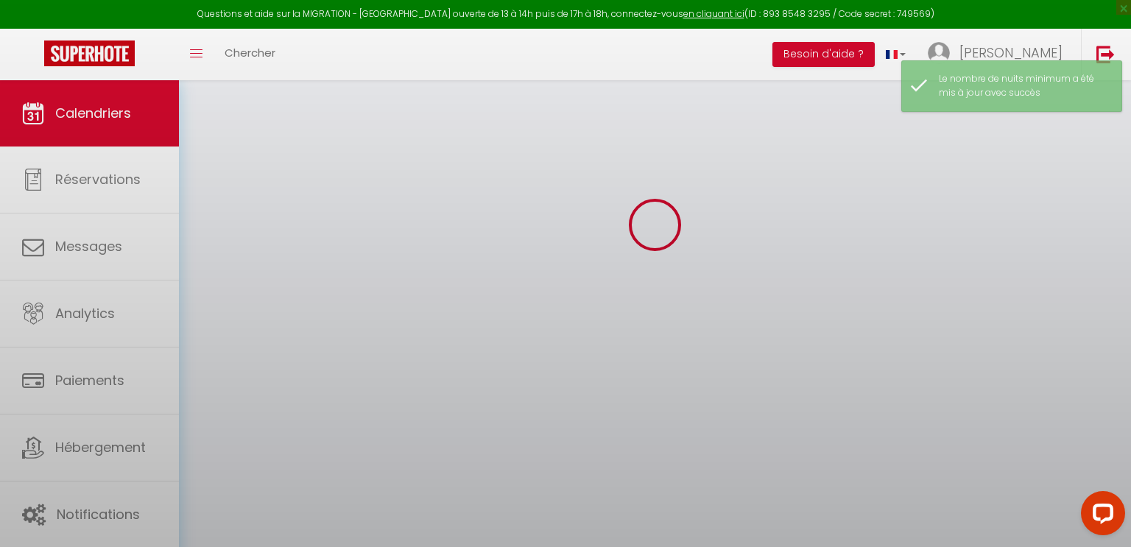
select select "0"
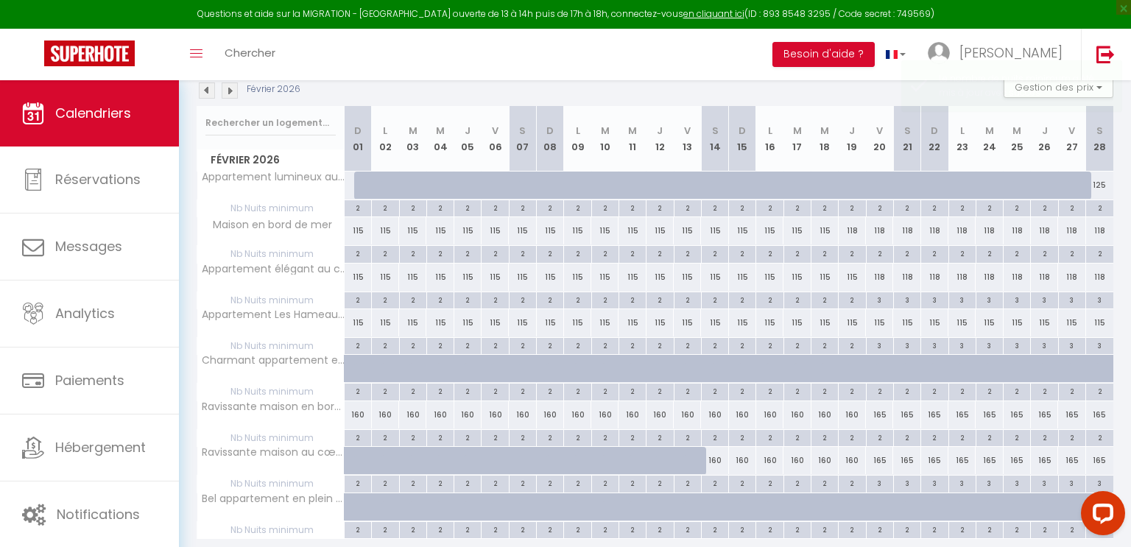
click at [876, 251] on div "2" at bounding box center [880, 253] width 27 height 14
type input "2"
type input "[DATE]"
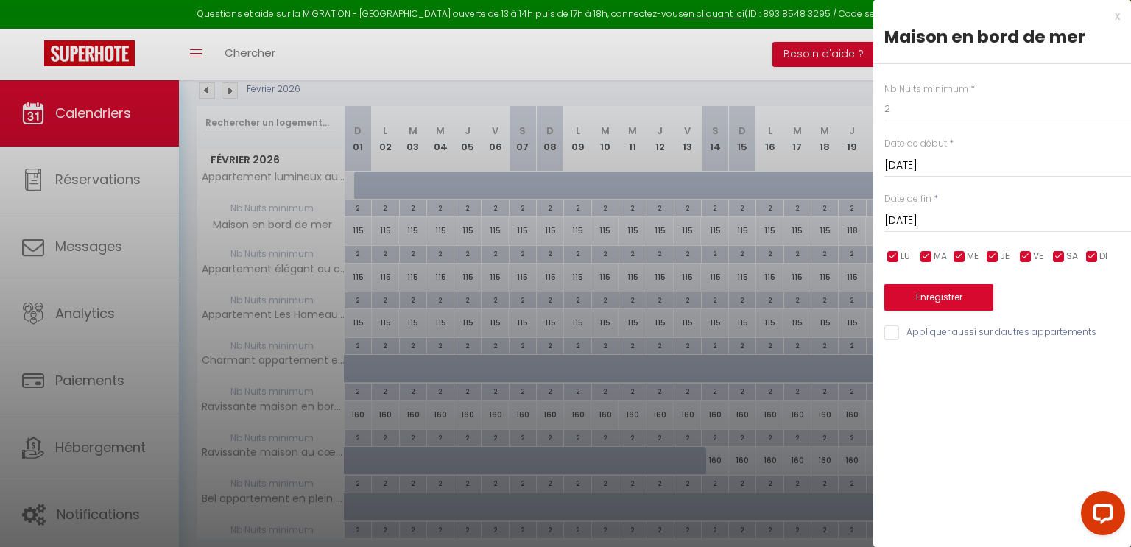
click at [956, 220] on input "[DATE]" at bounding box center [1008, 220] width 247 height 19
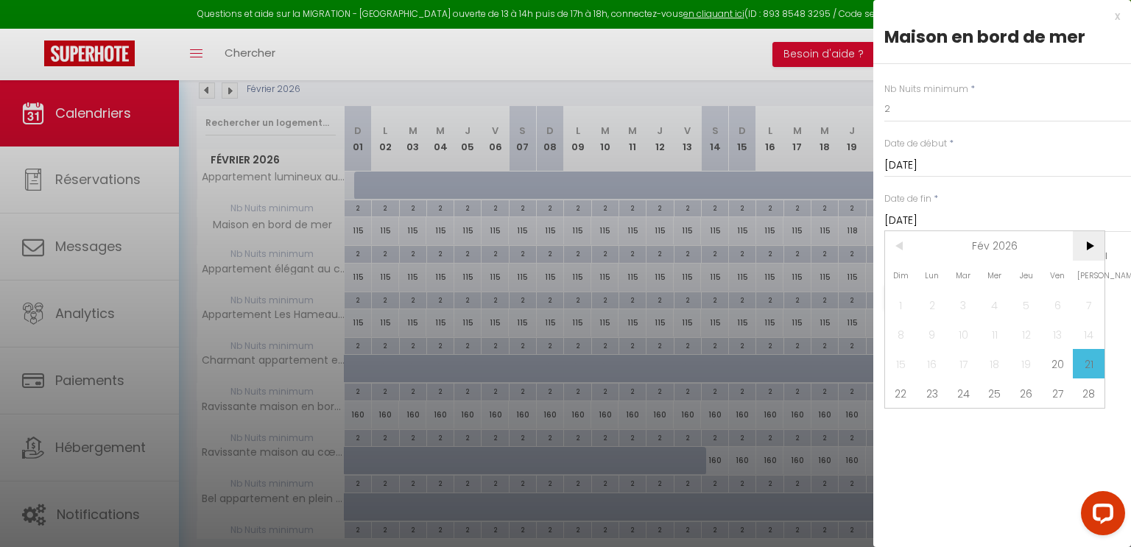
click at [1084, 246] on span ">" at bounding box center [1089, 245] width 32 height 29
click at [902, 328] on span "8" at bounding box center [901, 334] width 32 height 29
type input "Dim 08 Mars 2026"
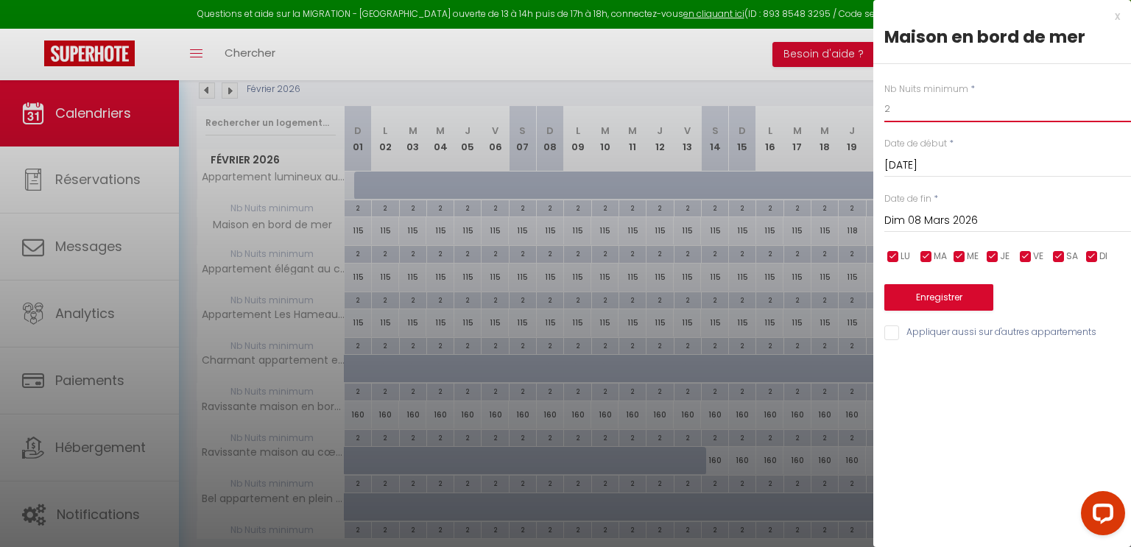
click at [900, 106] on input "2" at bounding box center [1008, 109] width 247 height 27
type input "3"
click at [961, 288] on button "Enregistrer" at bounding box center [939, 297] width 109 height 27
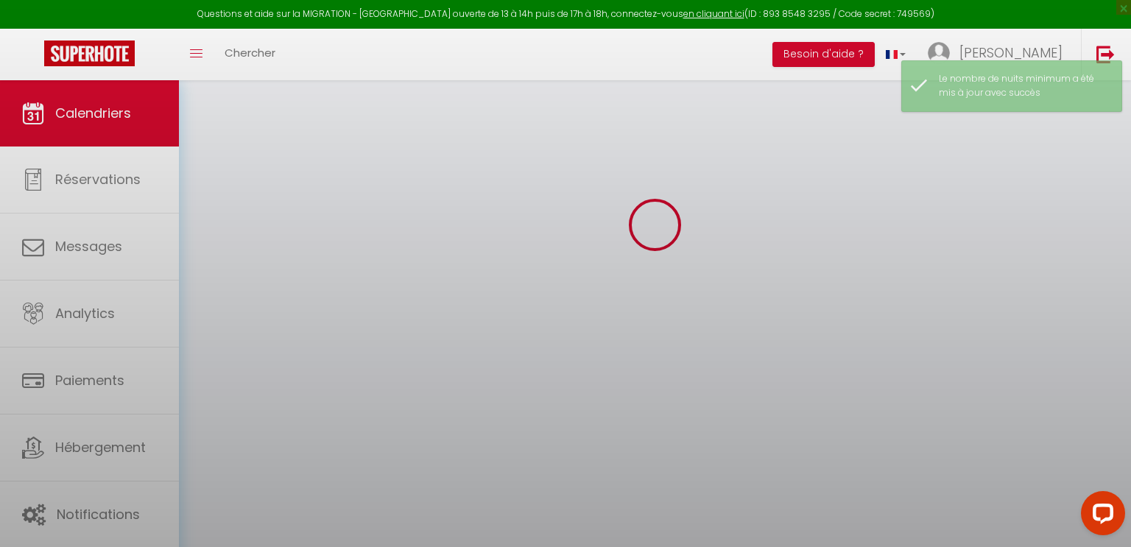
select select "0"
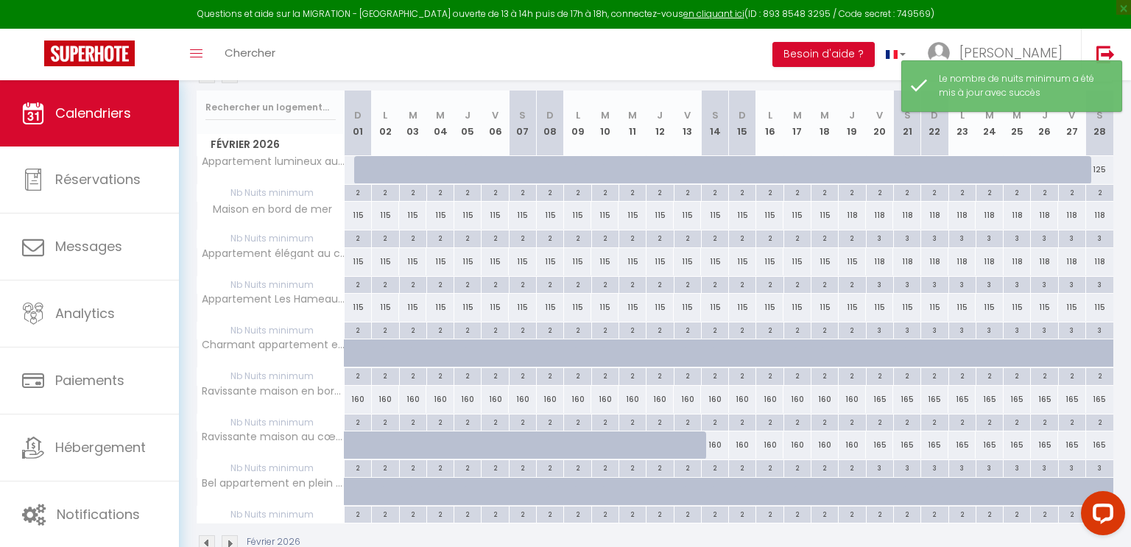
scroll to position [187, 0]
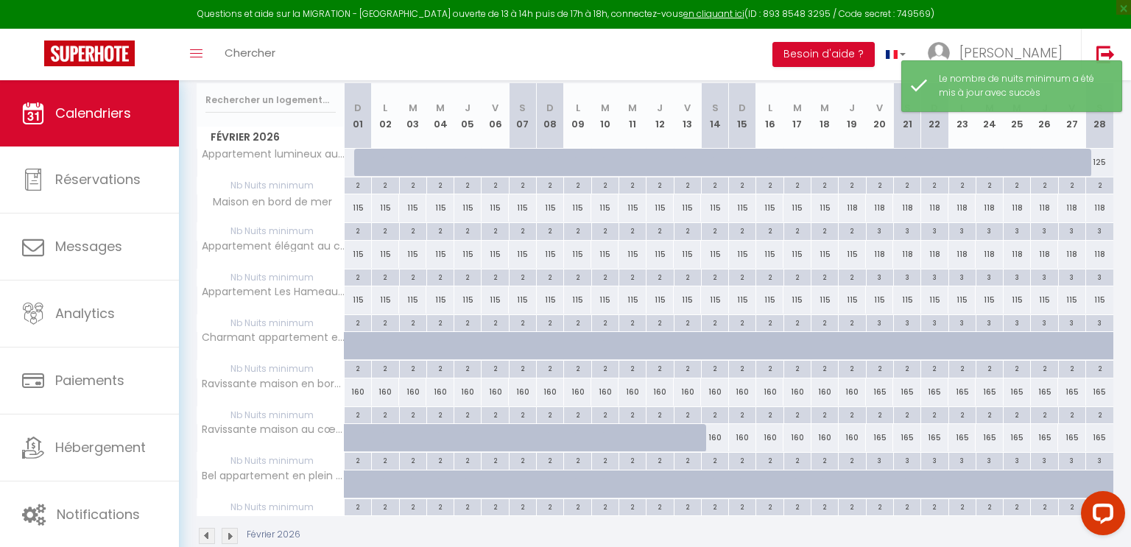
click at [875, 393] on div "165" at bounding box center [879, 392] width 27 height 27
select select "1"
type input "[DATE]"
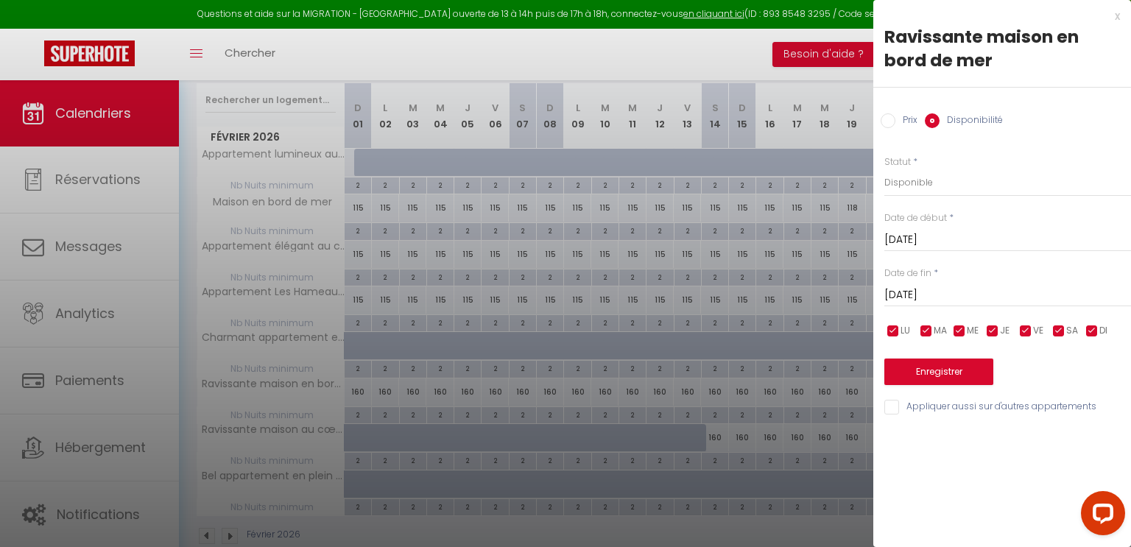
click at [955, 291] on input "[DATE]" at bounding box center [1008, 295] width 247 height 19
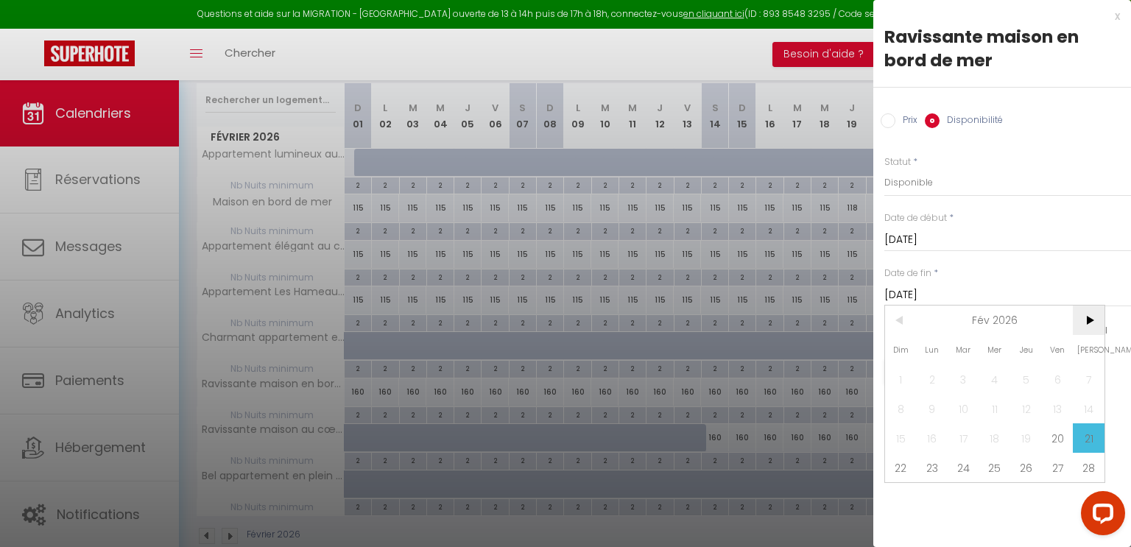
click at [1092, 317] on span ">" at bounding box center [1089, 320] width 32 height 29
click at [932, 404] on span "9" at bounding box center [933, 408] width 32 height 29
type input "Lun 09 Mars 2026"
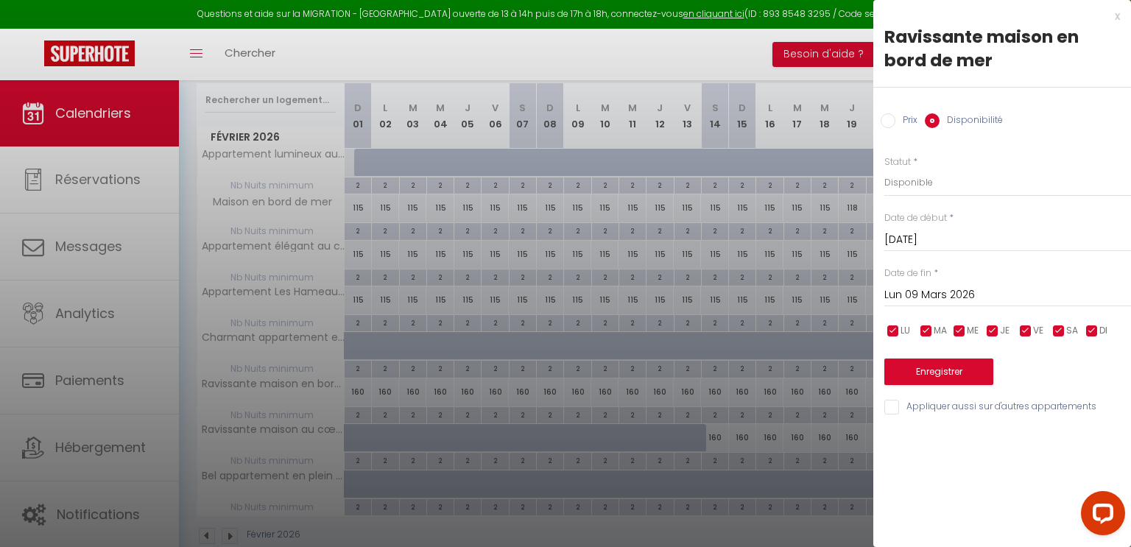
click at [891, 122] on input "Prix" at bounding box center [888, 120] width 15 height 15
radio input "true"
click at [928, 120] on input "Disponibilité" at bounding box center [932, 120] width 15 height 15
radio input "true"
radio input "false"
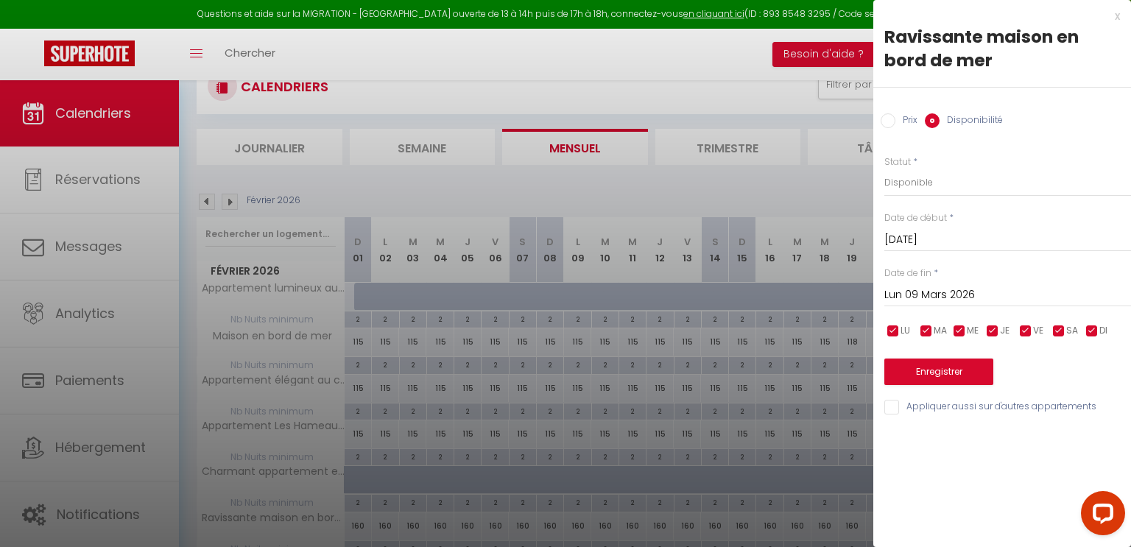
scroll to position [0, 0]
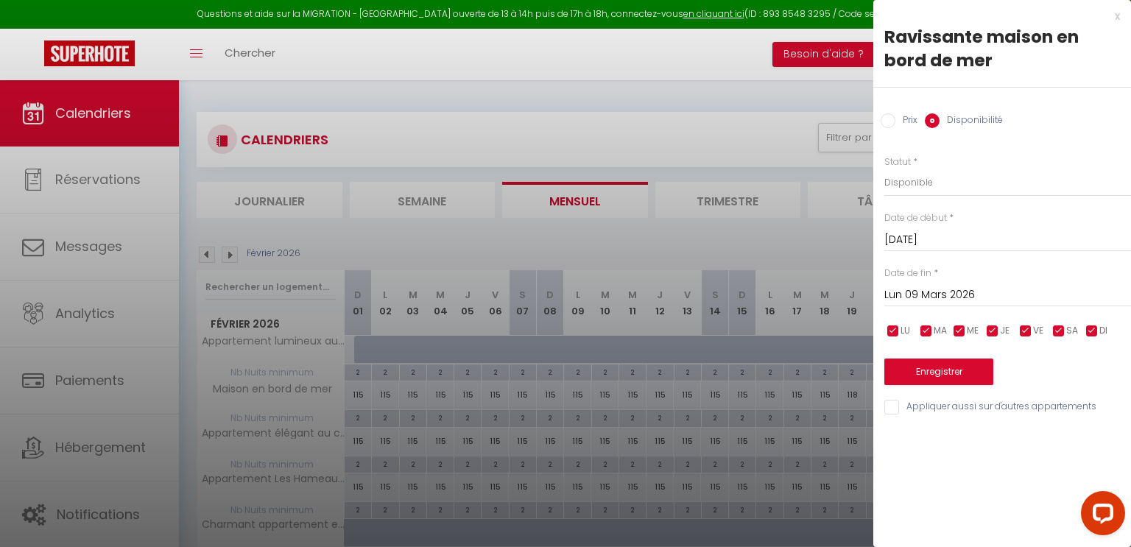
click at [1118, 15] on div "x" at bounding box center [997, 16] width 247 height 18
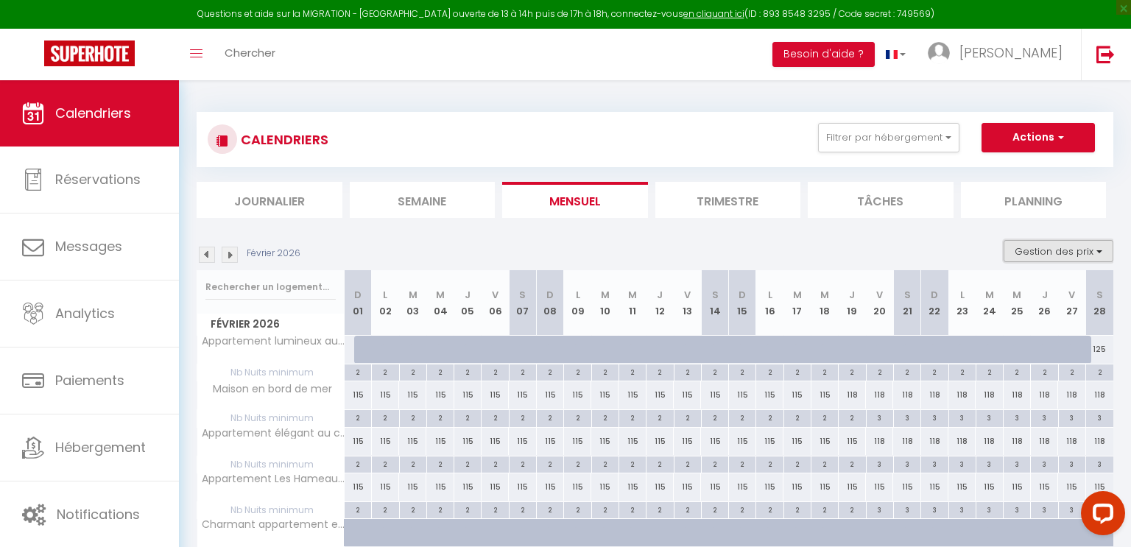
click at [1051, 250] on button "Gestion des prix" at bounding box center [1059, 251] width 110 height 22
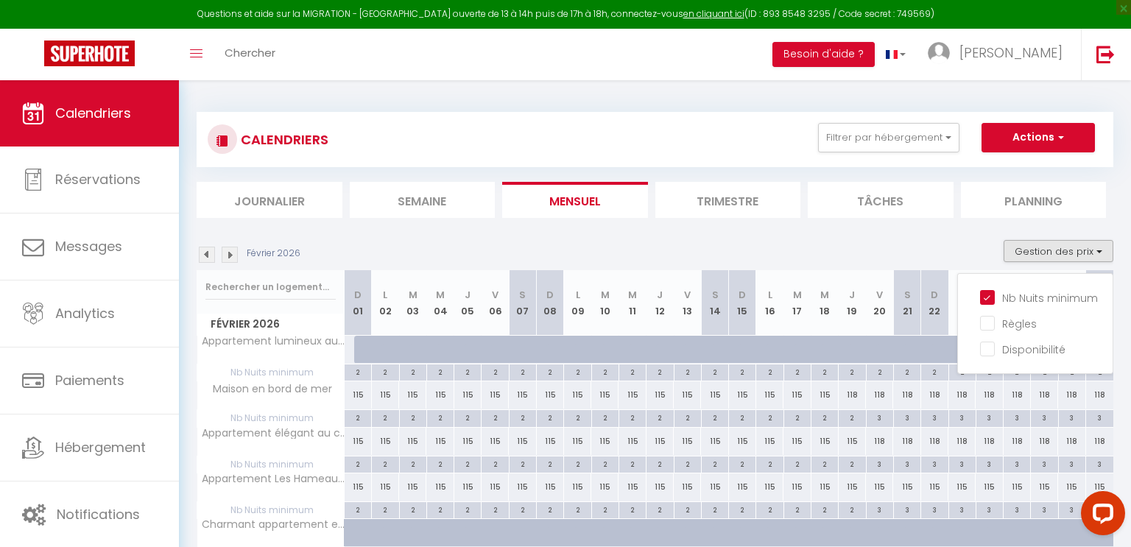
click at [919, 219] on div "CALENDRIERS Filtrer par hébergement Logements Cabourg Appartement lumineux au c…" at bounding box center [655, 422] width 917 height 649
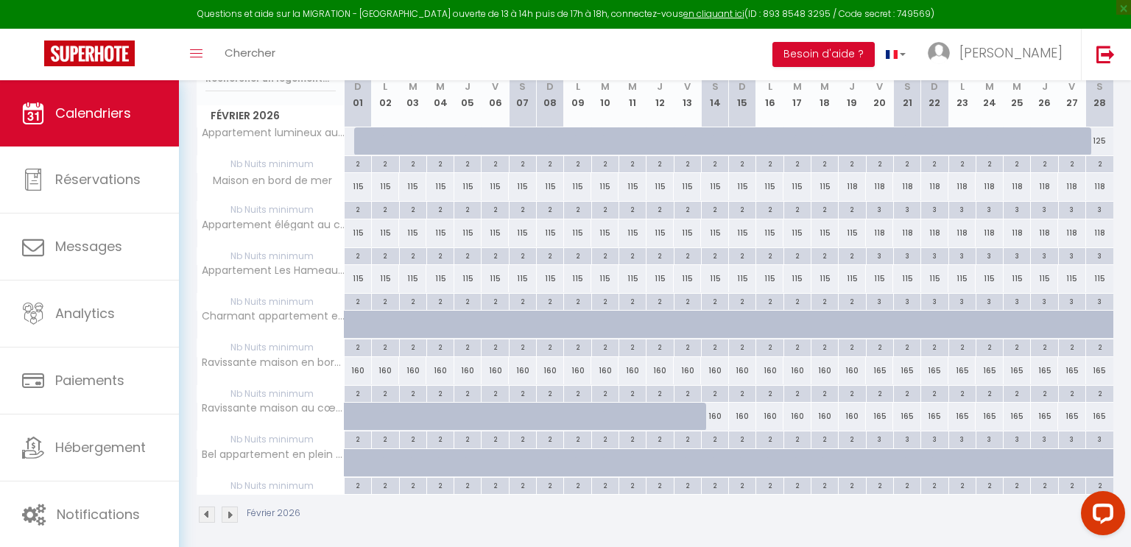
scroll to position [214, 0]
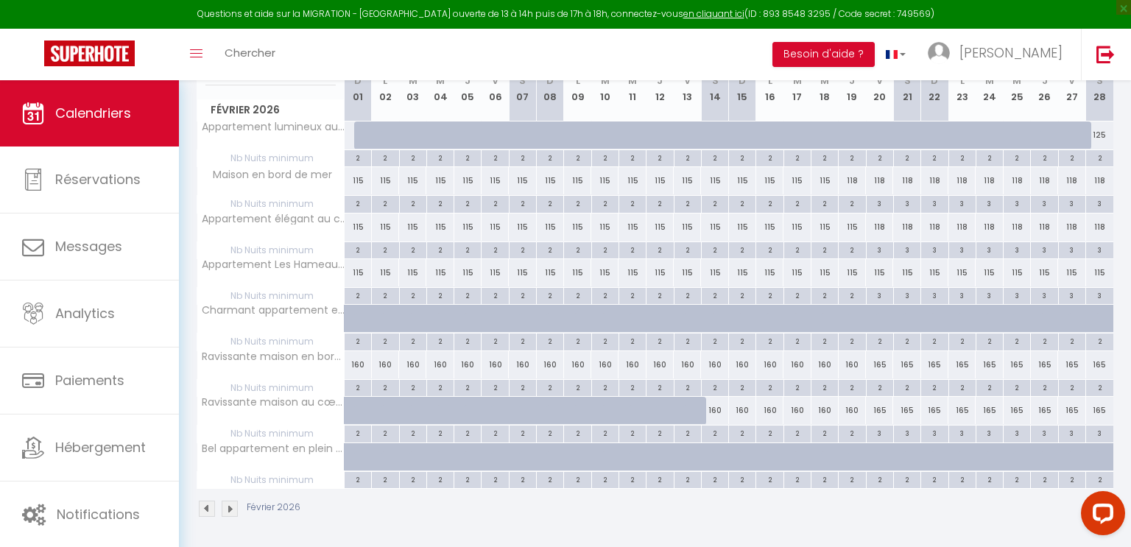
click at [879, 381] on div "2" at bounding box center [880, 387] width 27 height 14
type input "2"
type input "[DATE]"
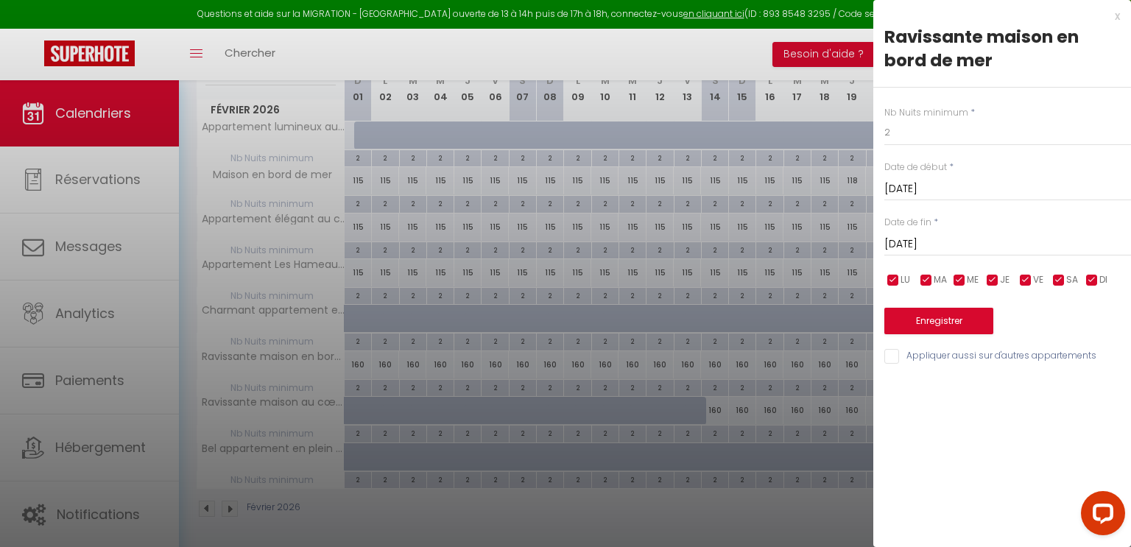
click at [956, 243] on input "[DATE]" at bounding box center [1008, 244] width 247 height 19
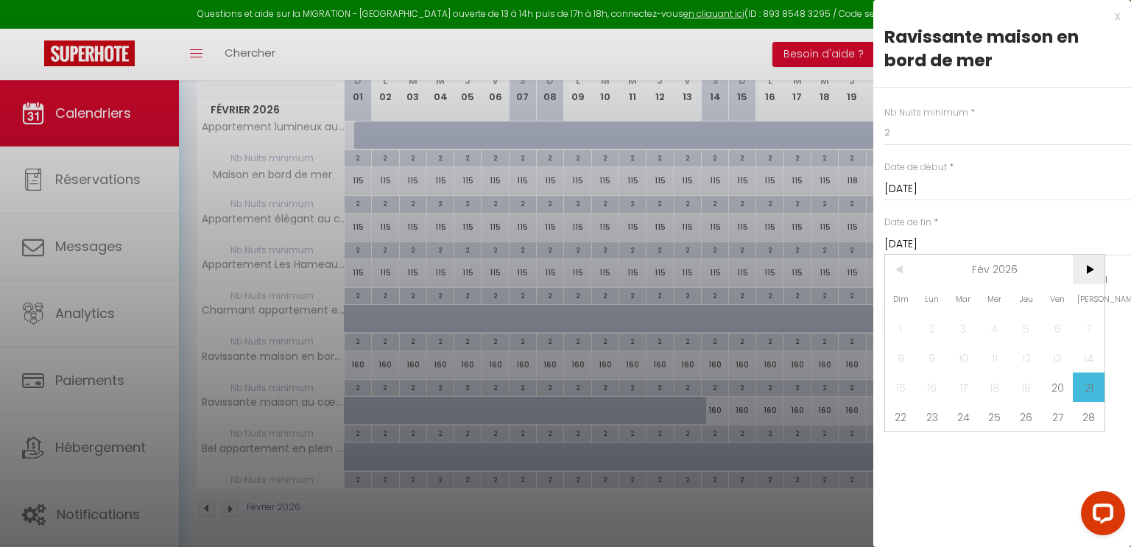
click at [1092, 270] on span ">" at bounding box center [1089, 269] width 32 height 29
click at [933, 356] on span "9" at bounding box center [933, 357] width 32 height 29
type input "Lun 09 Mars 2026"
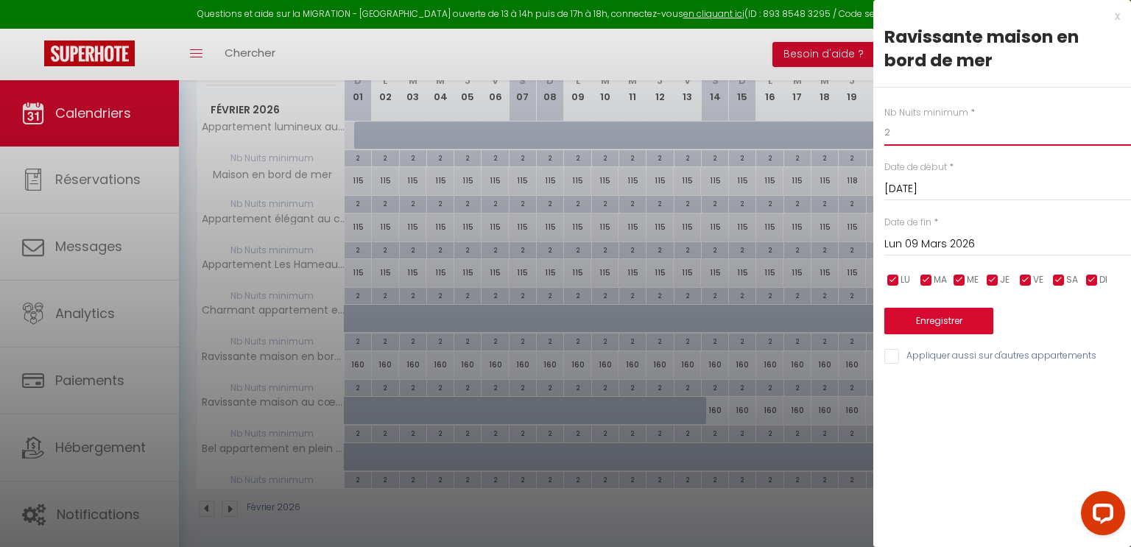
click at [913, 134] on input "2" at bounding box center [1008, 132] width 247 height 27
type input "3"
click at [929, 316] on button "Enregistrer" at bounding box center [939, 321] width 109 height 27
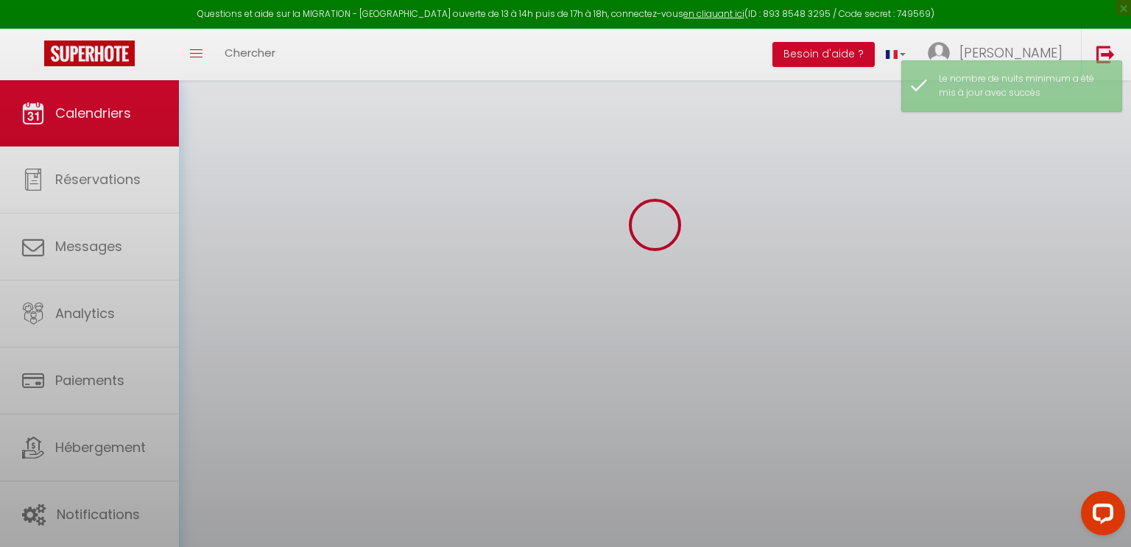
select select "0"
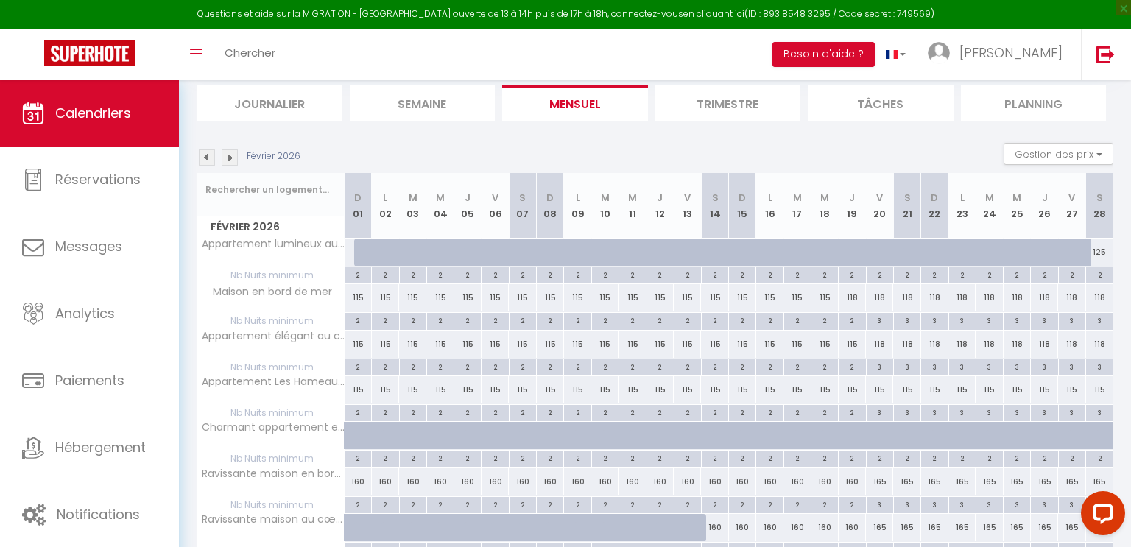
scroll to position [0, 0]
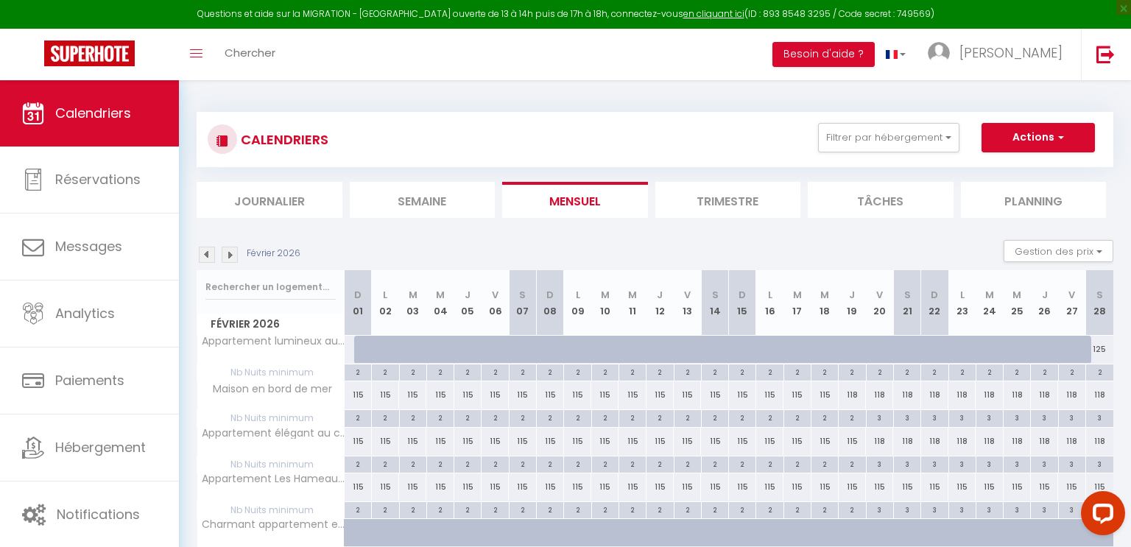
click at [208, 254] on img at bounding box center [207, 255] width 16 height 16
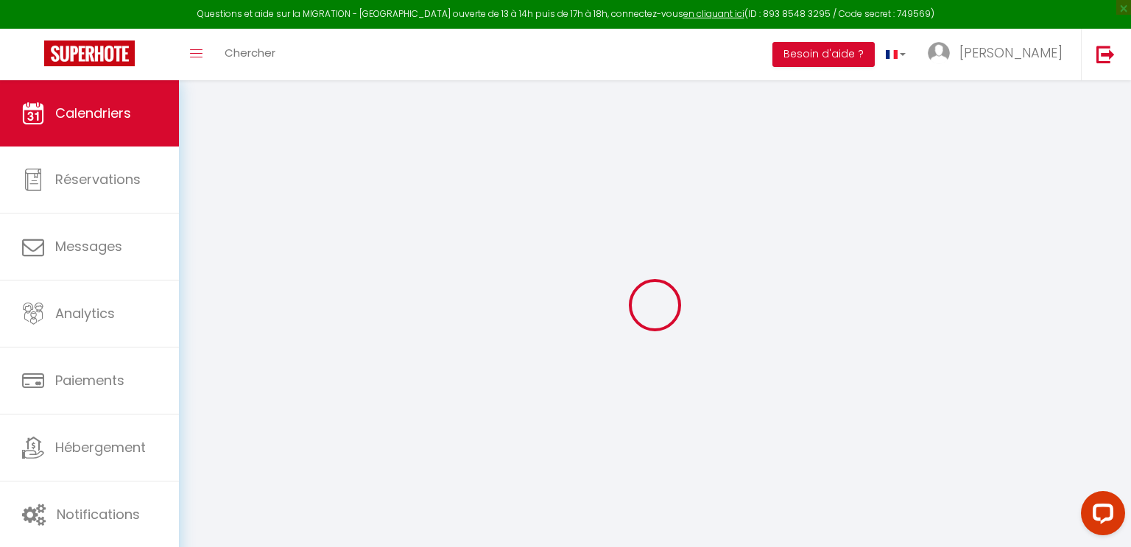
select select "0"
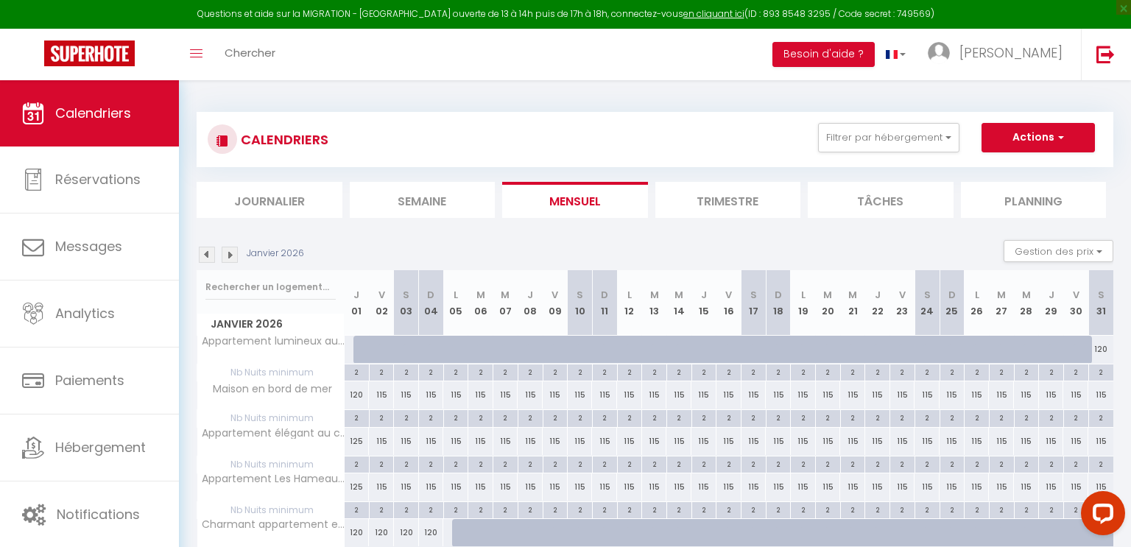
click at [208, 254] on img at bounding box center [207, 255] width 16 height 16
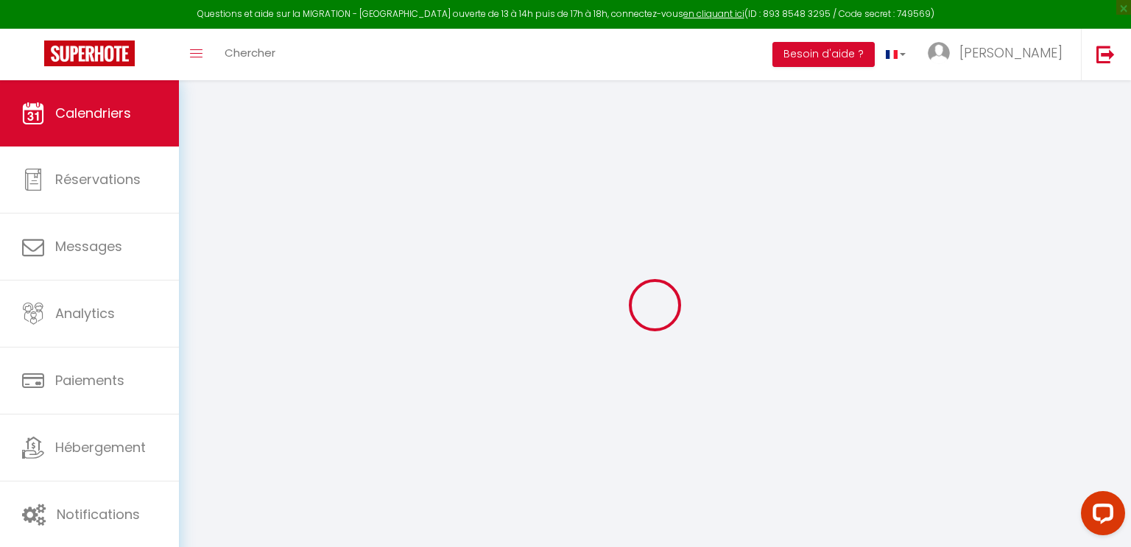
select select "0"
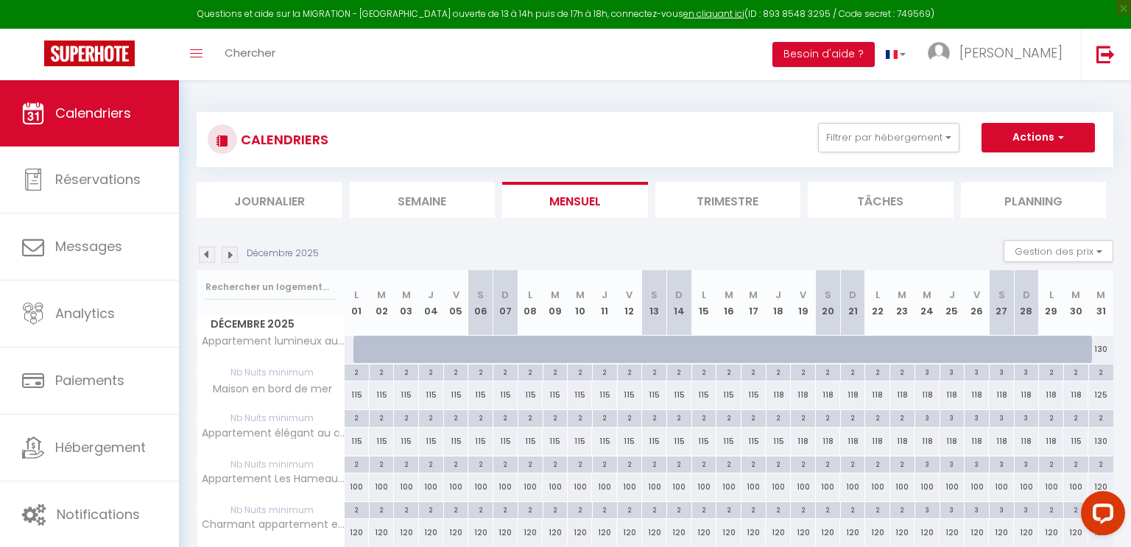
click at [208, 254] on img at bounding box center [207, 255] width 16 height 16
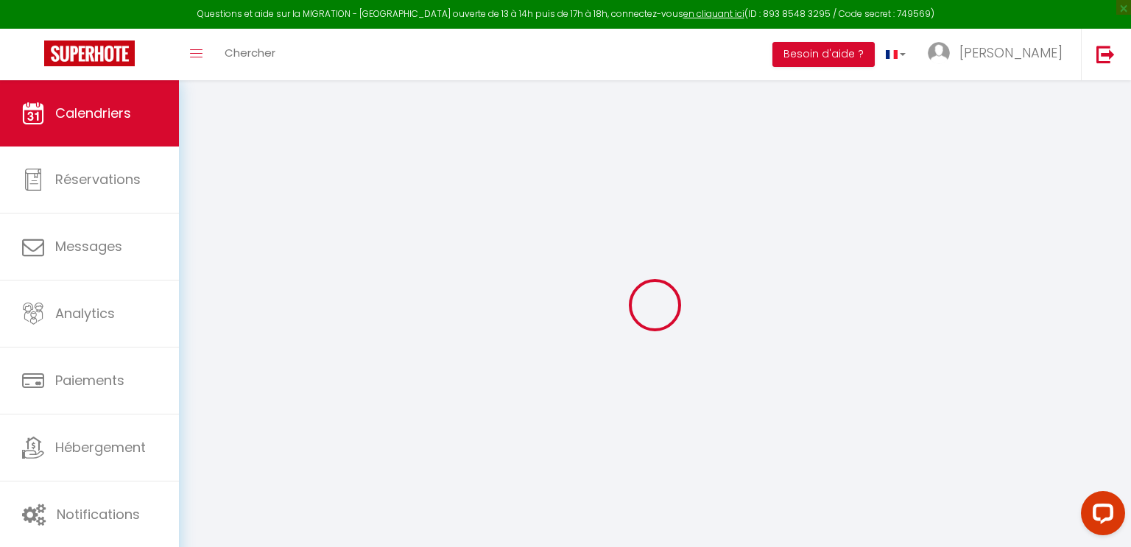
select select "0"
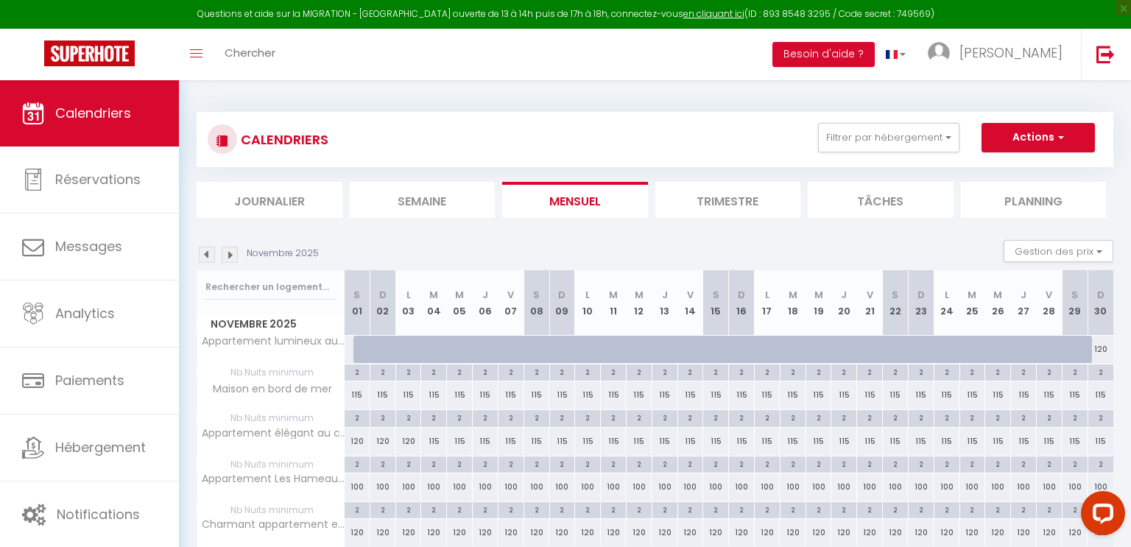
click at [208, 254] on img at bounding box center [207, 255] width 16 height 16
select select "0"
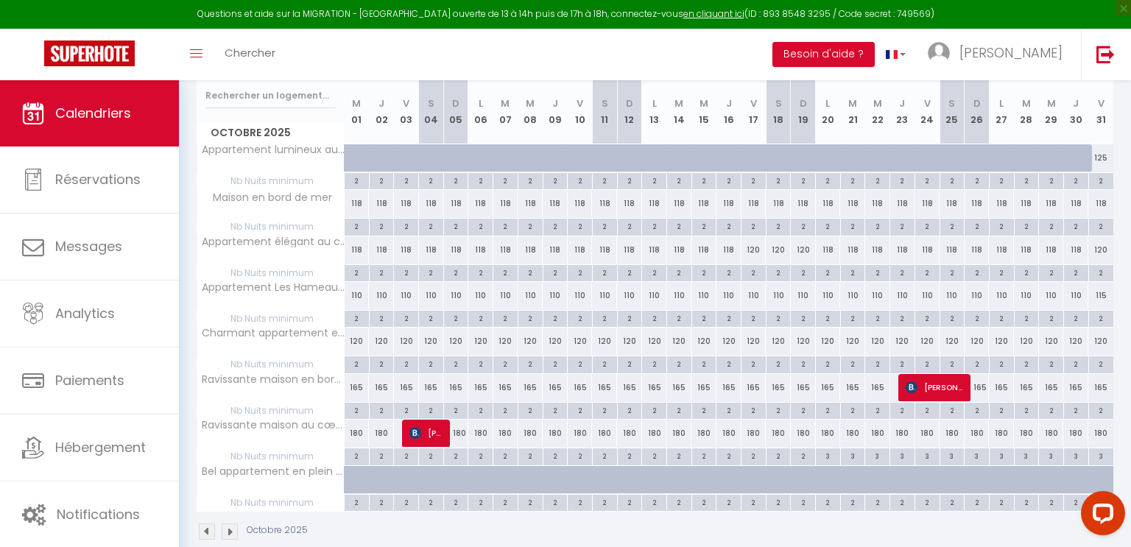
scroll to position [172, 0]
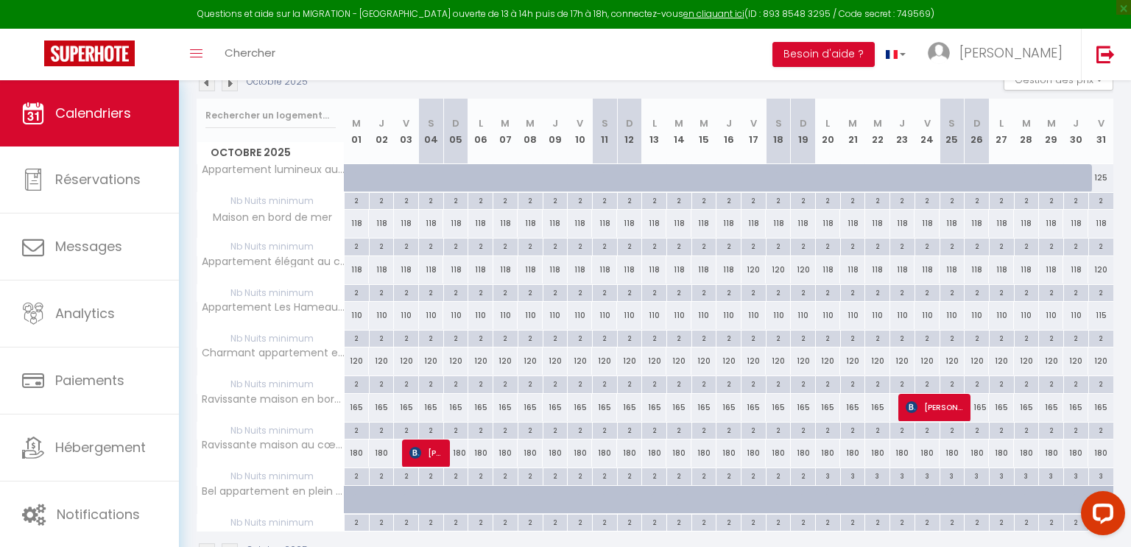
click at [824, 384] on div "2" at bounding box center [828, 383] width 24 height 14
type input "2"
type input "Lun 20 Octobre 2025"
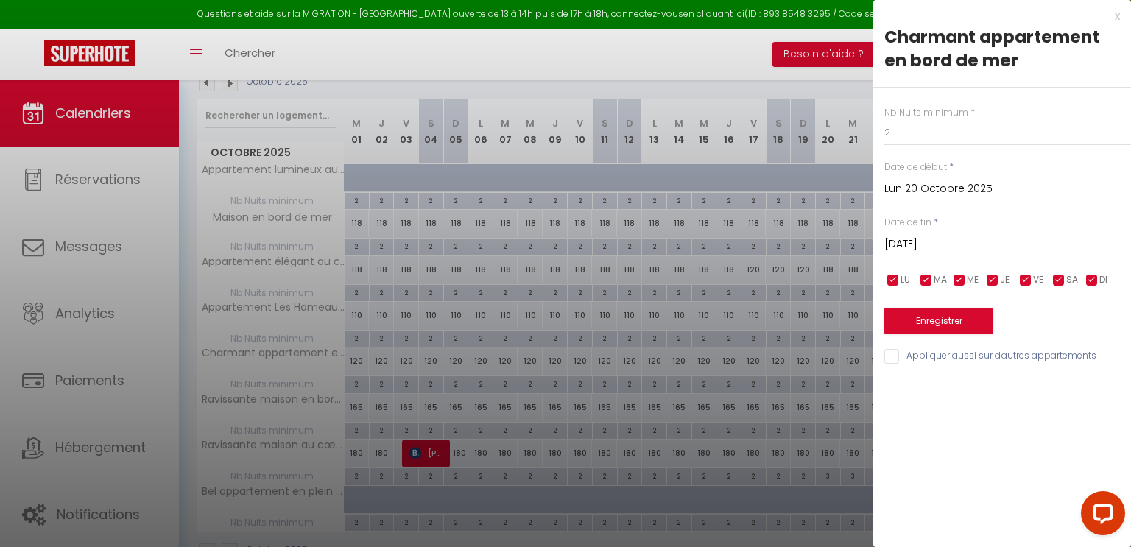
click at [959, 239] on input "[DATE]" at bounding box center [1008, 244] width 247 height 19
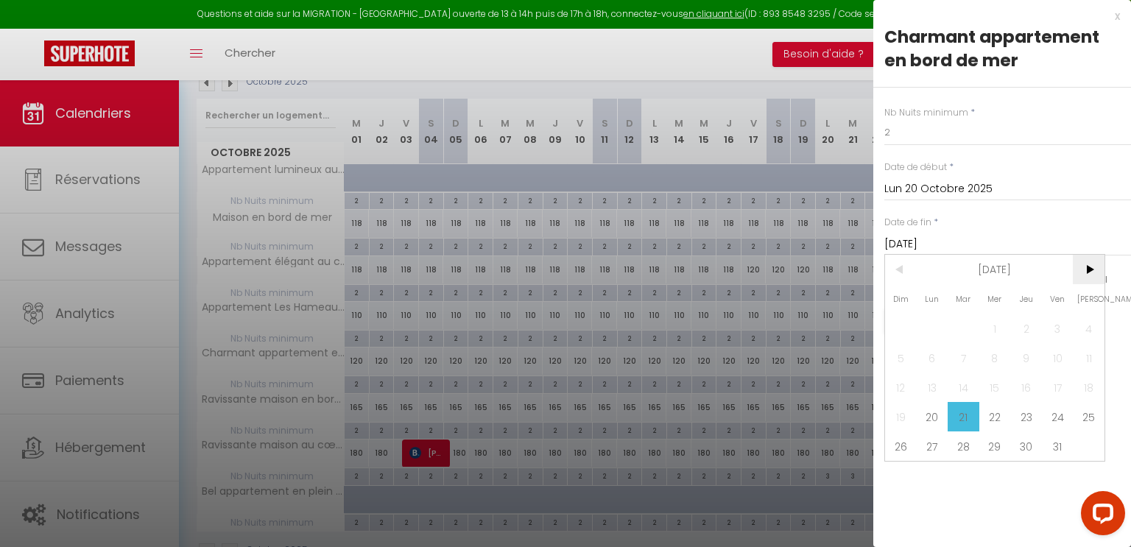
click at [1093, 263] on span ">" at bounding box center [1089, 269] width 32 height 29
click at [929, 361] on span "3" at bounding box center [933, 357] width 32 height 29
type input "[DATE]"
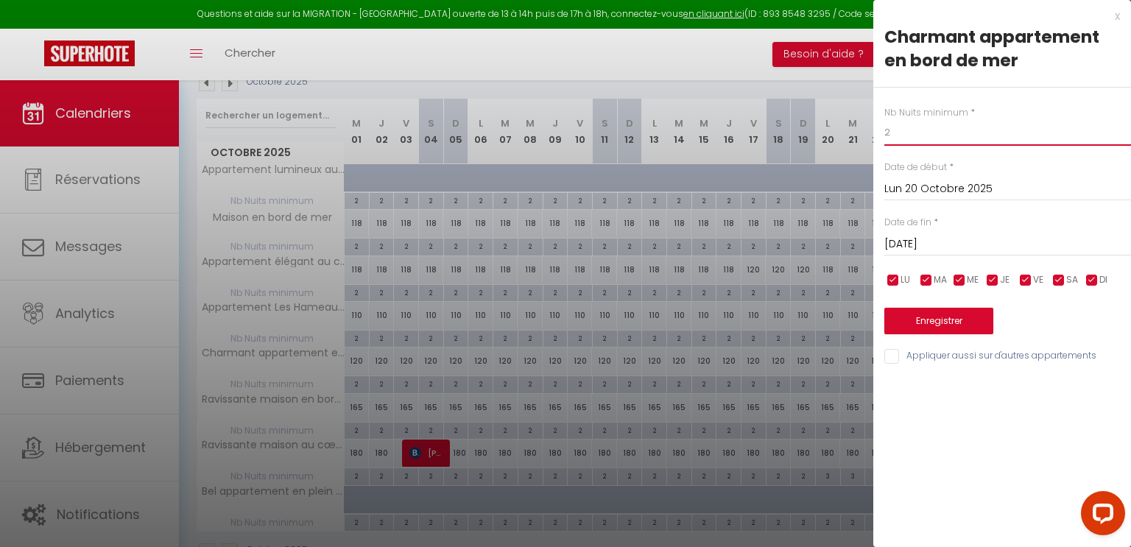
click at [905, 138] on input "2" at bounding box center [1008, 132] width 247 height 27
type input "3"
click at [930, 313] on button "Enregistrer" at bounding box center [939, 321] width 109 height 27
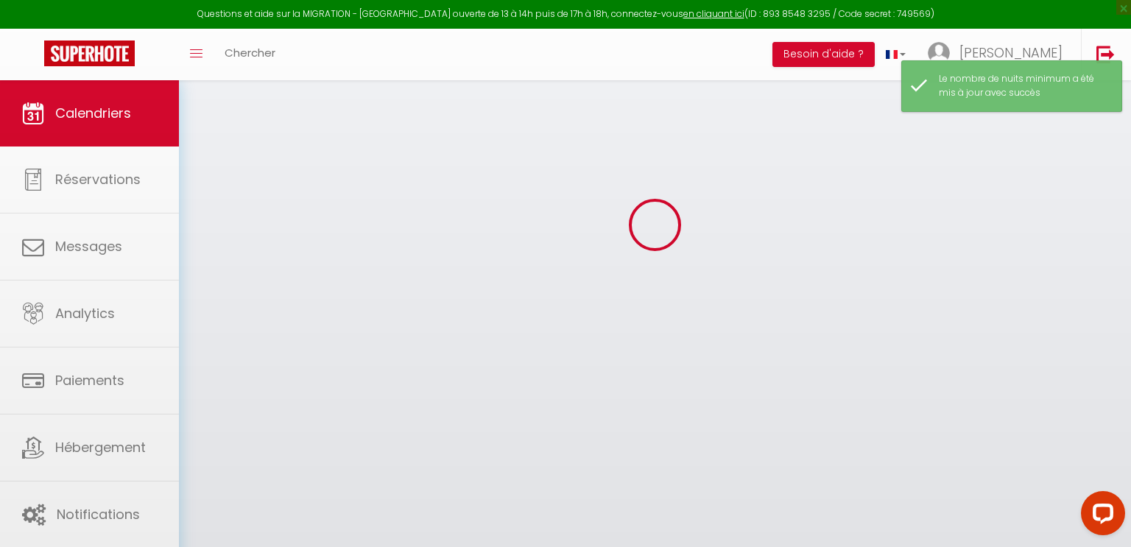
select select "0"
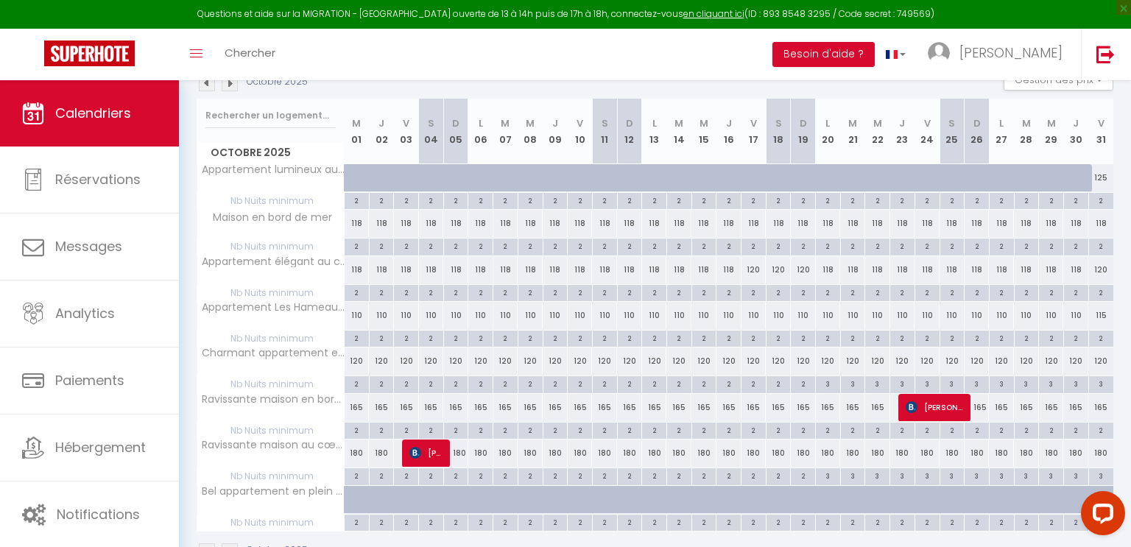
click at [851, 334] on div "2" at bounding box center [853, 338] width 24 height 14
type input "2"
type input "[DATE]"
type input "Mer 22 Octobre 2025"
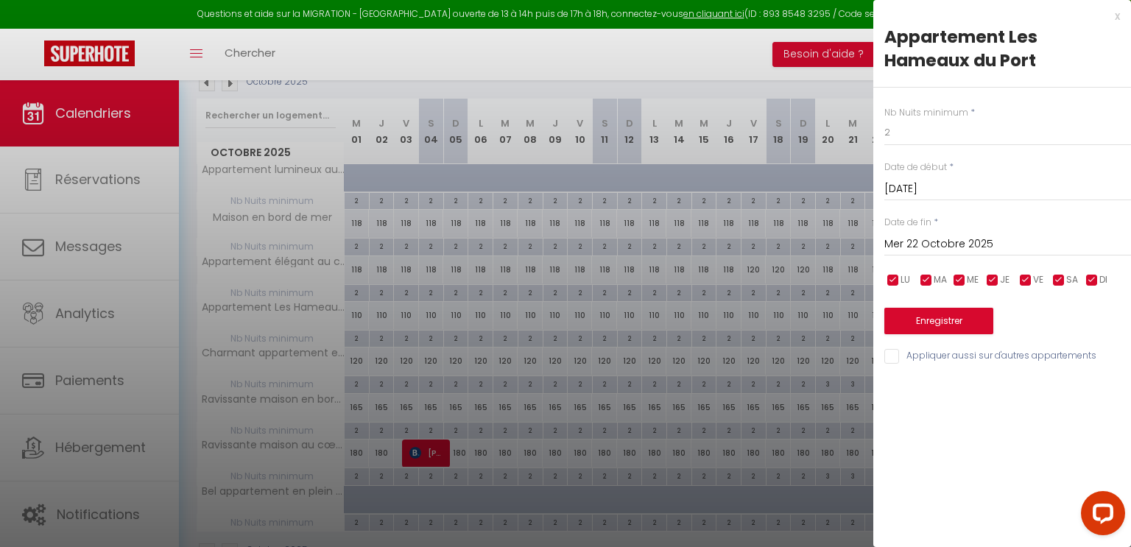
click at [920, 181] on input "[DATE]" at bounding box center [1008, 189] width 247 height 19
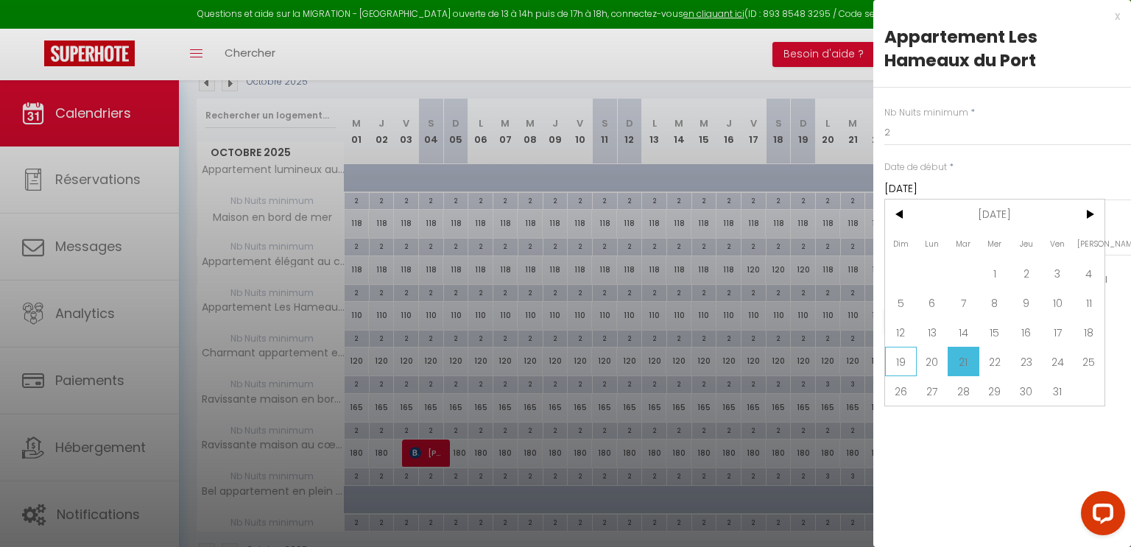
click at [899, 360] on span "19" at bounding box center [901, 361] width 32 height 29
type input "[DATE]"
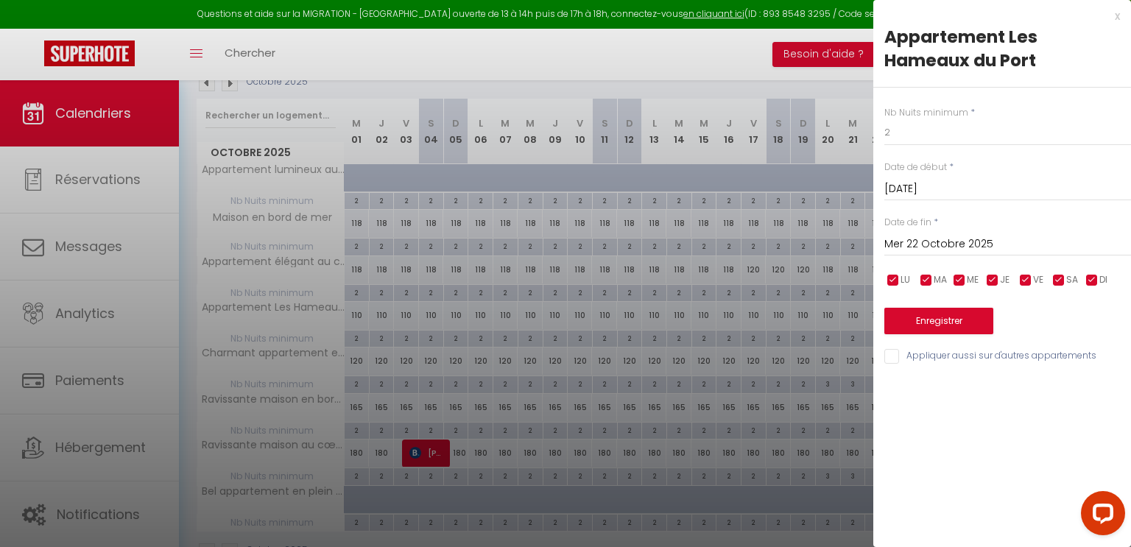
click at [972, 242] on input "Mer 22 Octobre 2025" at bounding box center [1008, 244] width 247 height 19
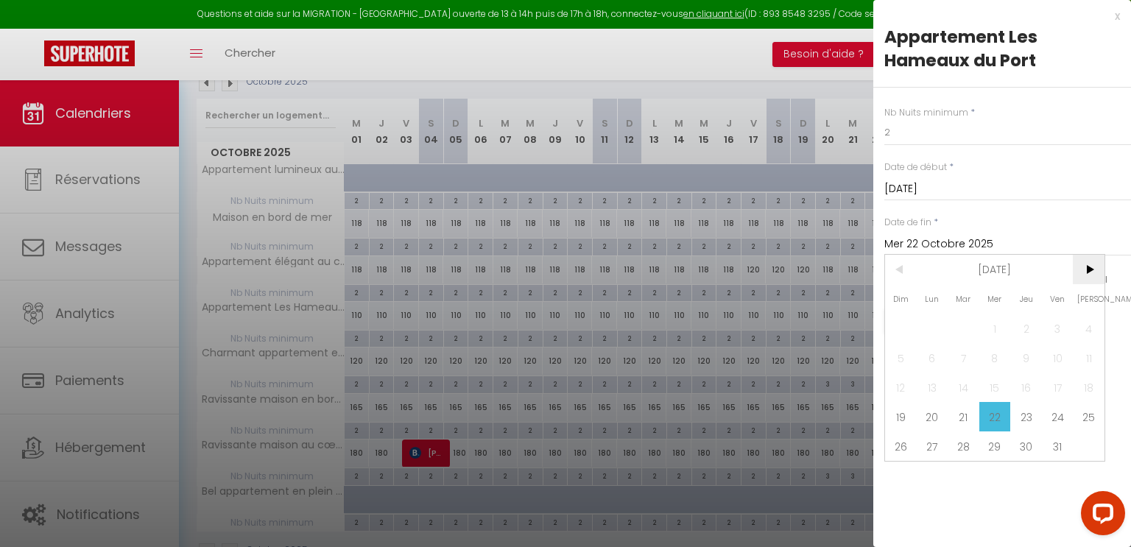
click at [1092, 269] on span ">" at bounding box center [1089, 269] width 32 height 29
click at [902, 357] on span "2" at bounding box center [901, 357] width 32 height 29
type input "Dim 02 Novembre 2025"
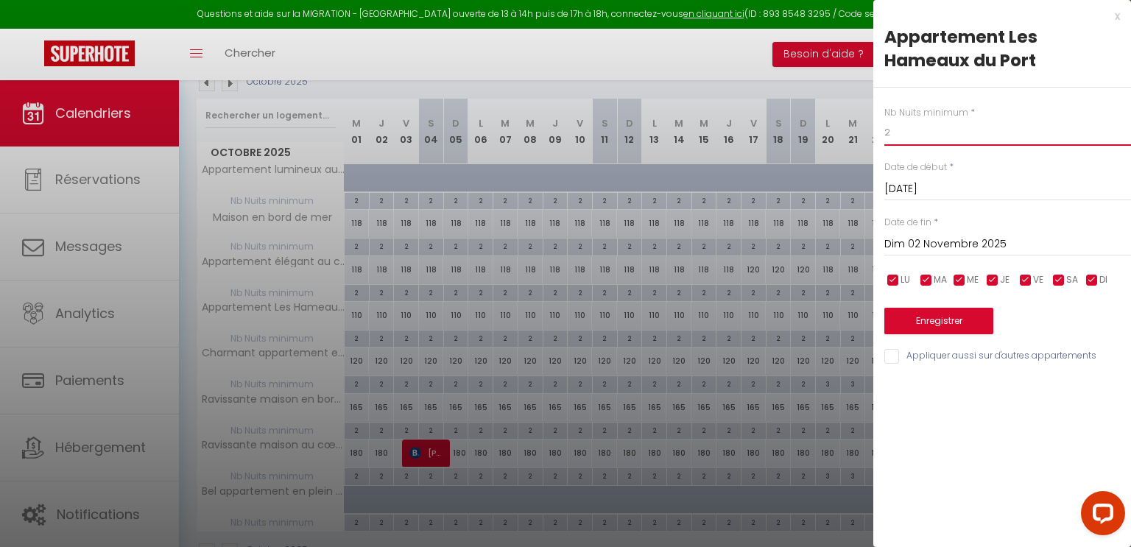
click at [919, 128] on input "2" at bounding box center [1008, 132] width 247 height 27
type input "3"
click at [951, 315] on button "Enregistrer" at bounding box center [939, 321] width 109 height 27
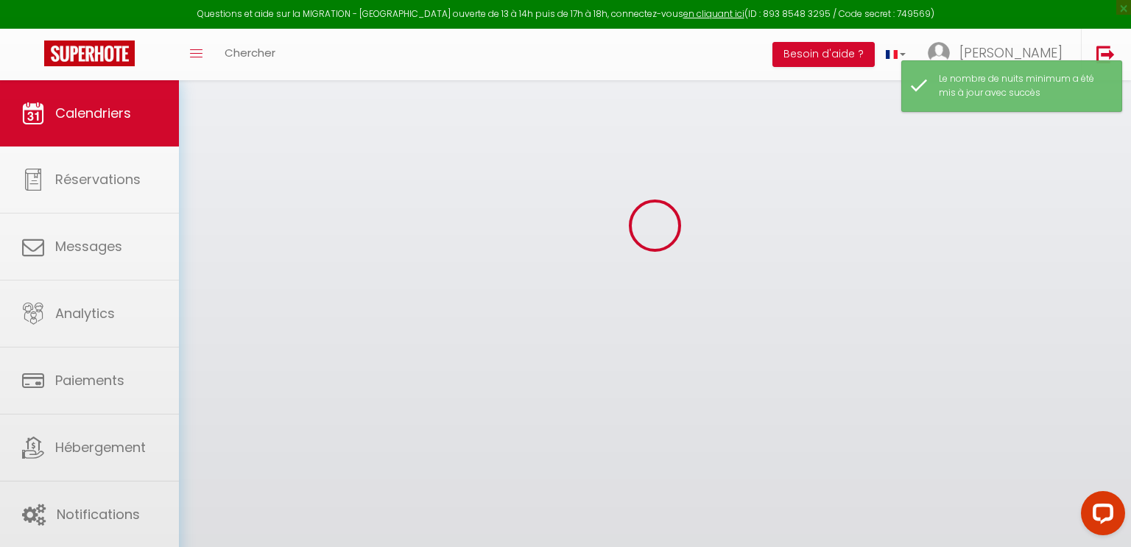
select select "0"
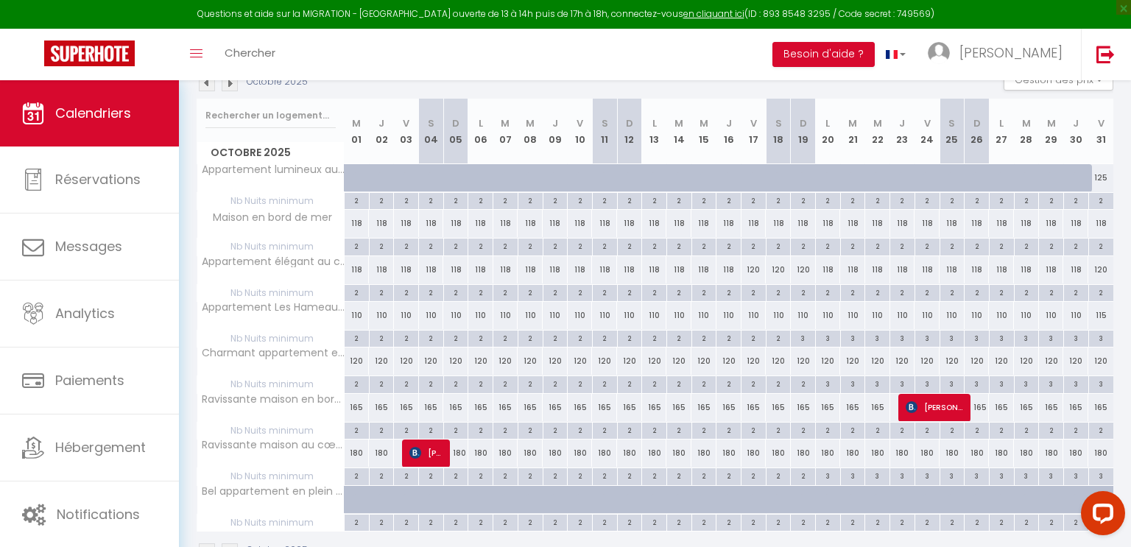
click at [826, 289] on div "2" at bounding box center [828, 292] width 24 height 14
type input "2"
type input "Lun 20 Octobre 2025"
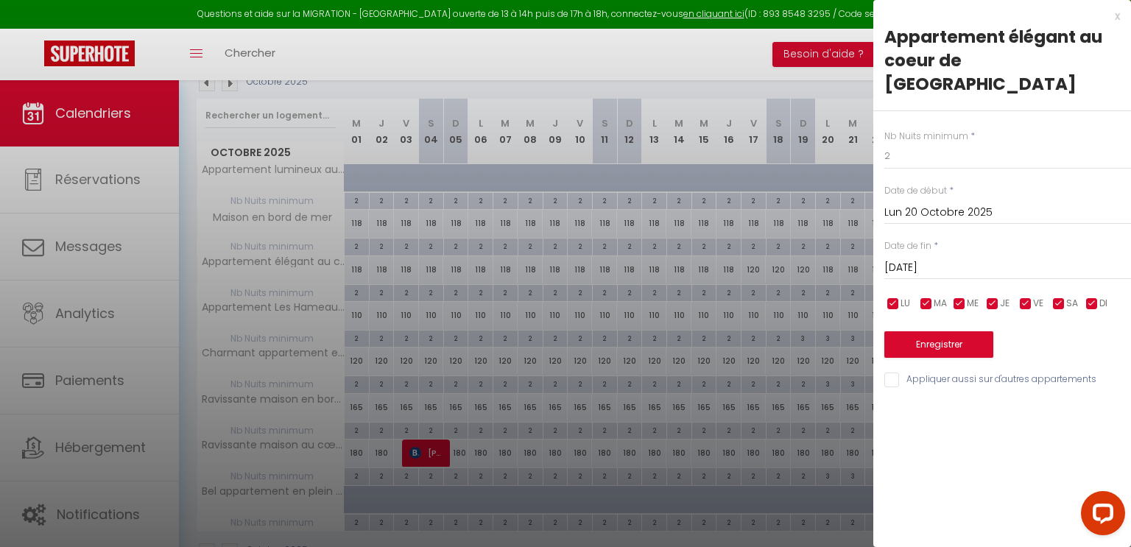
click at [959, 259] on input "[DATE]" at bounding box center [1008, 268] width 247 height 19
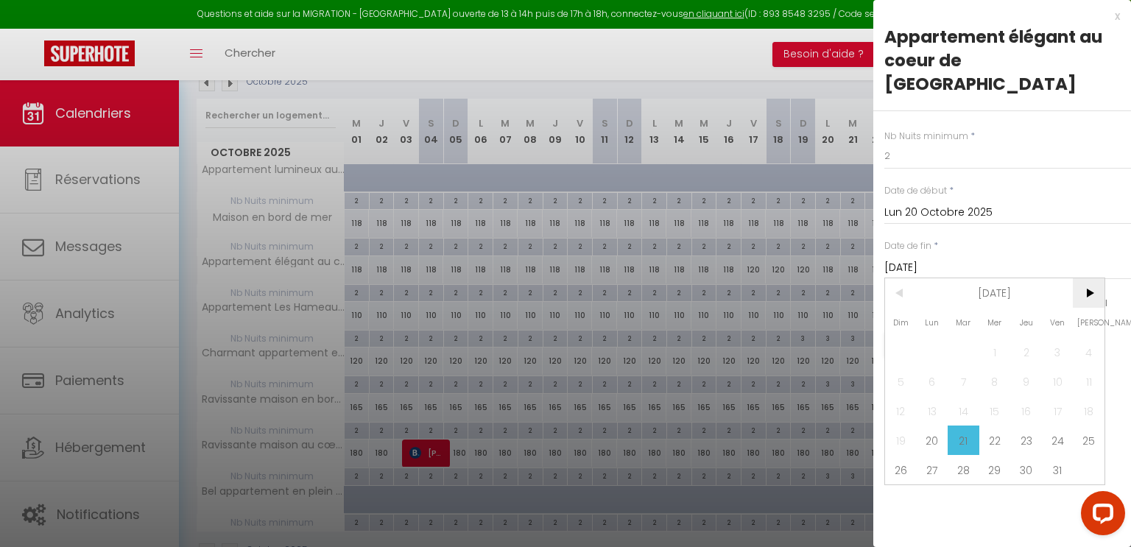
click at [1093, 278] on span ">" at bounding box center [1089, 292] width 32 height 29
click at [930, 367] on span "3" at bounding box center [933, 381] width 32 height 29
type input "[DATE]"
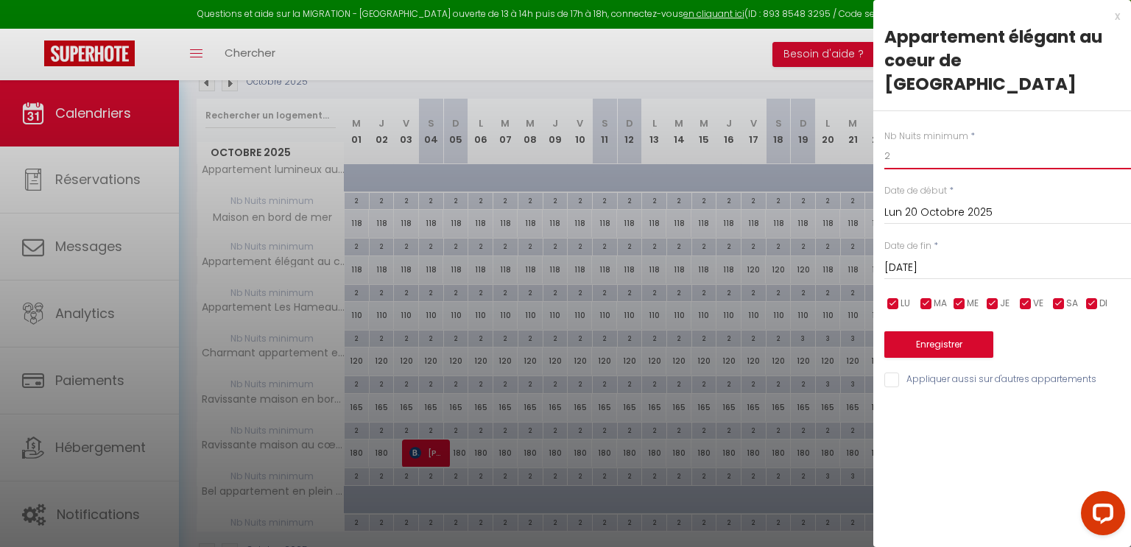
click at [907, 143] on input "2" at bounding box center [1008, 156] width 247 height 27
type input "3"
click at [936, 331] on button "Enregistrer" at bounding box center [939, 344] width 109 height 27
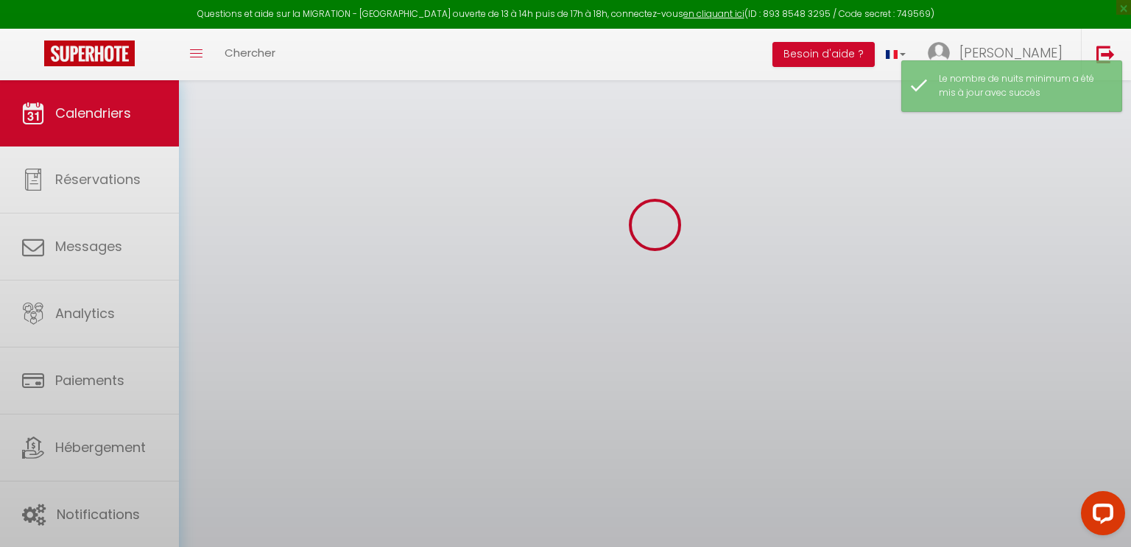
select select "0"
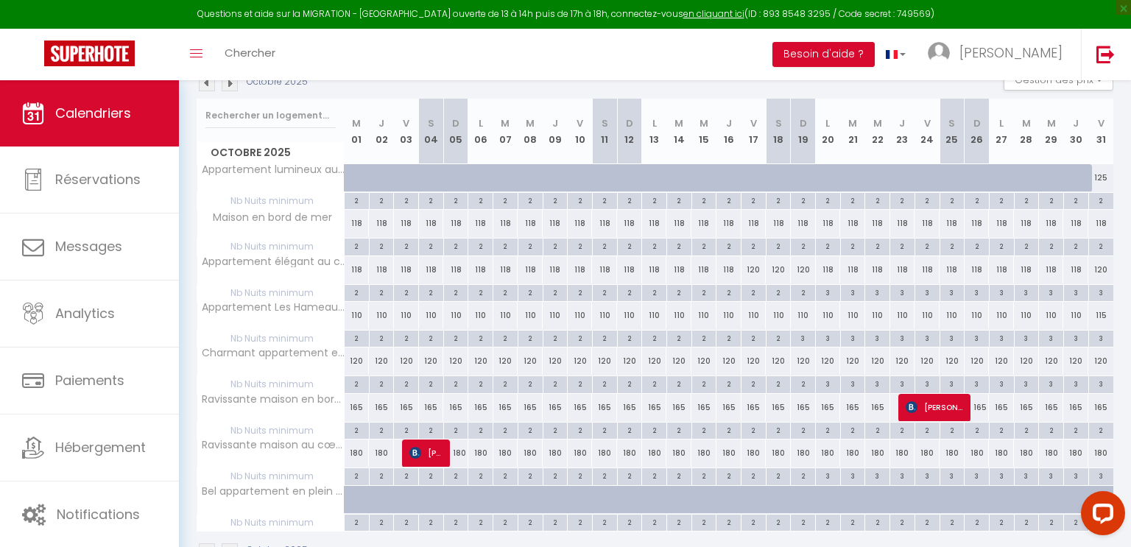
click at [828, 246] on div "2" at bounding box center [828, 246] width 24 height 14
type input "2"
type input "Lun 20 Octobre 2025"
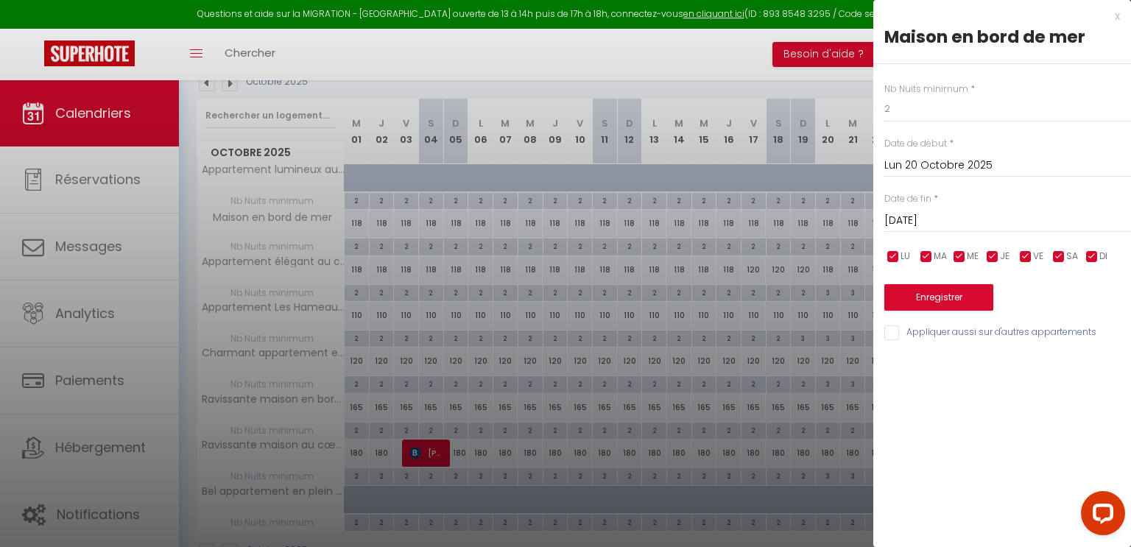
click at [977, 221] on input "[DATE]" at bounding box center [1008, 220] width 247 height 19
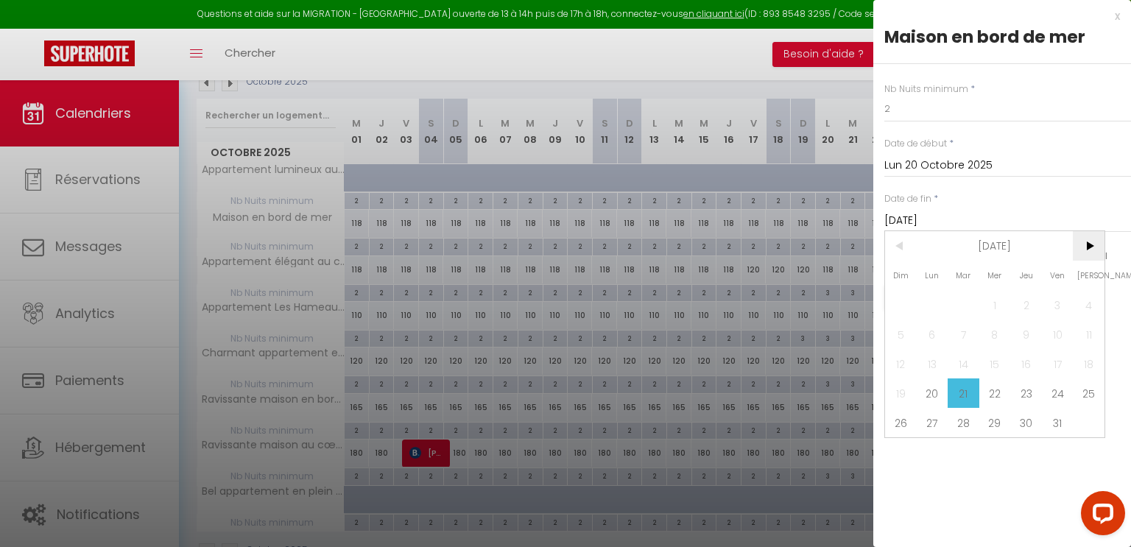
click at [1087, 245] on span ">" at bounding box center [1089, 245] width 32 height 29
click at [931, 334] on span "3" at bounding box center [933, 334] width 32 height 29
type input "[DATE]"
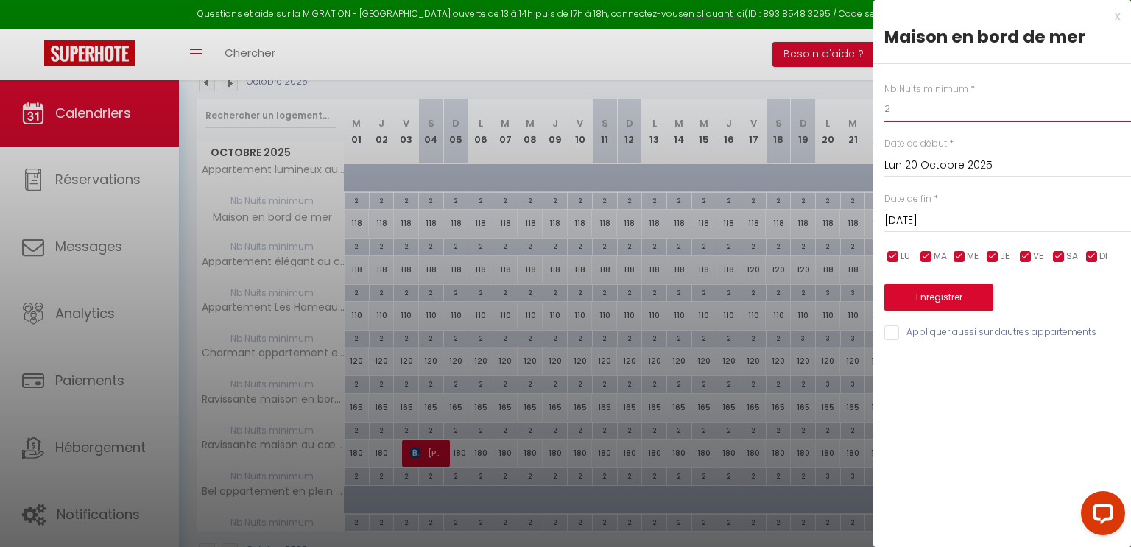
click at [903, 104] on input "2" at bounding box center [1008, 109] width 247 height 27
type input "3"
click at [949, 298] on button "Enregistrer" at bounding box center [939, 297] width 109 height 27
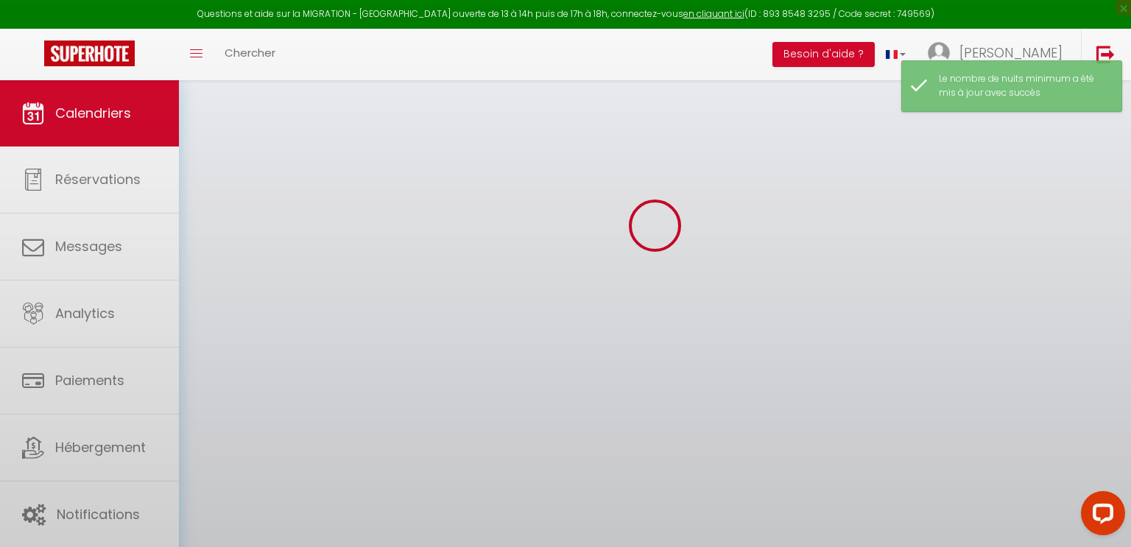
select select "0"
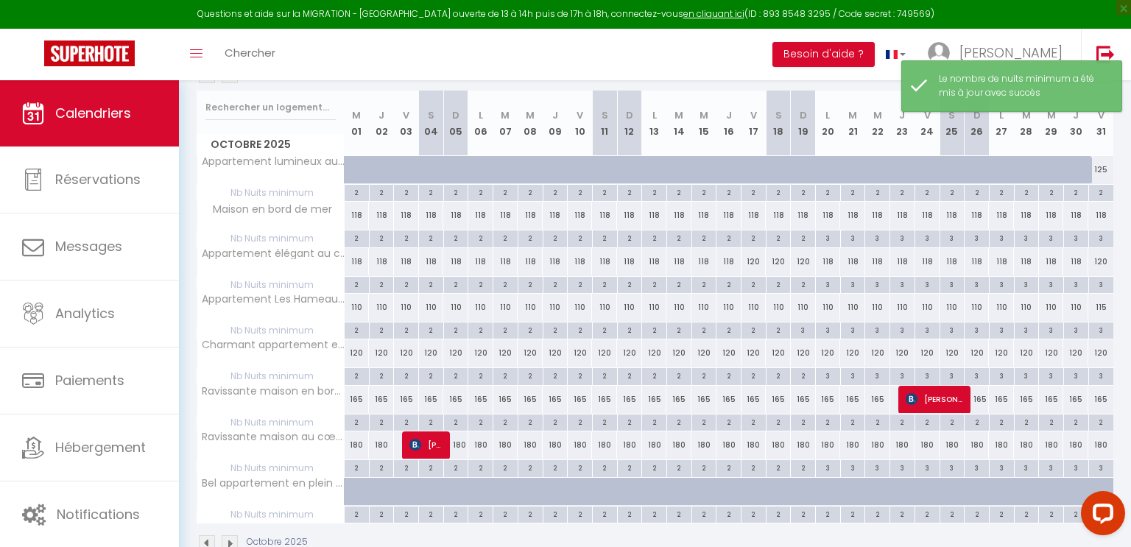
scroll to position [214, 0]
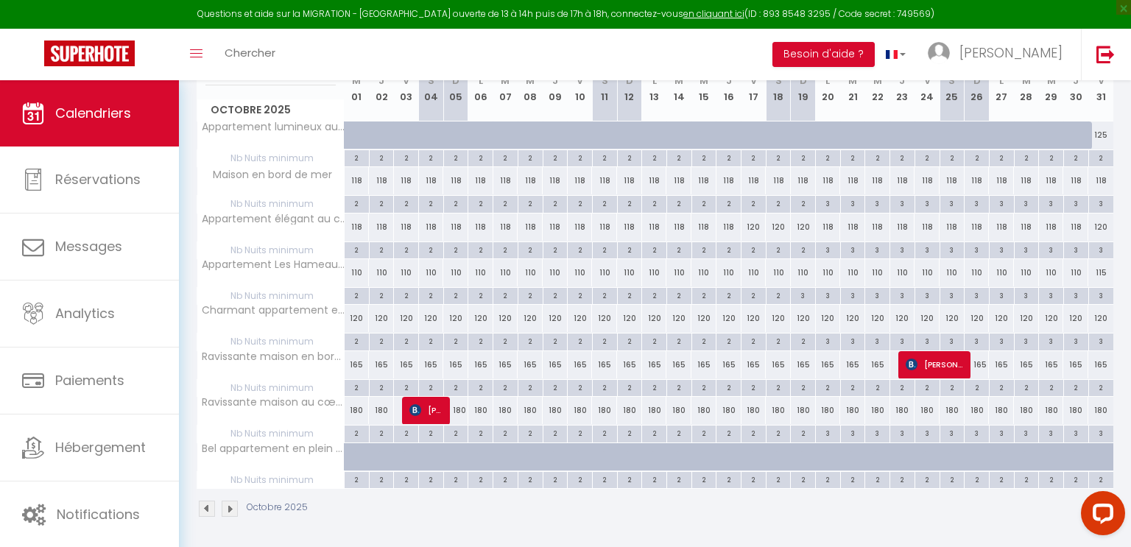
click at [231, 504] on img at bounding box center [230, 509] width 16 height 16
select select "0"
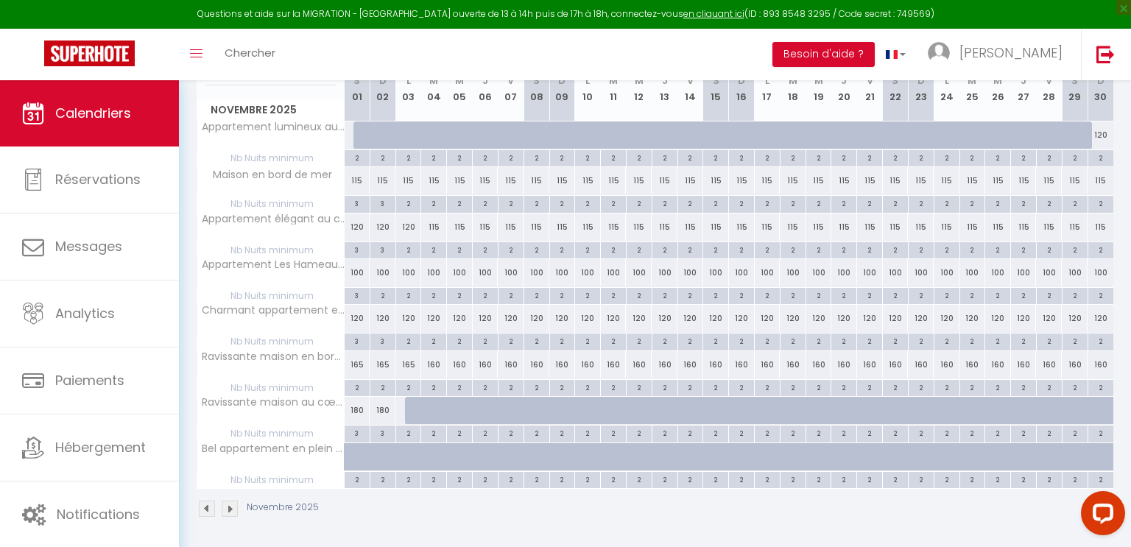
click at [231, 504] on img at bounding box center [230, 509] width 16 height 16
select select "0"
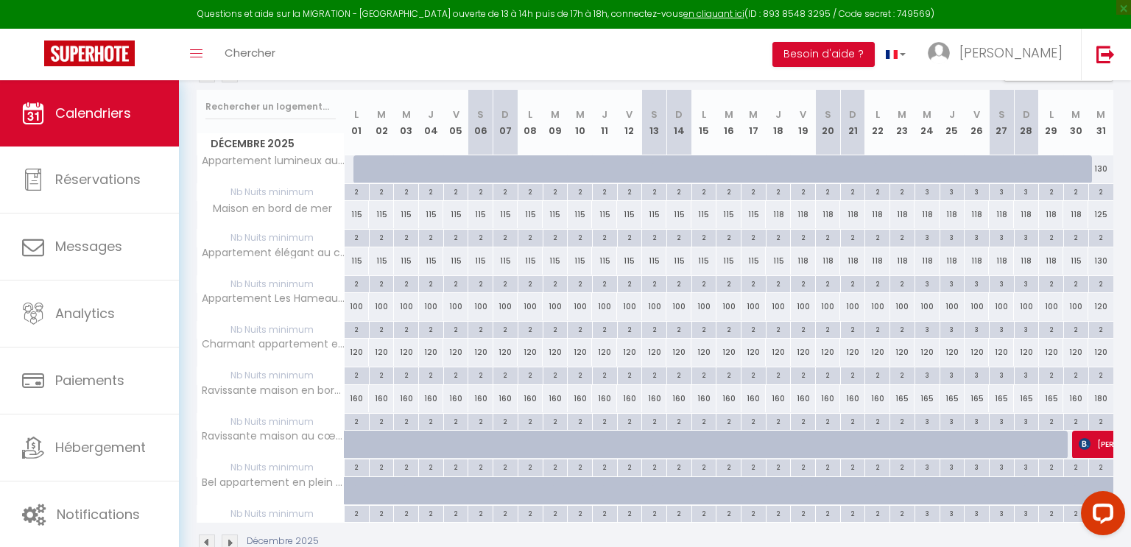
scroll to position [164, 0]
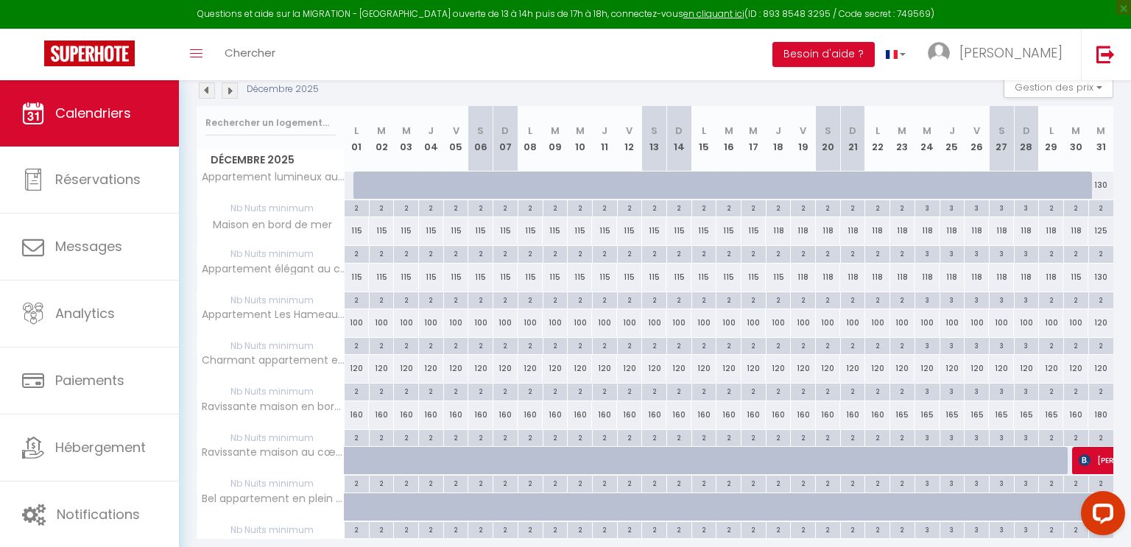
click at [1096, 321] on div "120" at bounding box center [1101, 322] width 25 height 27
type input "120"
select select "1"
type input "Mer 31 Décembre 2025"
type input "Jeu 01 Janvier 2026"
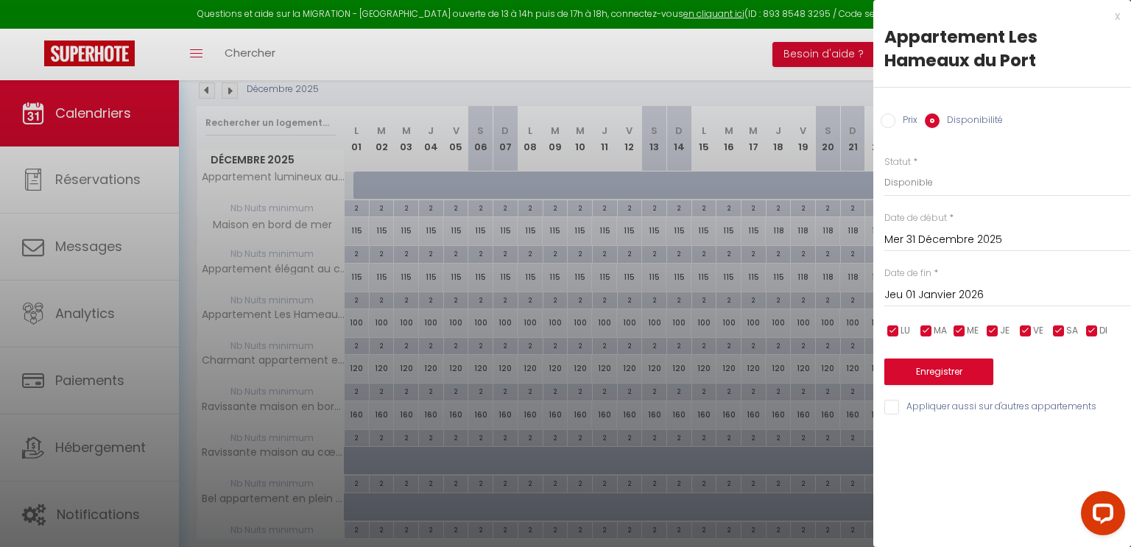
click at [888, 120] on input "Prix" at bounding box center [888, 120] width 15 height 15
radio input "true"
radio input "false"
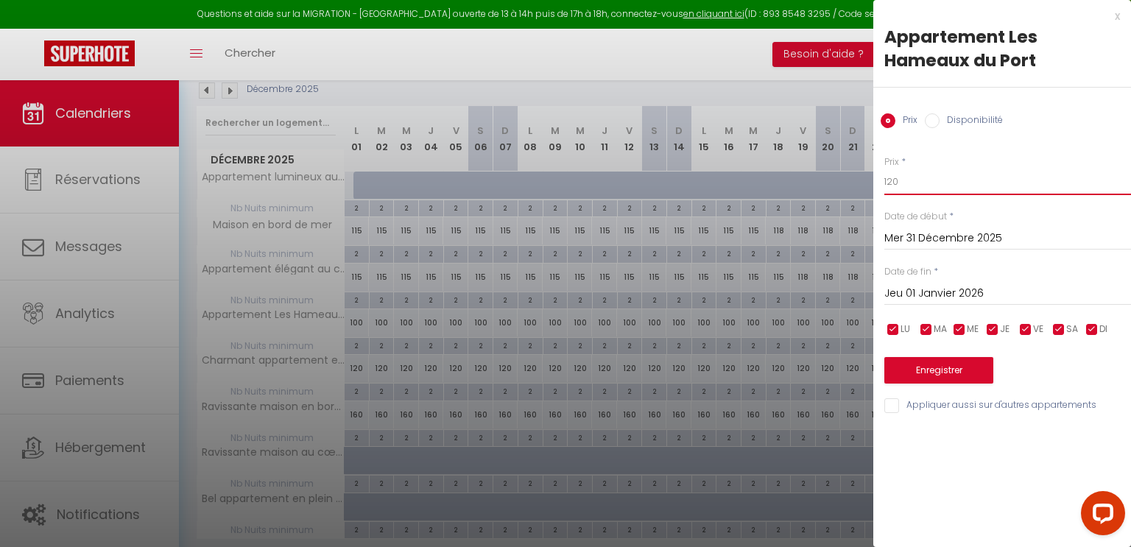
click at [913, 185] on input "120" at bounding box center [1008, 182] width 247 height 27
type input "125"
click at [951, 368] on button "Enregistrer" at bounding box center [939, 370] width 109 height 27
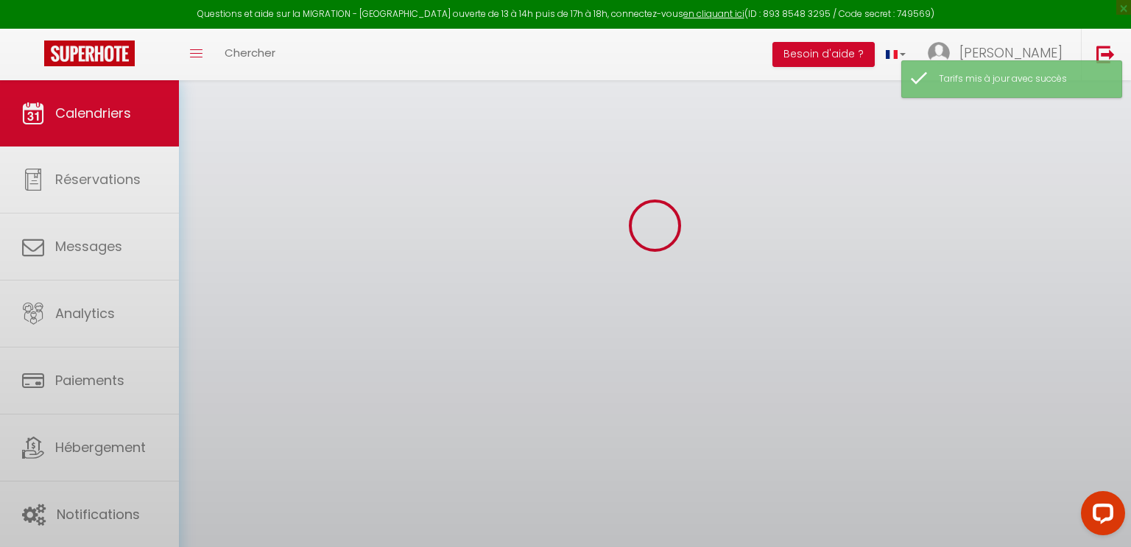
select select "0"
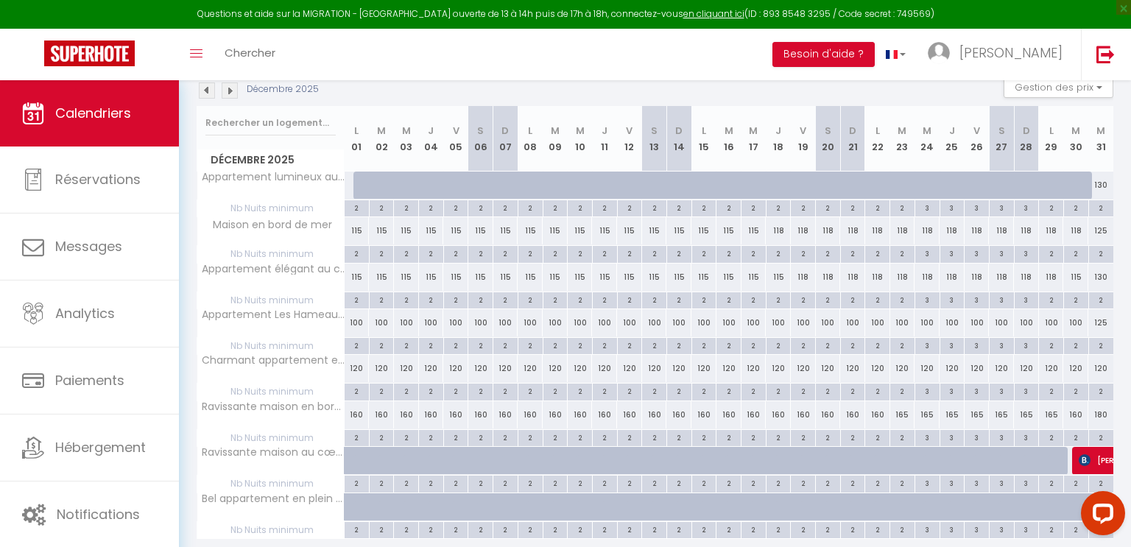
click at [1104, 369] on div "120" at bounding box center [1101, 368] width 25 height 27
type input "120"
type input "Mer 31 Décembre 2025"
type input "Jeu 01 Janvier 2026"
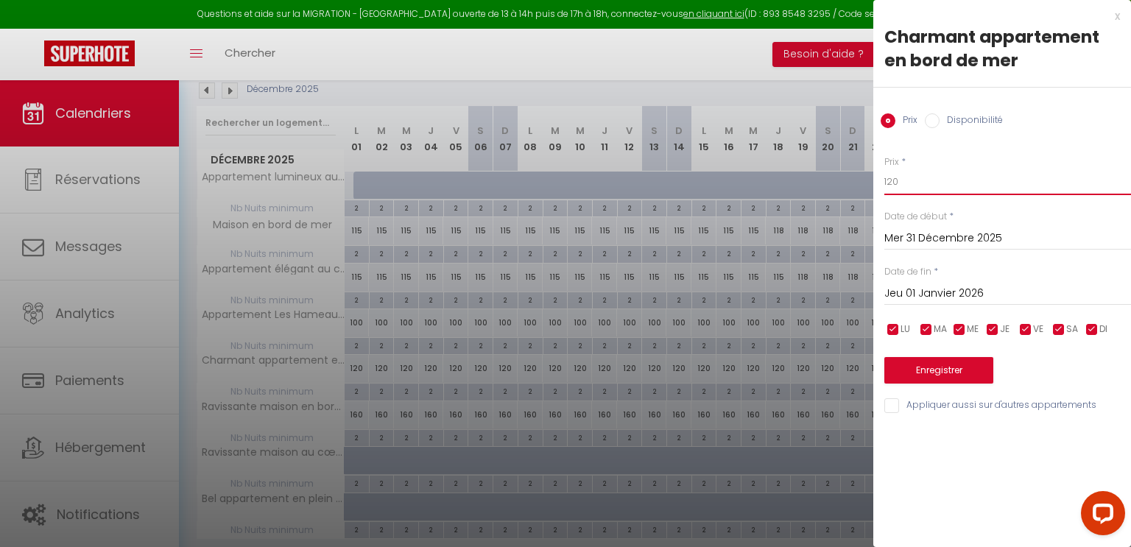
click at [919, 182] on input "120" at bounding box center [1008, 182] width 247 height 27
type input "130"
drag, startPoint x: 936, startPoint y: 368, endPoint x: 905, endPoint y: 381, distance: 33.7
click at [935, 370] on button "Enregistrer" at bounding box center [939, 370] width 109 height 27
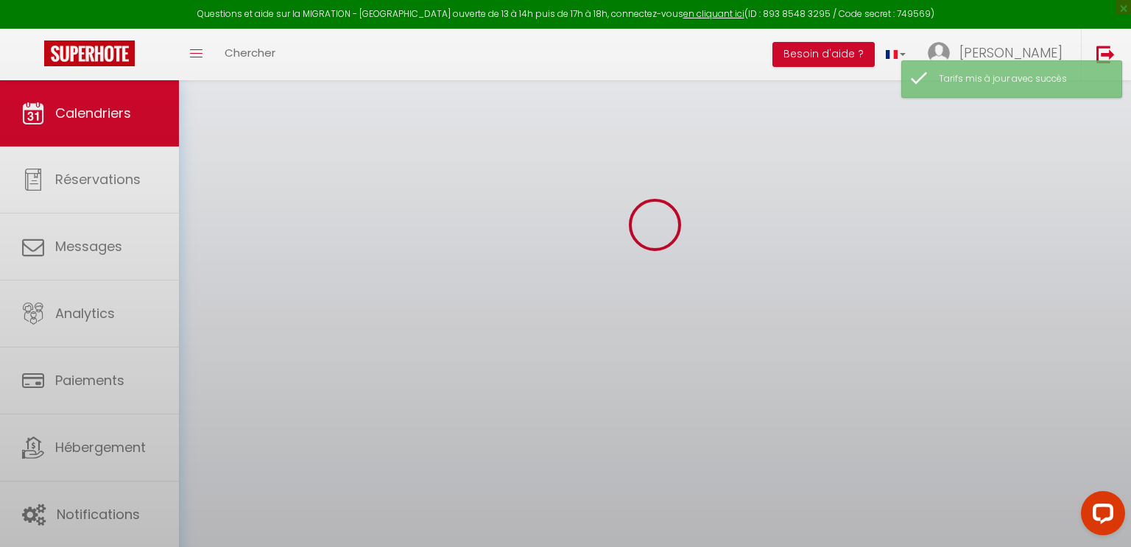
select select "0"
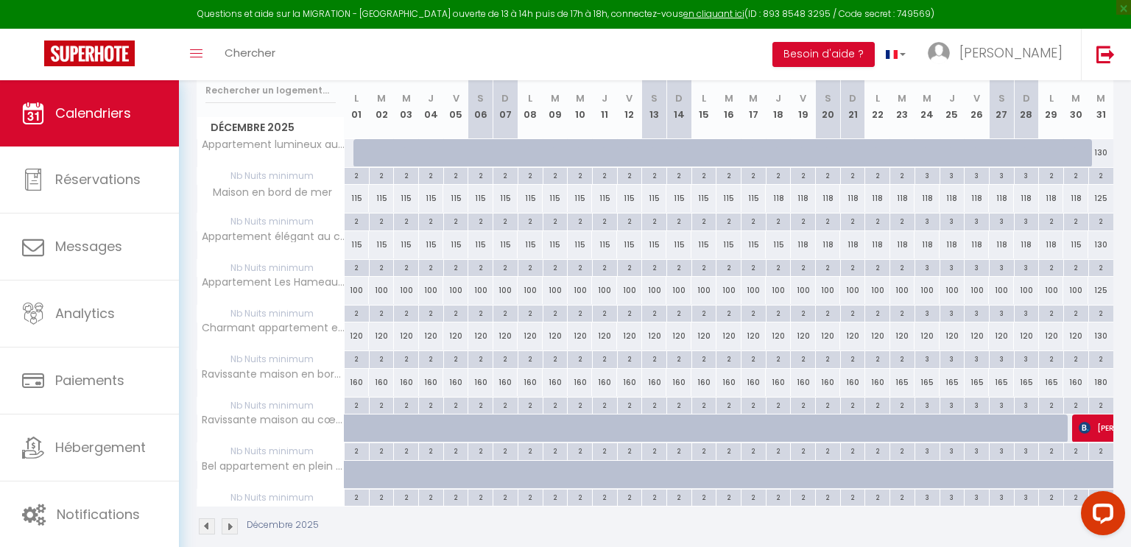
scroll to position [214, 0]
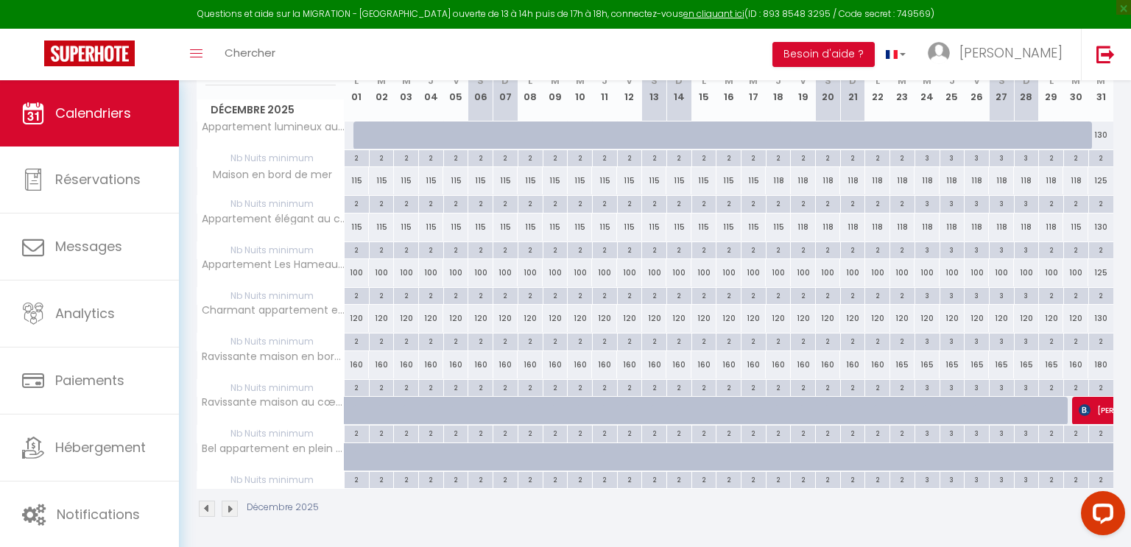
click at [231, 508] on img at bounding box center [230, 509] width 16 height 16
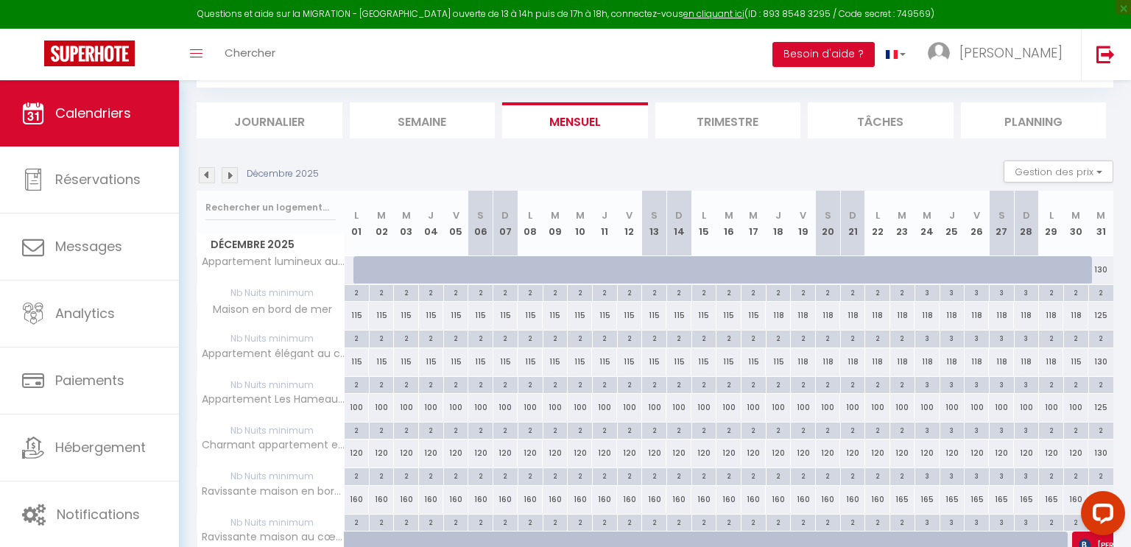
select select "0"
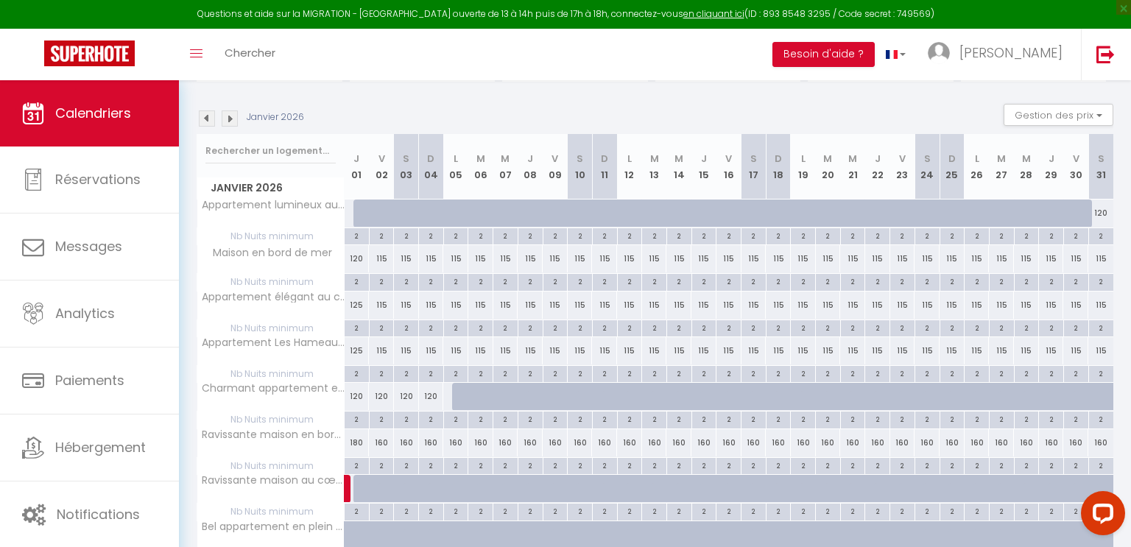
scroll to position [108, 0]
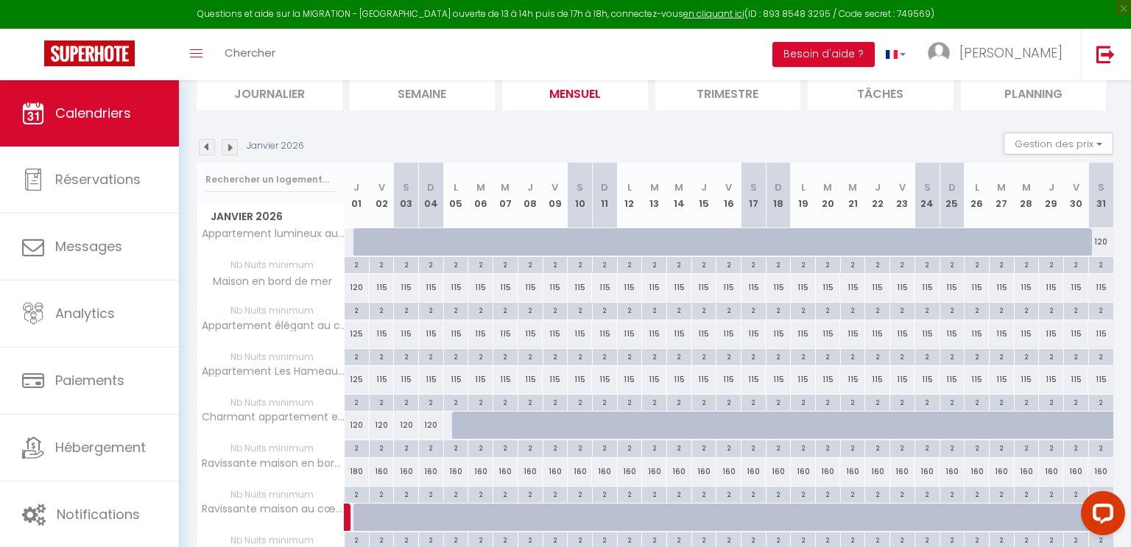
click at [352, 423] on div "120" at bounding box center [357, 425] width 25 height 27
type input "120"
type input "Jeu 01 Janvier 2026"
type input "Ven 02 Janvier 2026"
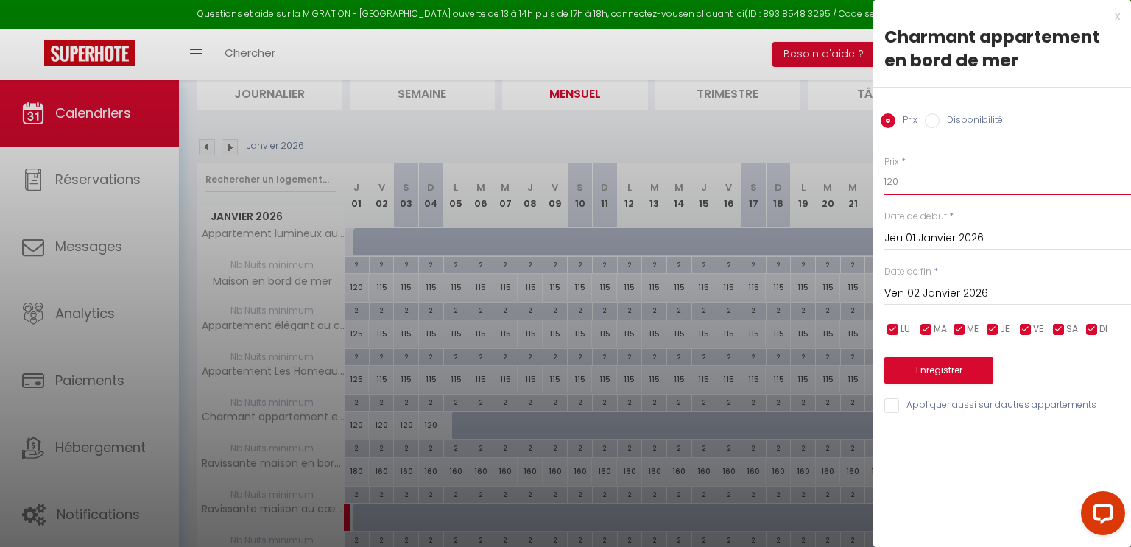
click at [920, 176] on input "120" at bounding box center [1008, 182] width 247 height 27
type input "125"
click at [927, 371] on button "Enregistrer" at bounding box center [939, 370] width 109 height 27
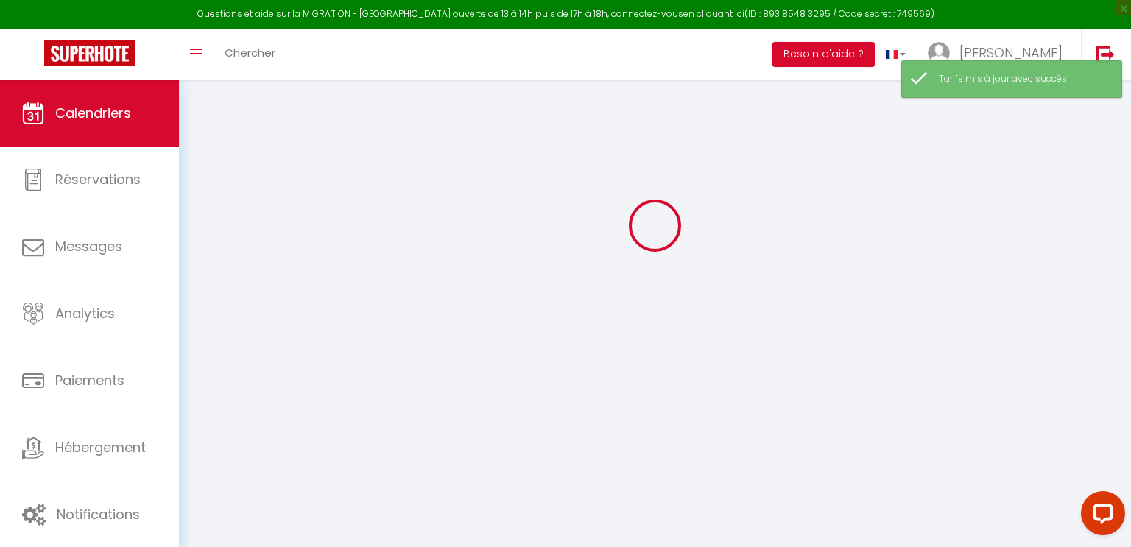
select select "0"
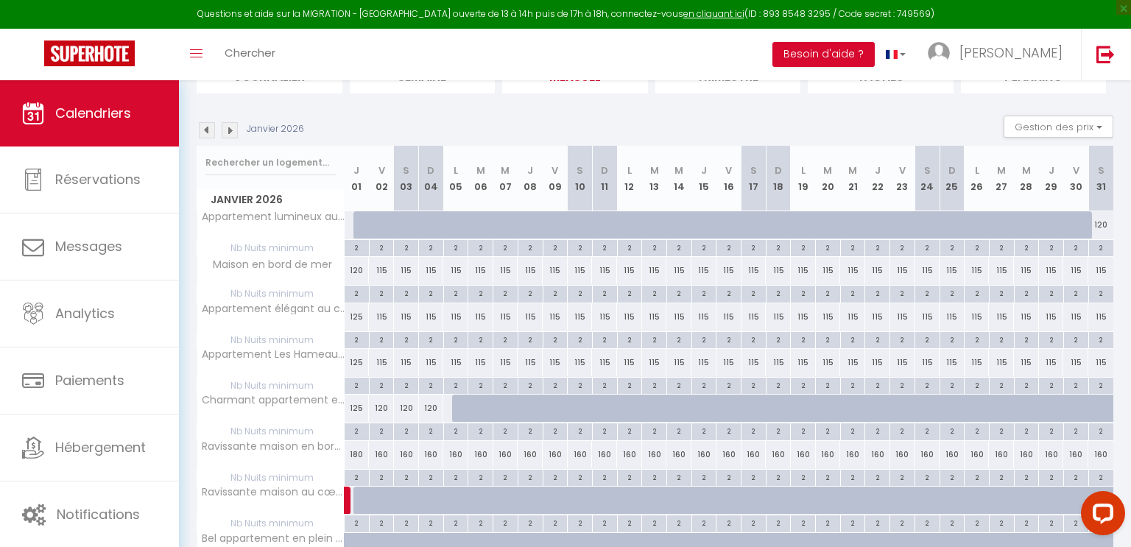
scroll to position [123, 0]
click at [357, 268] on div "120" at bounding box center [357, 272] width 25 height 27
type input "120"
type input "Jeu 01 Janvier 2026"
type input "Ven 02 Janvier 2026"
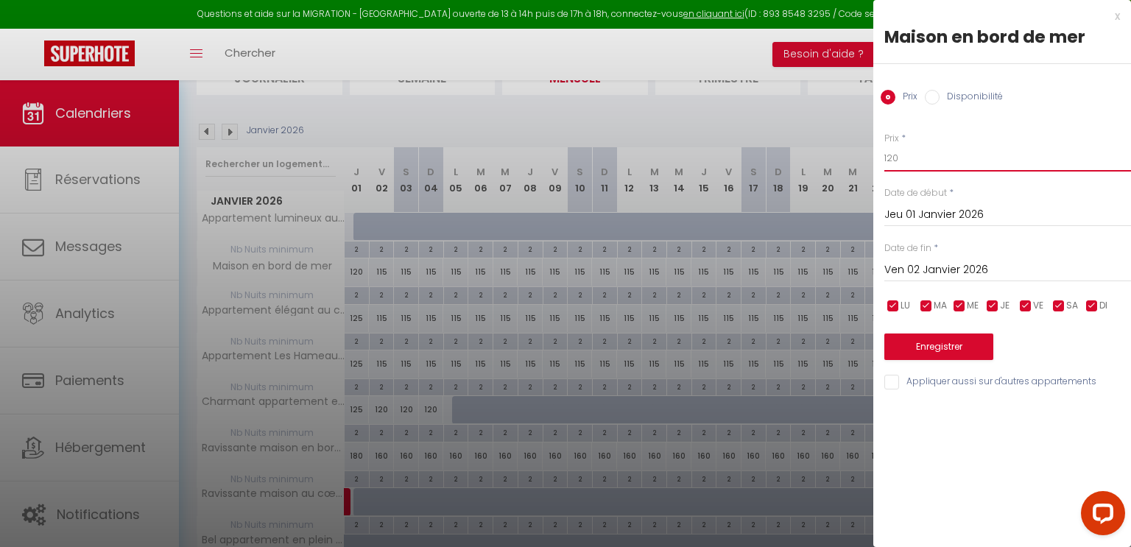
click at [908, 158] on input "120" at bounding box center [1008, 158] width 247 height 27
type input "125"
click at [944, 341] on button "Enregistrer" at bounding box center [939, 347] width 109 height 27
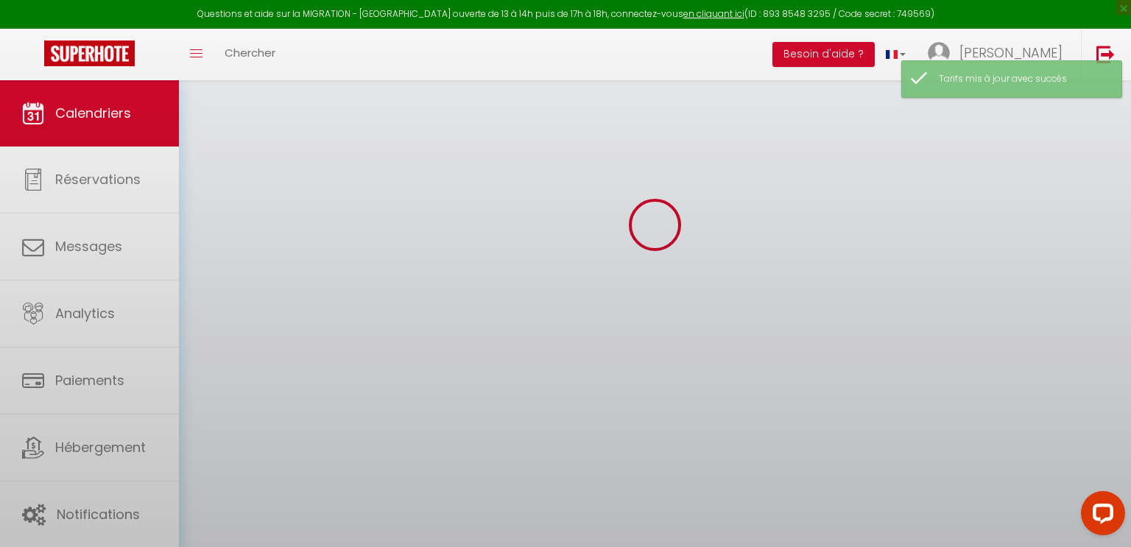
select select "0"
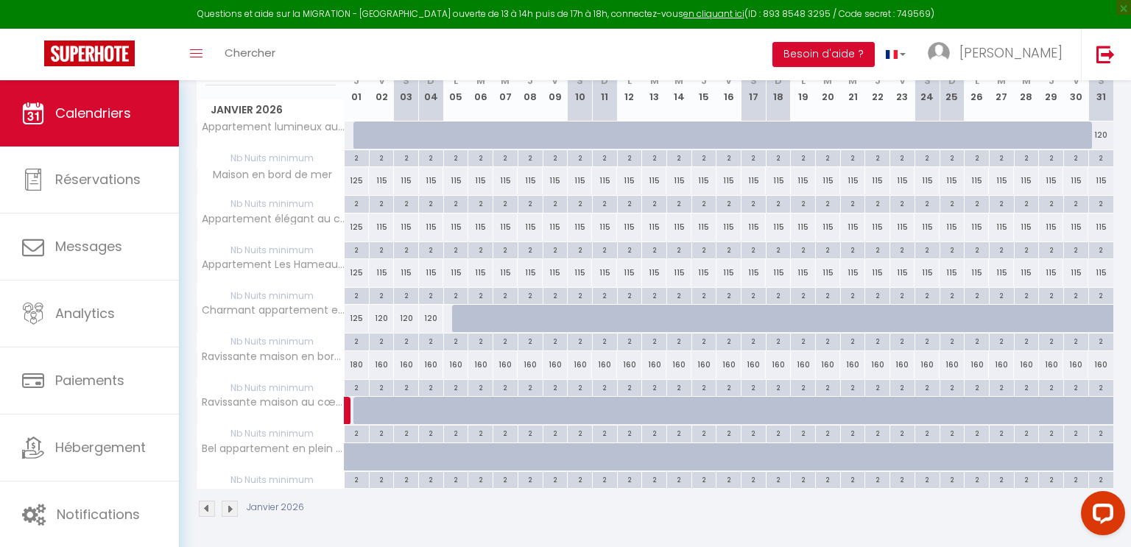
scroll to position [0, 0]
